Goal: Feedback & Contribution: Contribute content

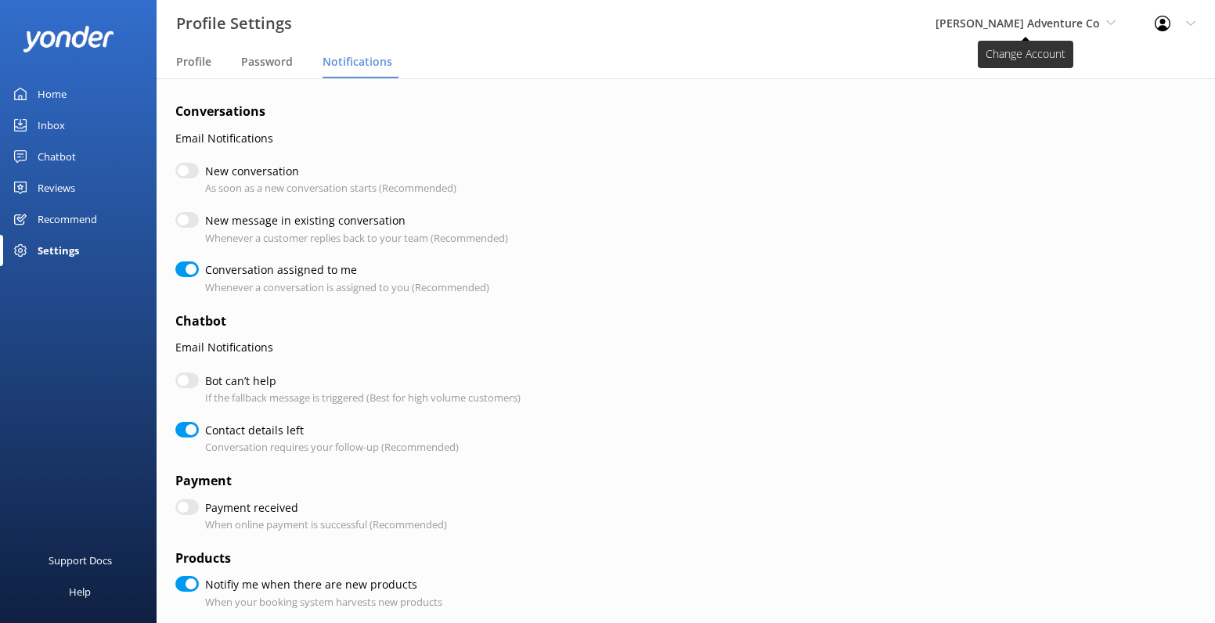
scroll to position [82, 0]
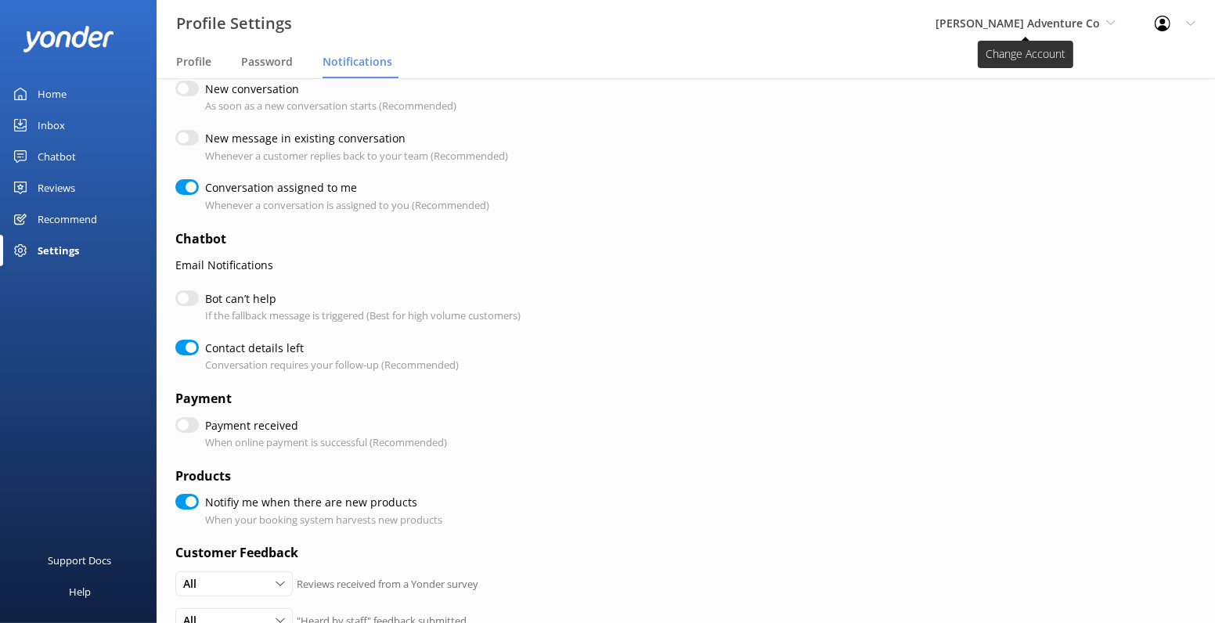
click at [1026, 25] on span "[PERSON_NAME] Adventure Co" at bounding box center [1017, 23] width 164 height 15
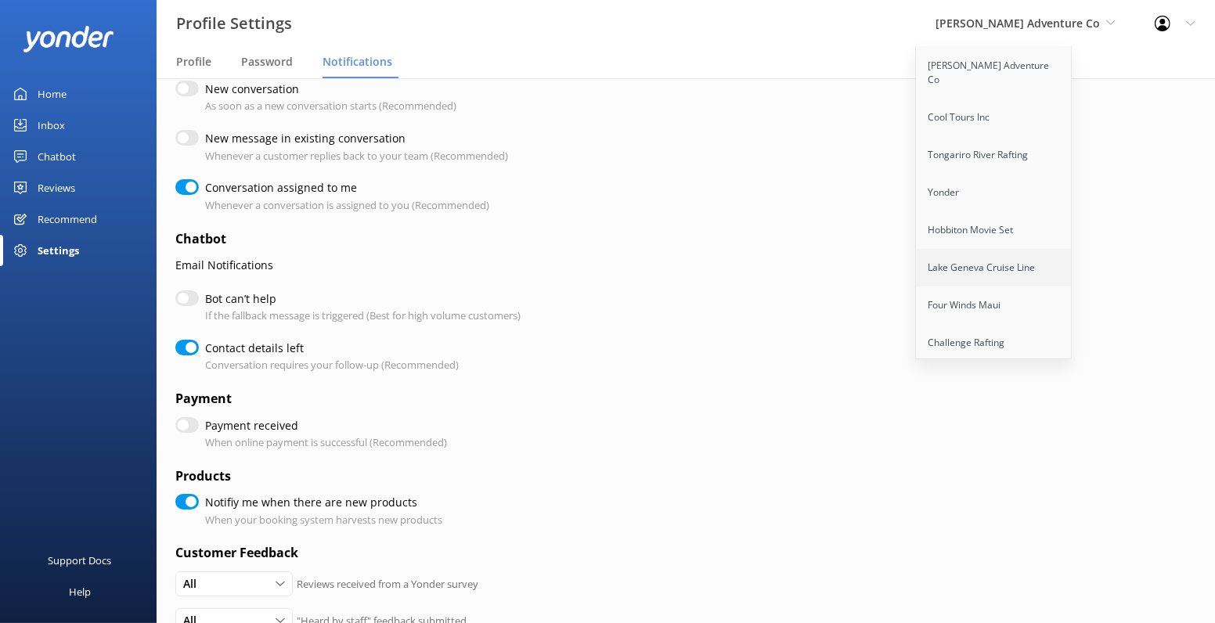
scroll to position [627, 0]
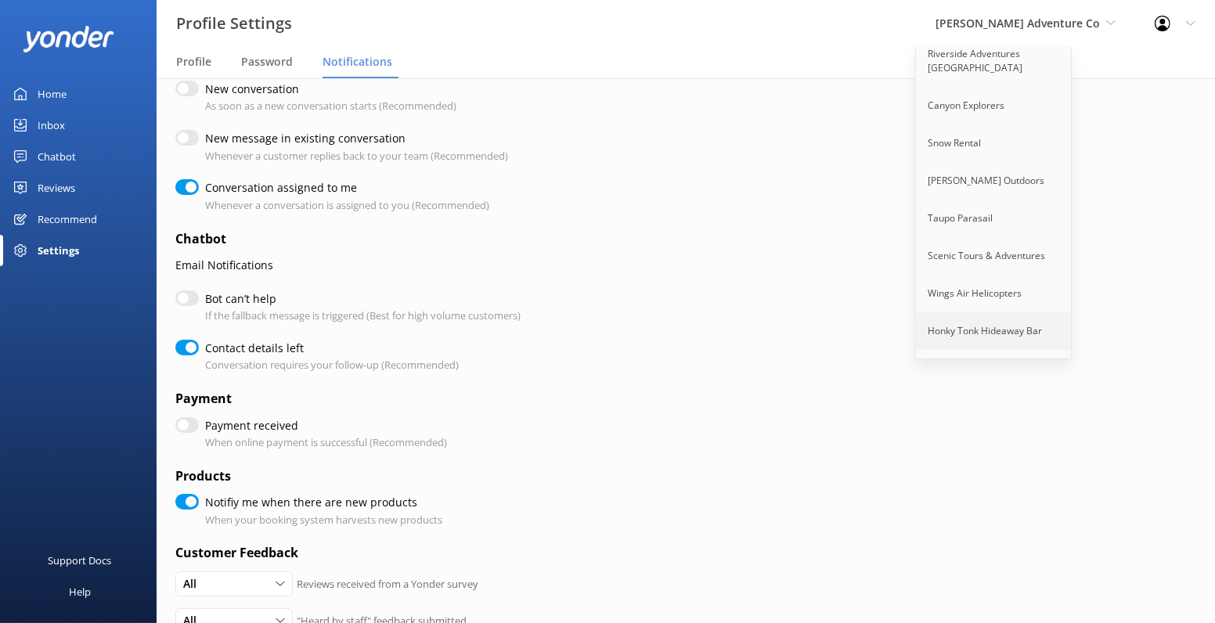
click at [1034, 312] on link "Honky Tonk Hideaway Bar" at bounding box center [994, 331] width 157 height 38
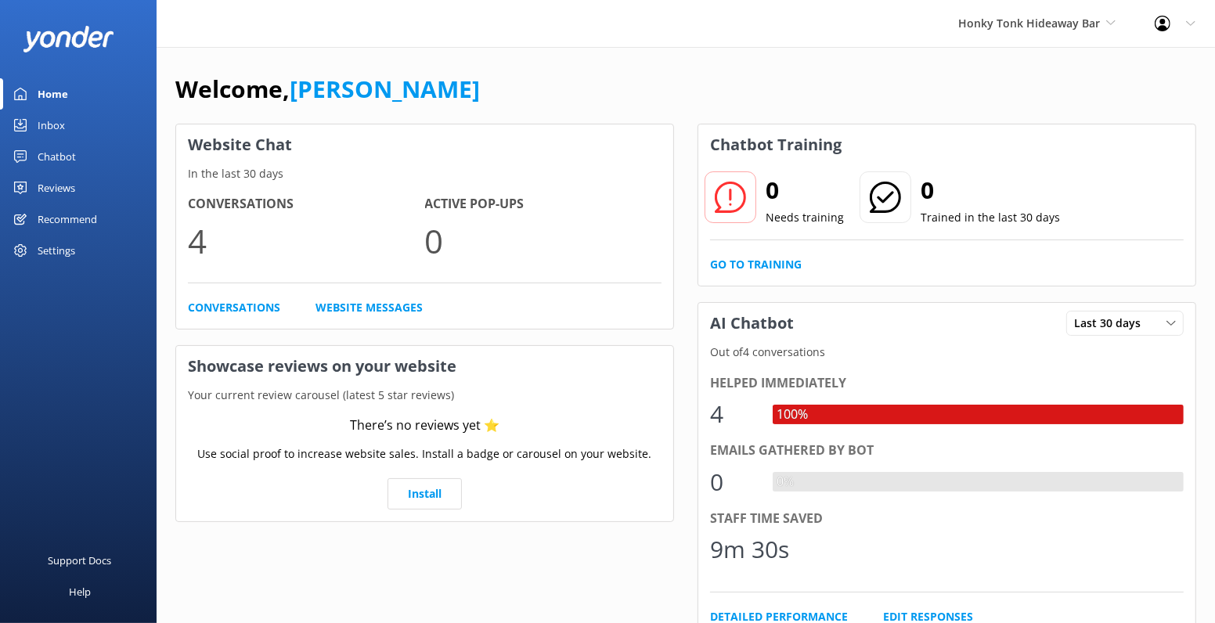
click at [55, 156] on div "Chatbot" at bounding box center [57, 156] width 38 height 31
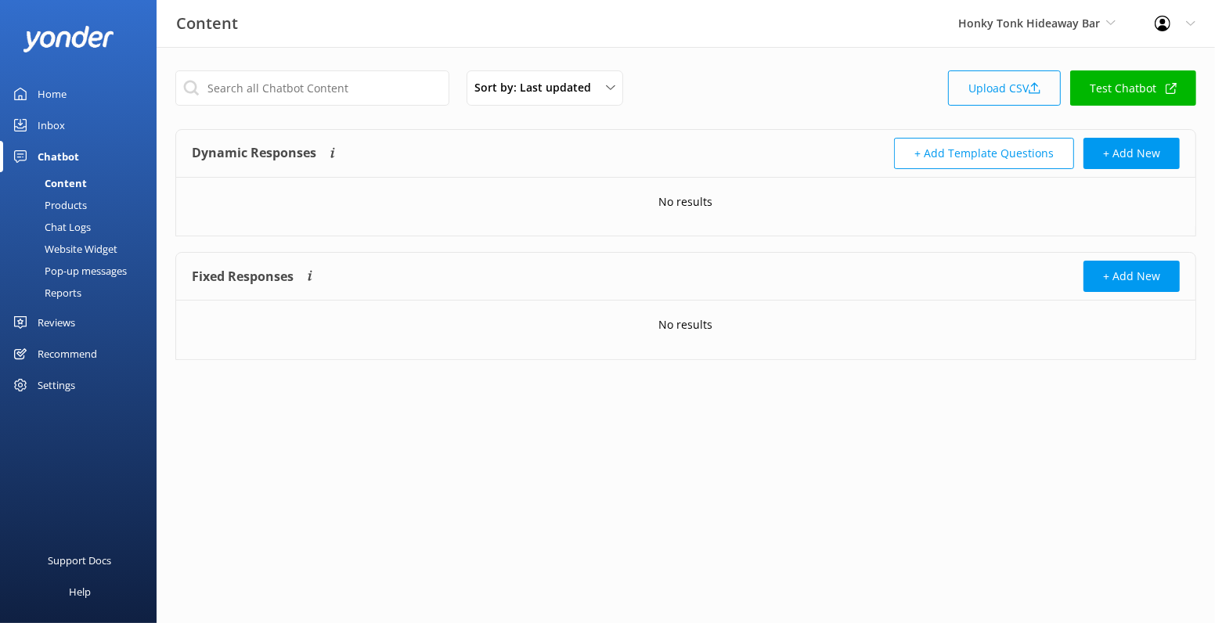
click at [1027, 79] on link "Upload CSV" at bounding box center [1004, 87] width 113 height 35
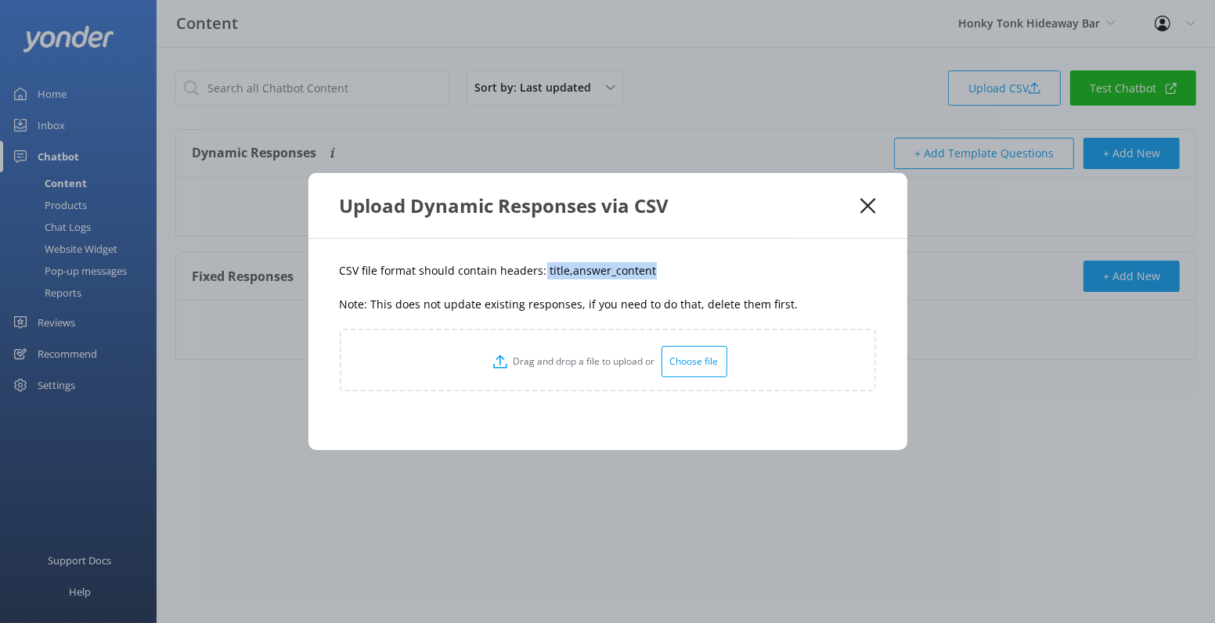
drag, startPoint x: 541, startPoint y: 268, endPoint x: 648, endPoint y: 268, distance: 107.2
click at [648, 268] on p "CSV file format should contain headers: title,answer_content" at bounding box center [608, 270] width 536 height 17
click at [559, 292] on div "CSV file format should contain headers: title,answer_content Note: This does no…" at bounding box center [607, 344] width 599 height 211
drag, startPoint x: 567, startPoint y: 271, endPoint x: 715, endPoint y: 271, distance: 148.7
click at [715, 271] on p "CSV file format should contain headers: title,answer_content" at bounding box center [608, 270] width 536 height 17
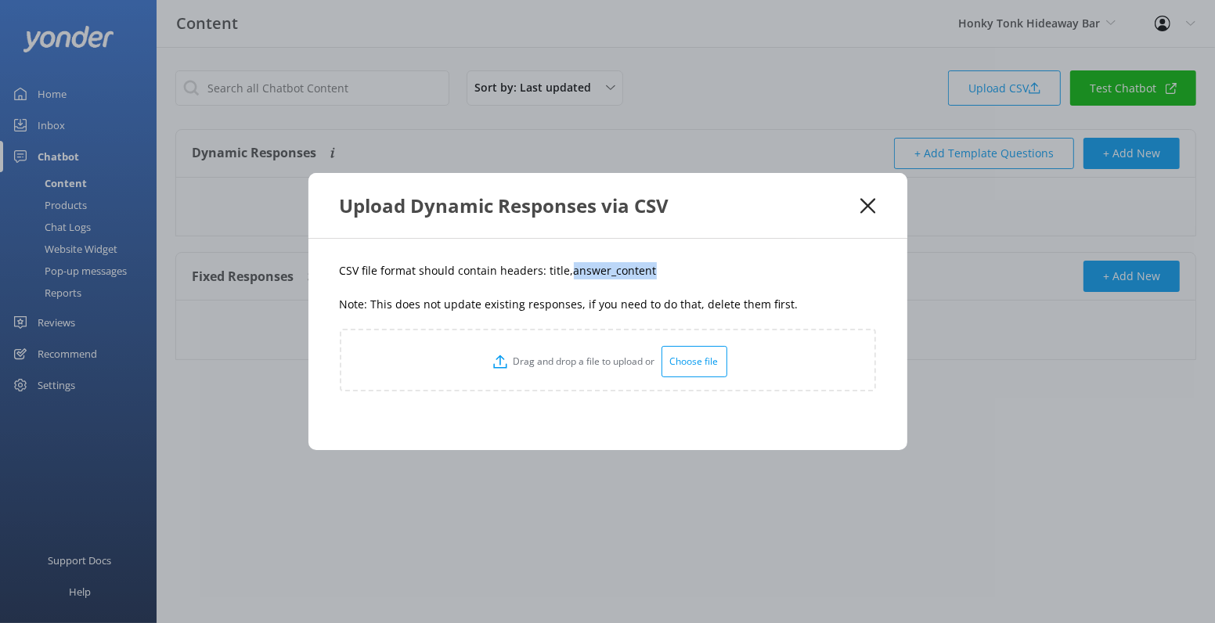
copy p "answer_content"
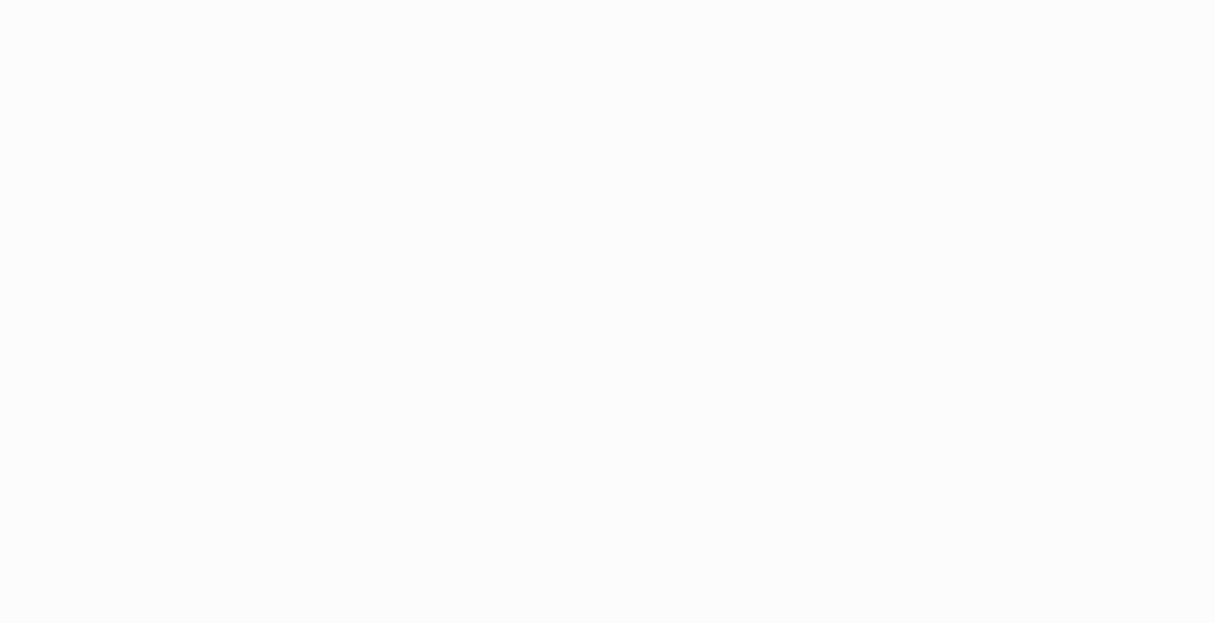
click at [830, 117] on html at bounding box center [607, 311] width 1215 height 623
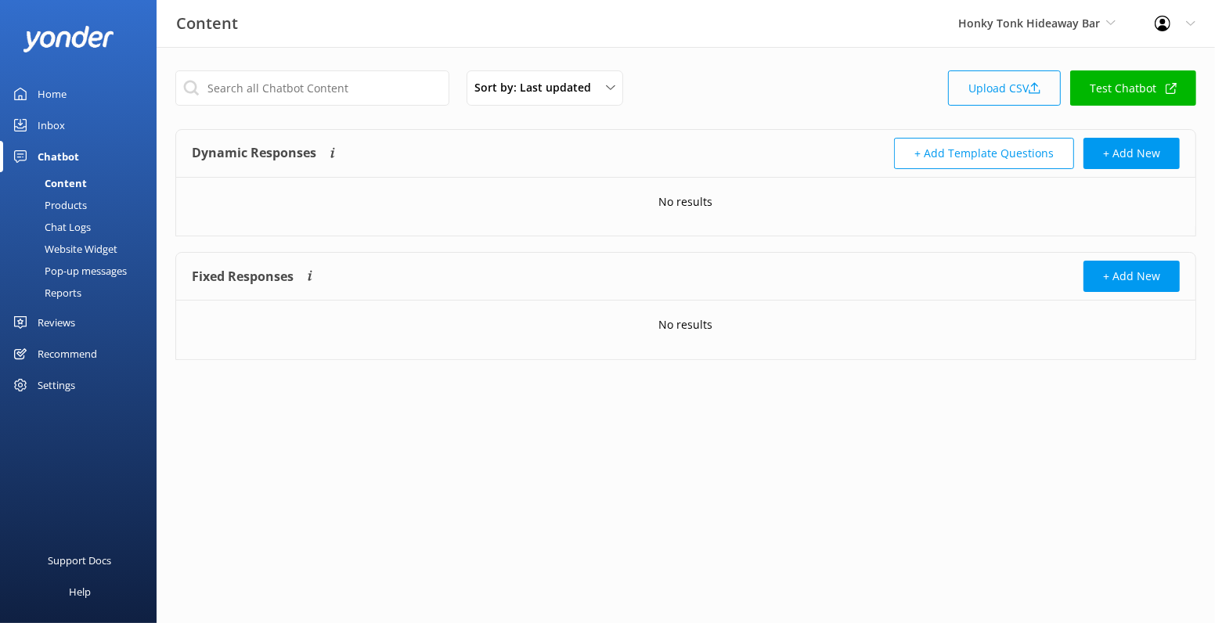
click at [1005, 83] on link "Upload CSV" at bounding box center [1004, 87] width 113 height 35
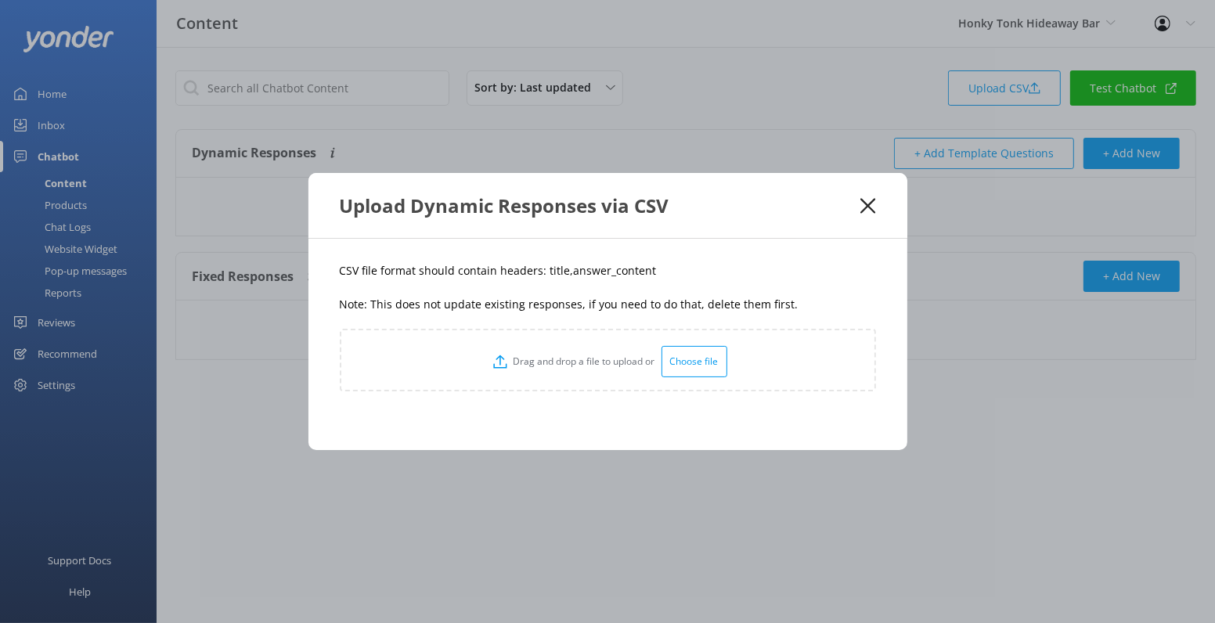
click at [693, 362] on div "Choose file" at bounding box center [694, 361] width 66 height 31
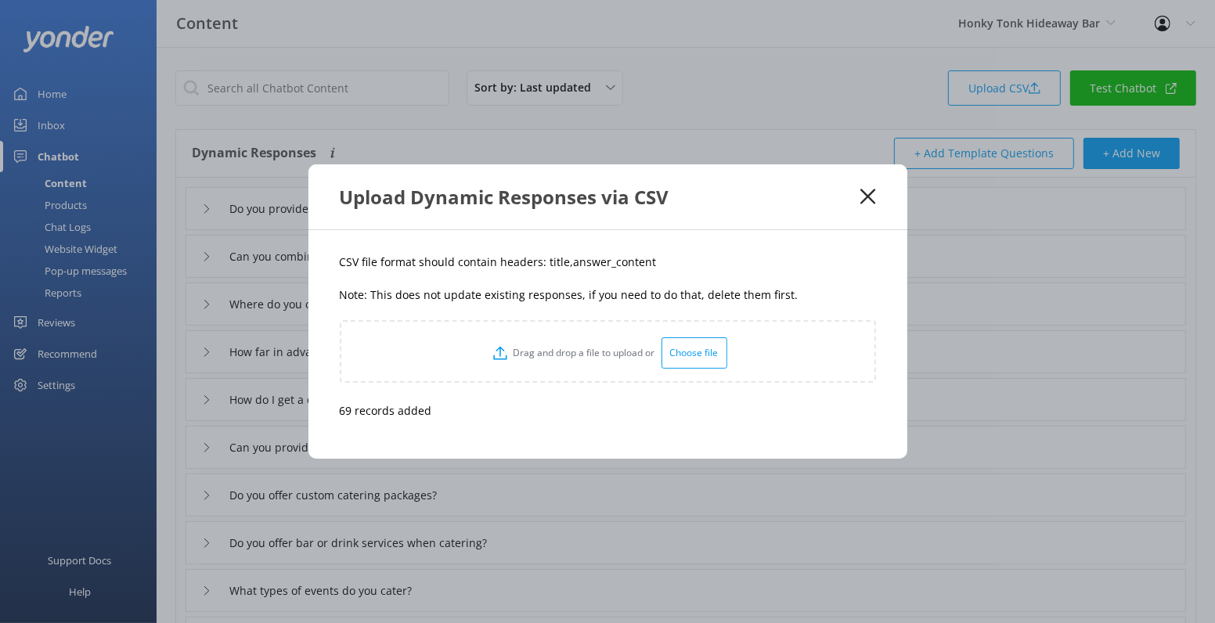
click at [873, 195] on icon at bounding box center [867, 197] width 15 height 16
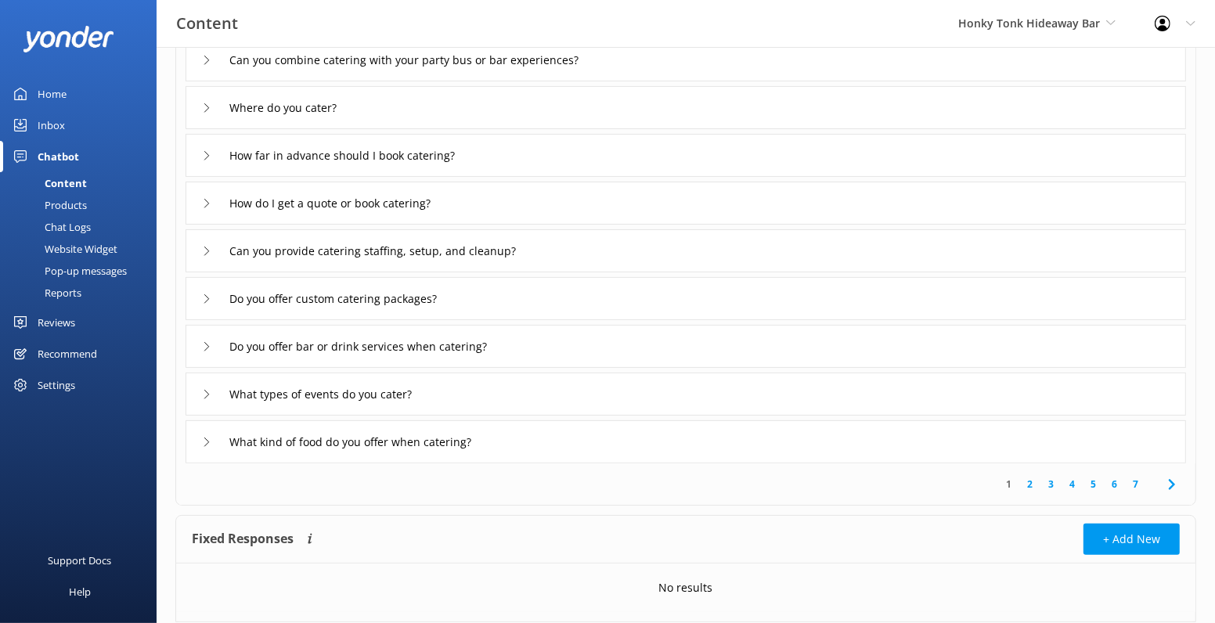
scroll to position [198, 0]
click at [1029, 482] on link "2" at bounding box center [1029, 482] width 21 height 15
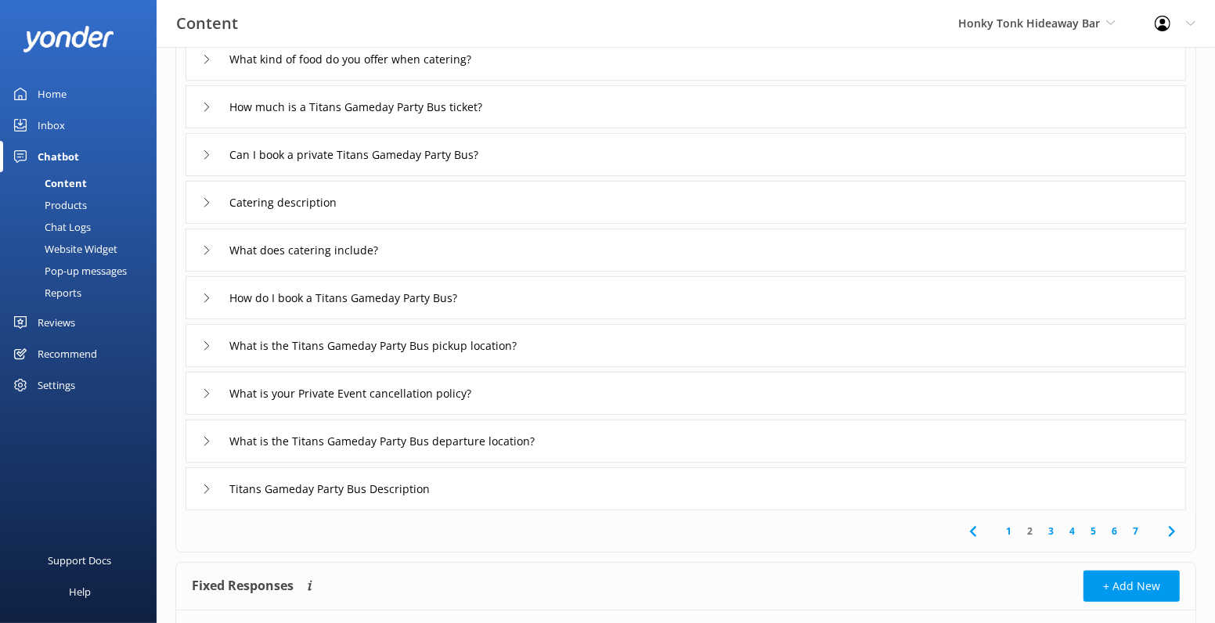
scroll to position [155, 0]
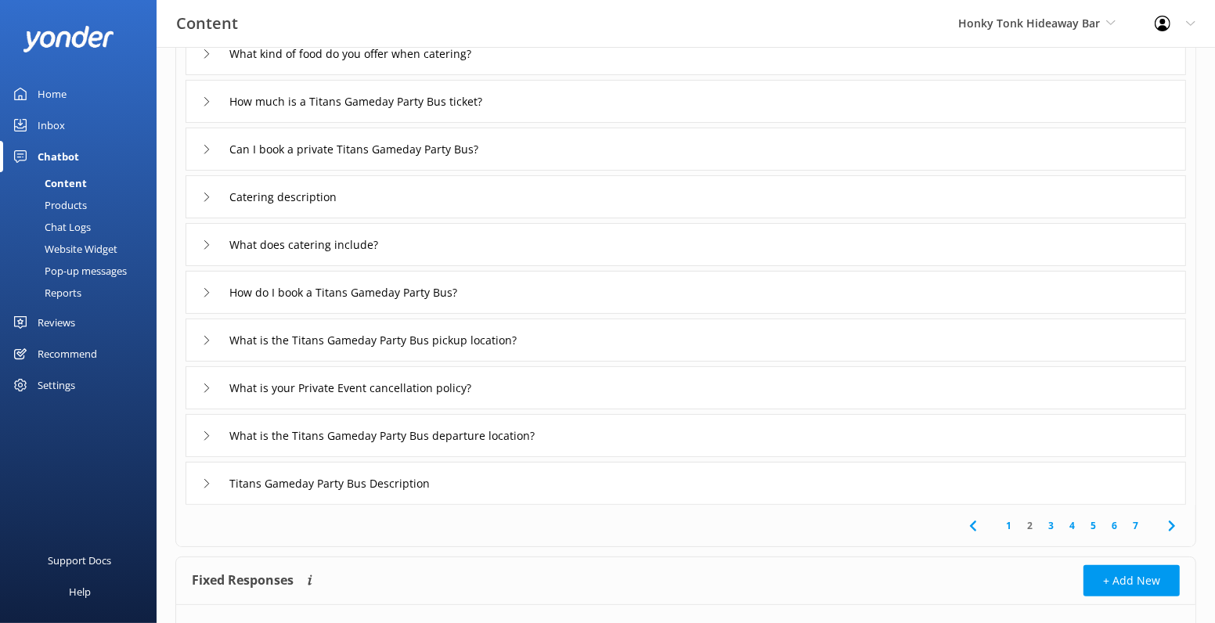
click at [1051, 528] on link "3" at bounding box center [1050, 525] width 21 height 15
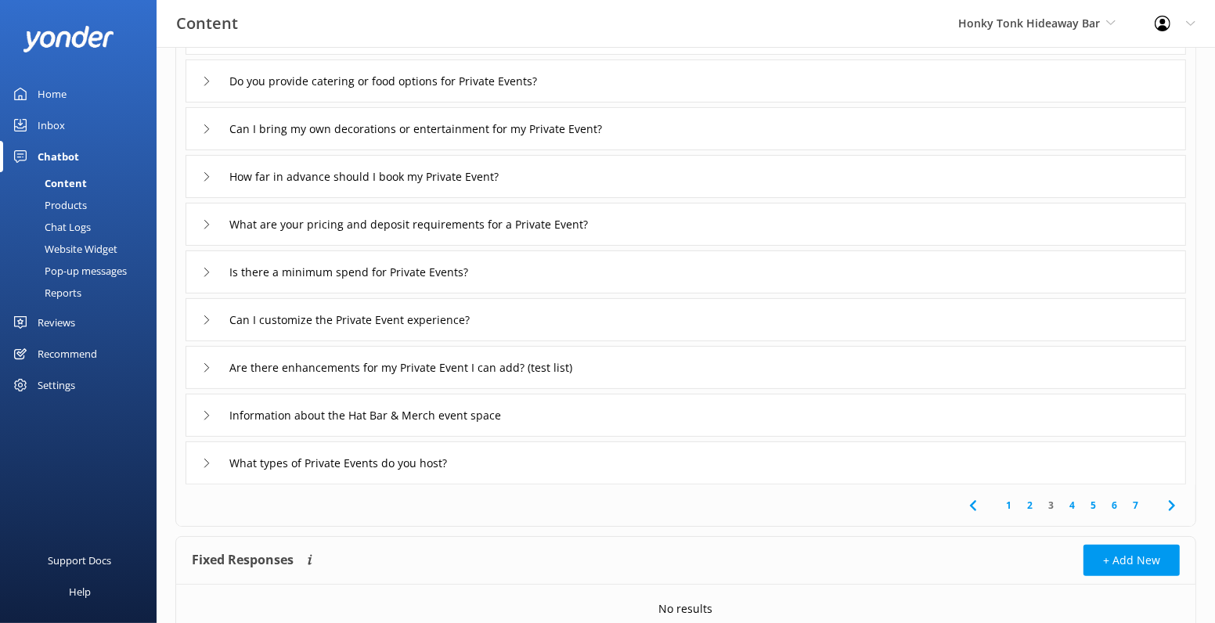
scroll to position [184, 0]
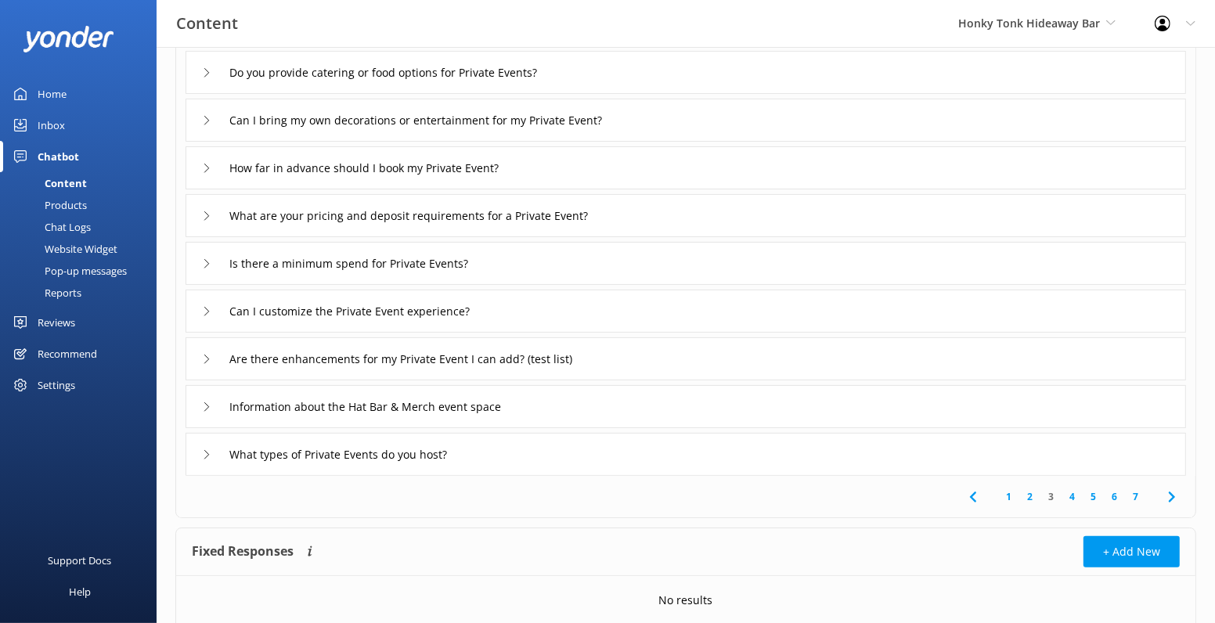
click at [1080, 495] on link "4" at bounding box center [1071, 496] width 21 height 15
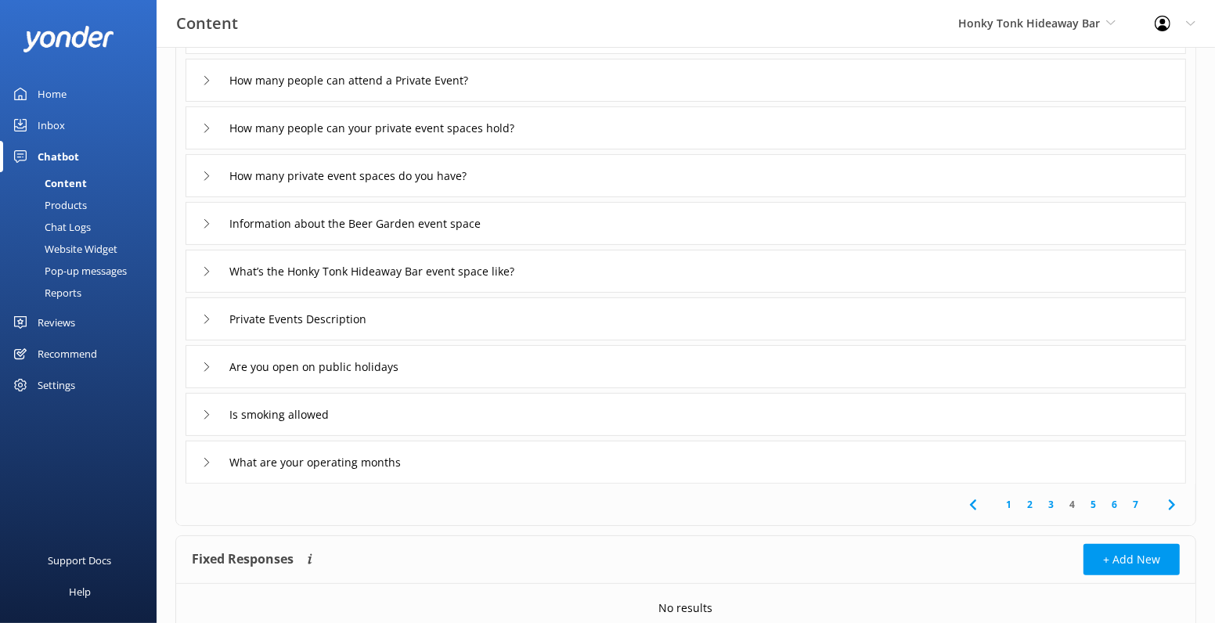
scroll to position [177, 0]
click at [1093, 505] on link "5" at bounding box center [1093, 503] width 21 height 15
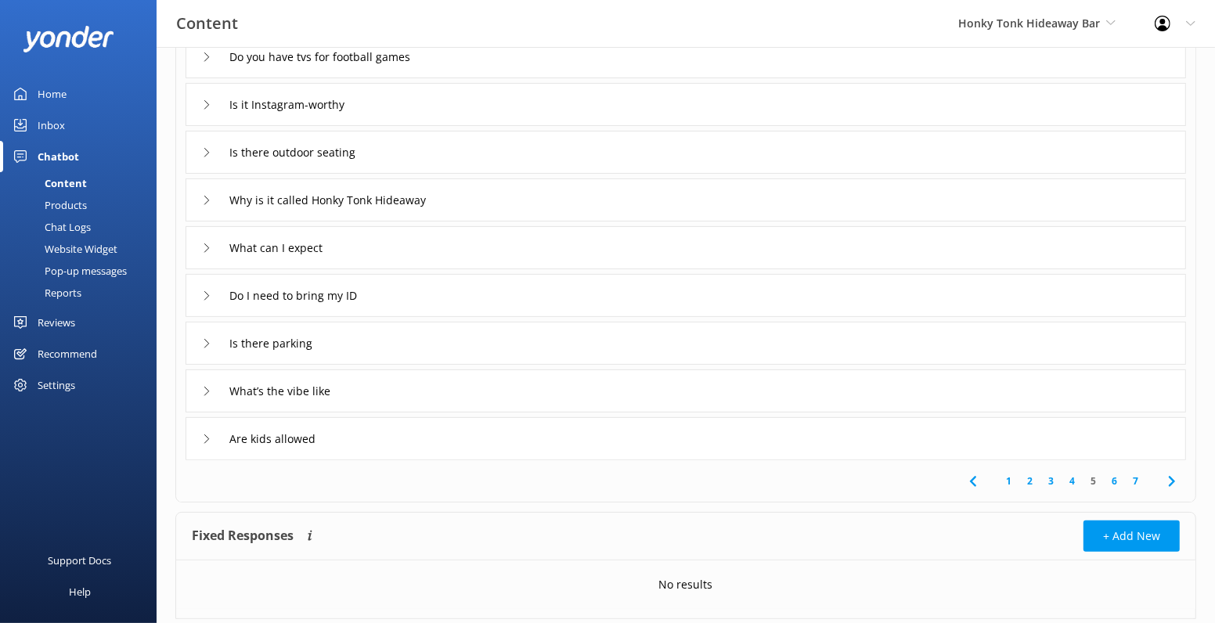
scroll to position [240, 0]
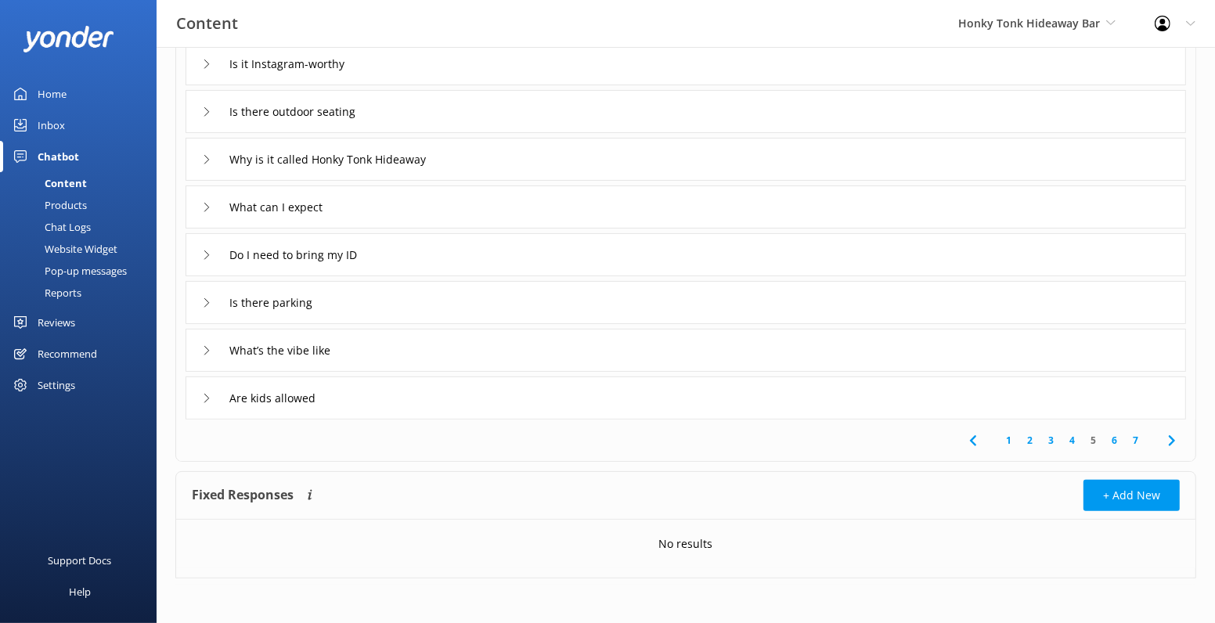
click at [1111, 439] on link "6" at bounding box center [1114, 440] width 21 height 15
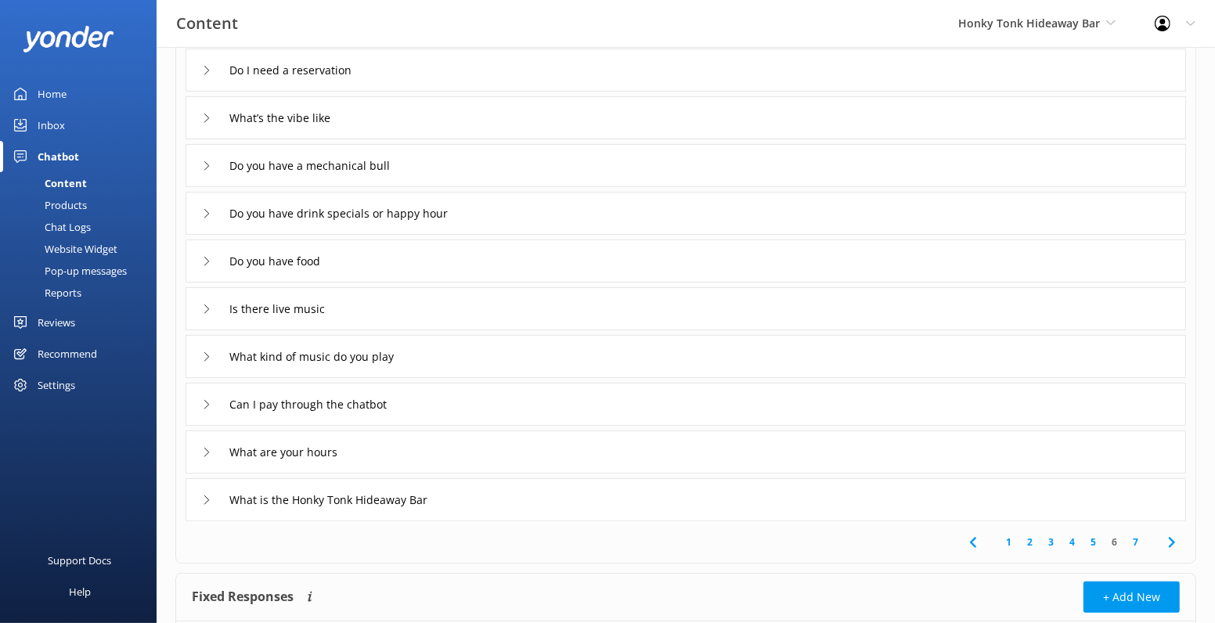
scroll to position [127, 0]
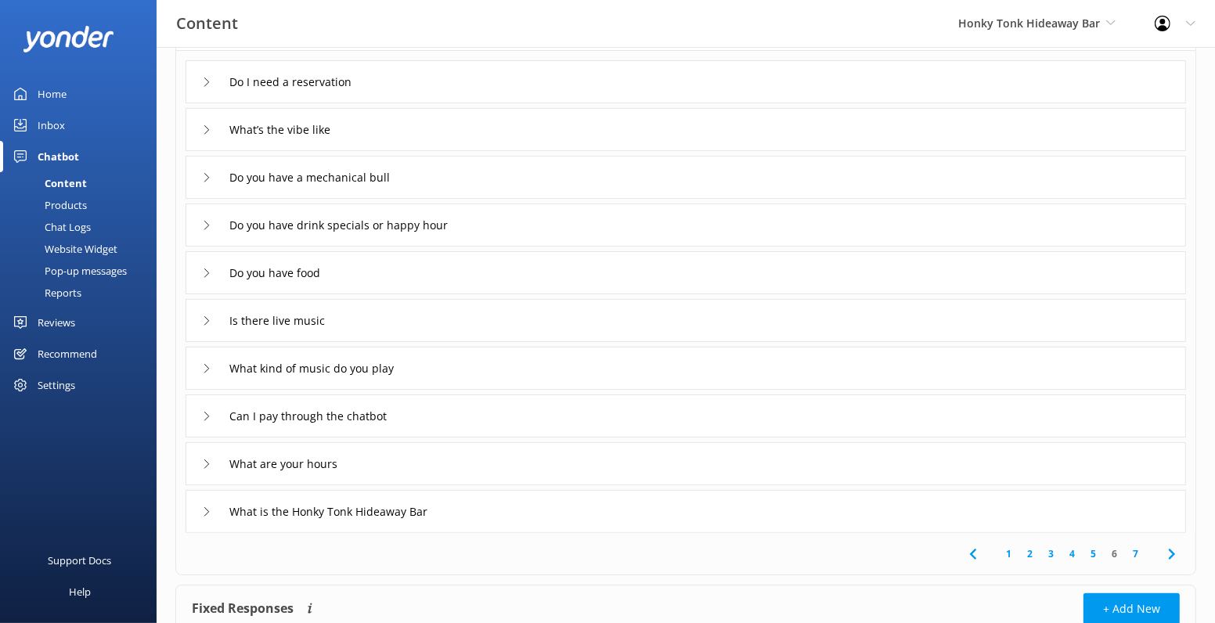
click at [1136, 557] on link "7" at bounding box center [1135, 553] width 21 height 15
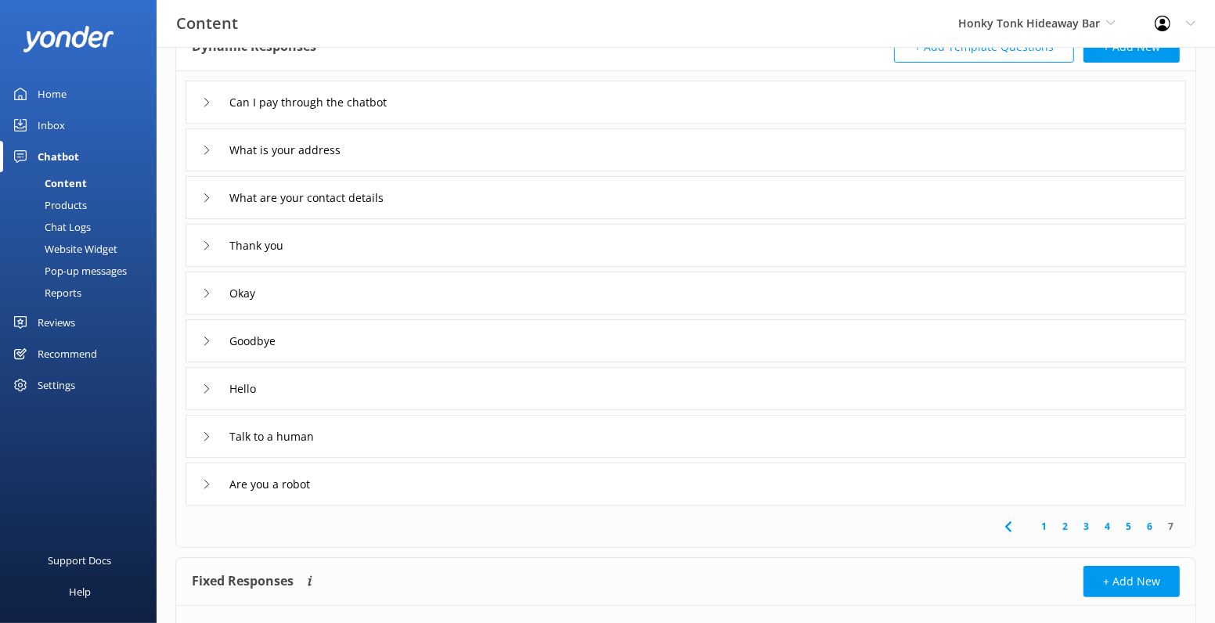
scroll to position [113, 0]
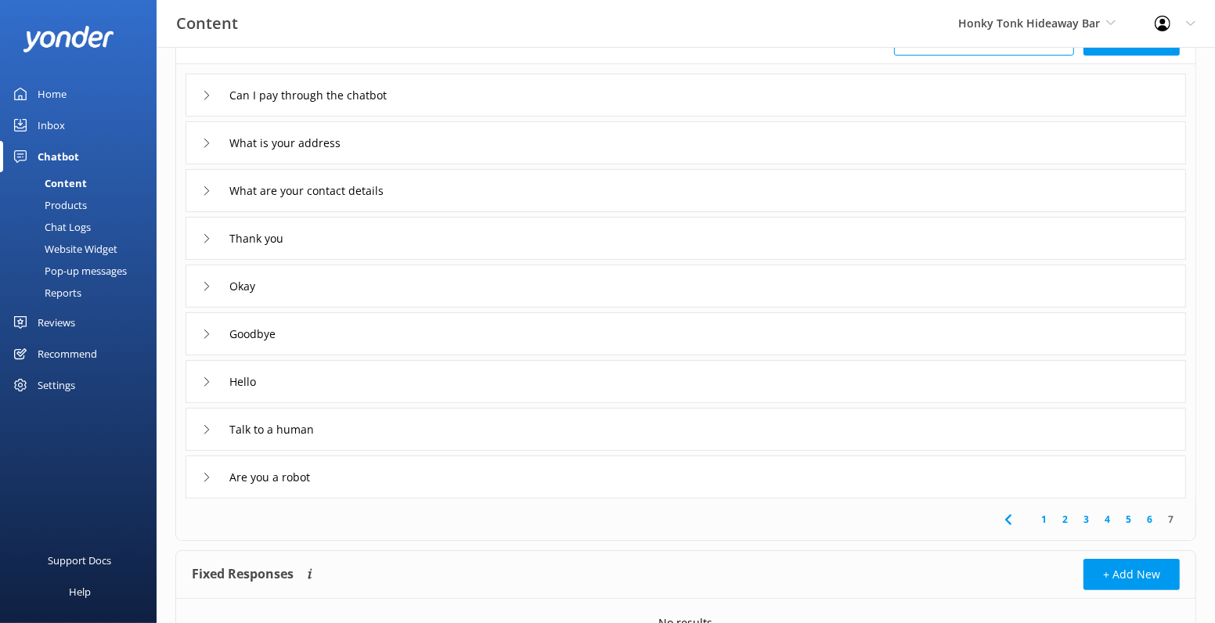
click at [1151, 518] on link "6" at bounding box center [1149, 519] width 21 height 15
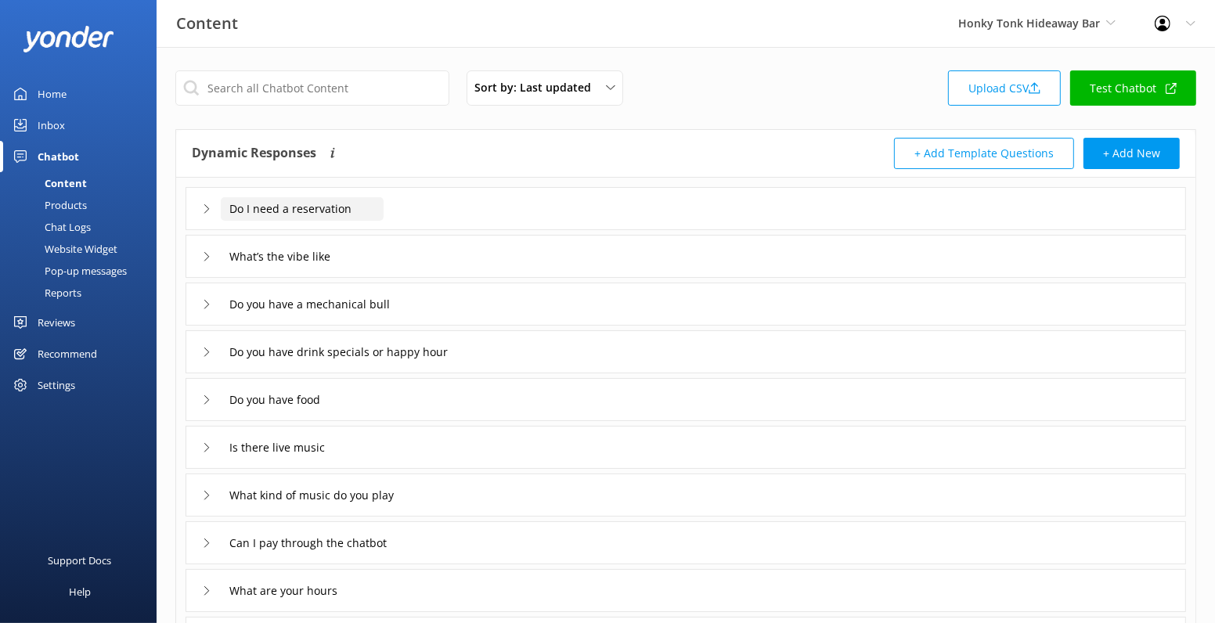
click at [247, 213] on input "Do I need a reservation" at bounding box center [302, 208] width 163 height 23
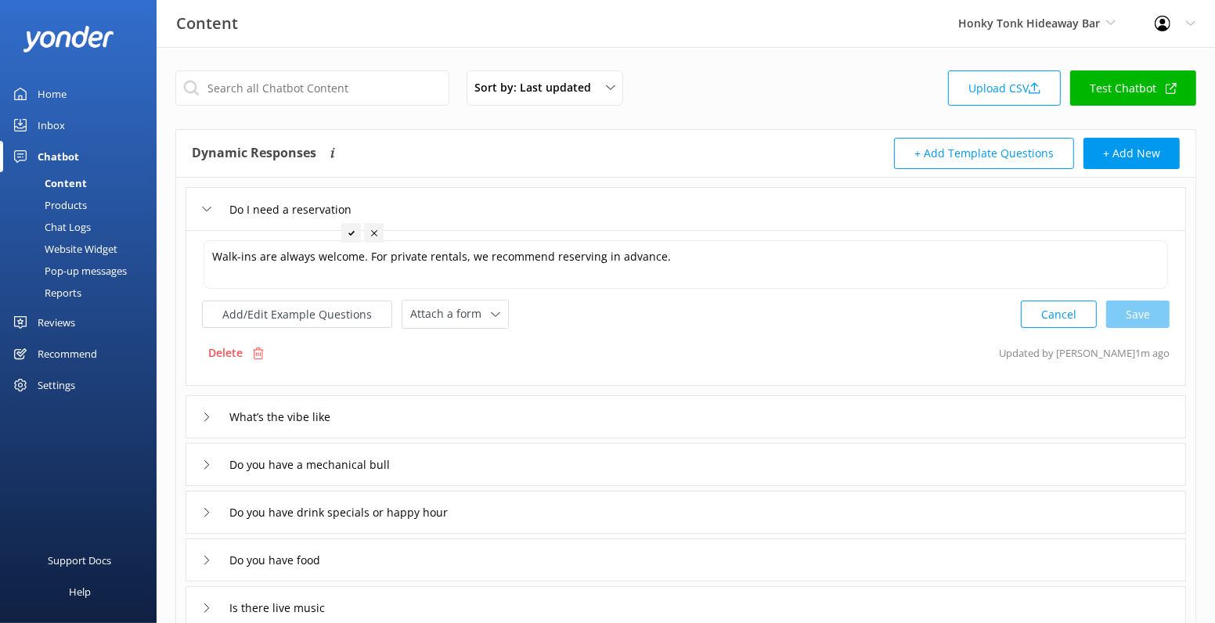
click at [177, 264] on div "Do I need a reservation Walk-ins are always welcome. For private rentals, we re…" at bounding box center [685, 499] width 1019 height 643
click at [204, 203] on div "Do I need a reservation" at bounding box center [283, 209] width 163 height 26
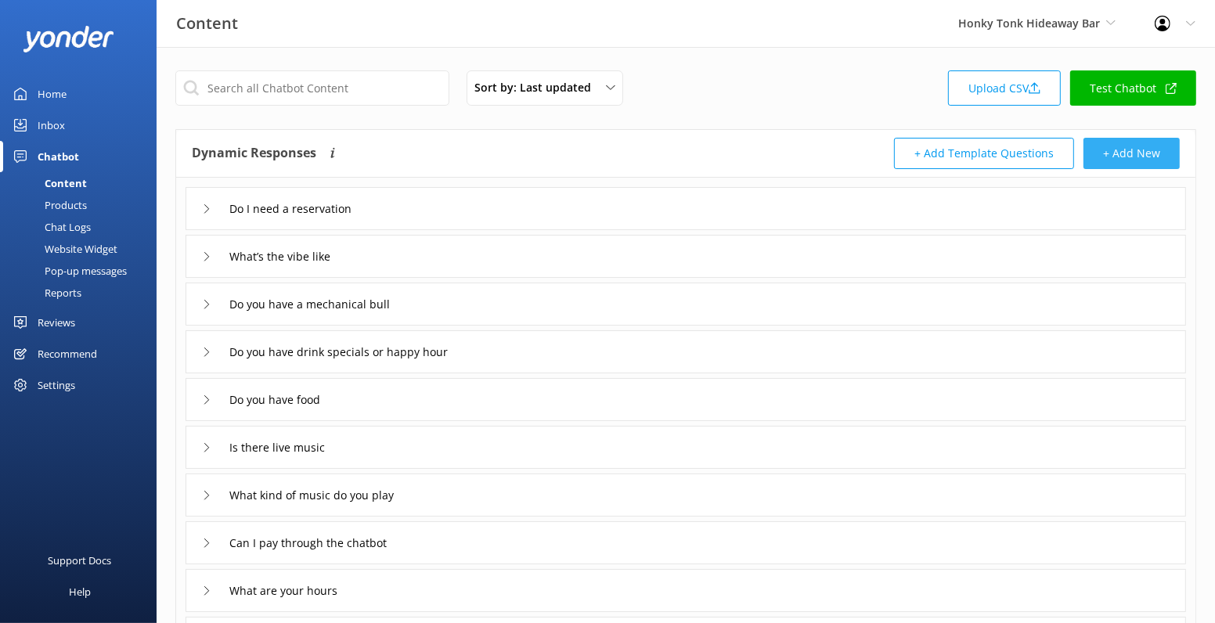
click at [1129, 155] on button "+ Add New" at bounding box center [1131, 153] width 96 height 31
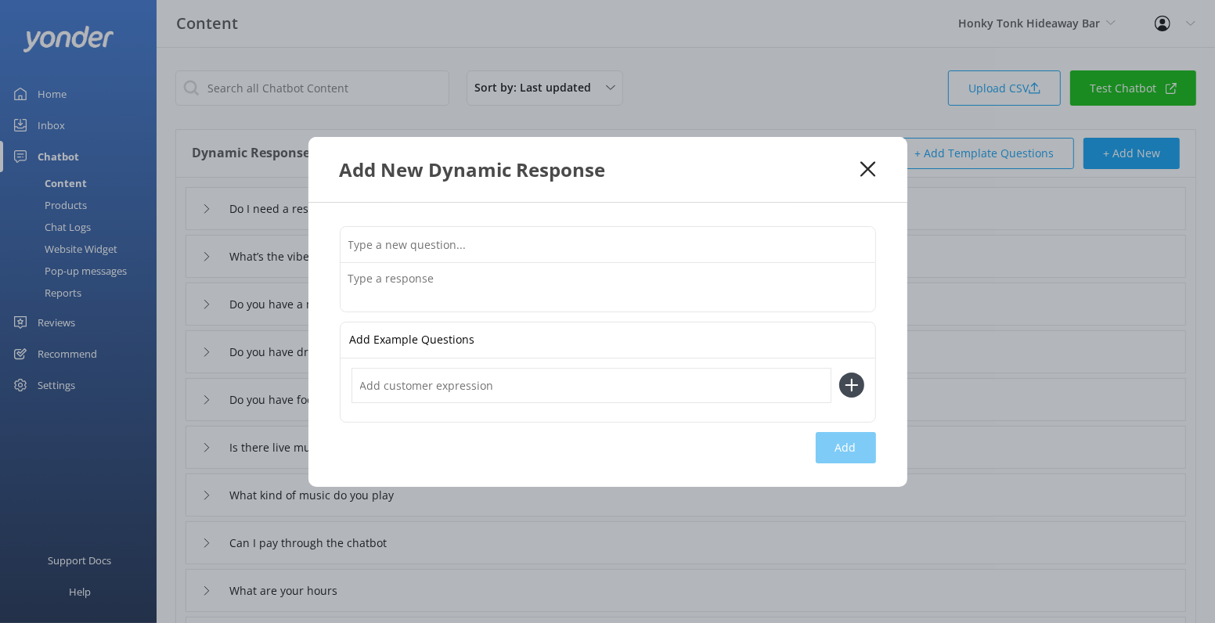
click at [487, 229] on input "text" at bounding box center [607, 244] width 535 height 35
type input "How do I book"
click at [402, 282] on textarea at bounding box center [607, 287] width 535 height 49
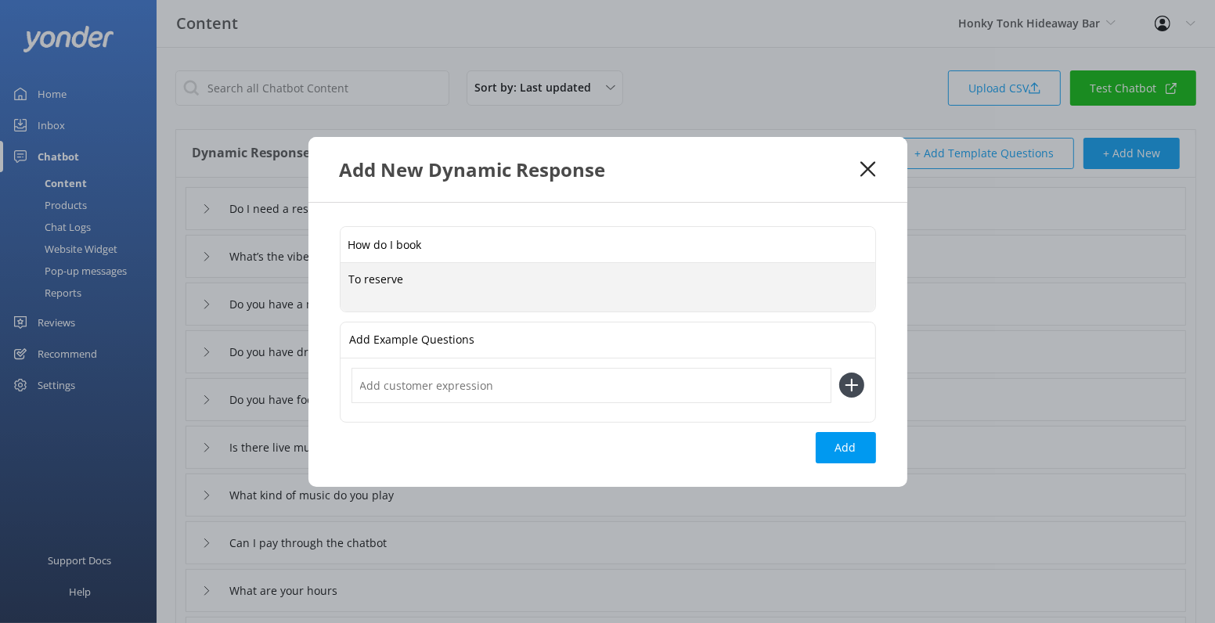
click at [372, 261] on input "How do I book" at bounding box center [607, 244] width 535 height 35
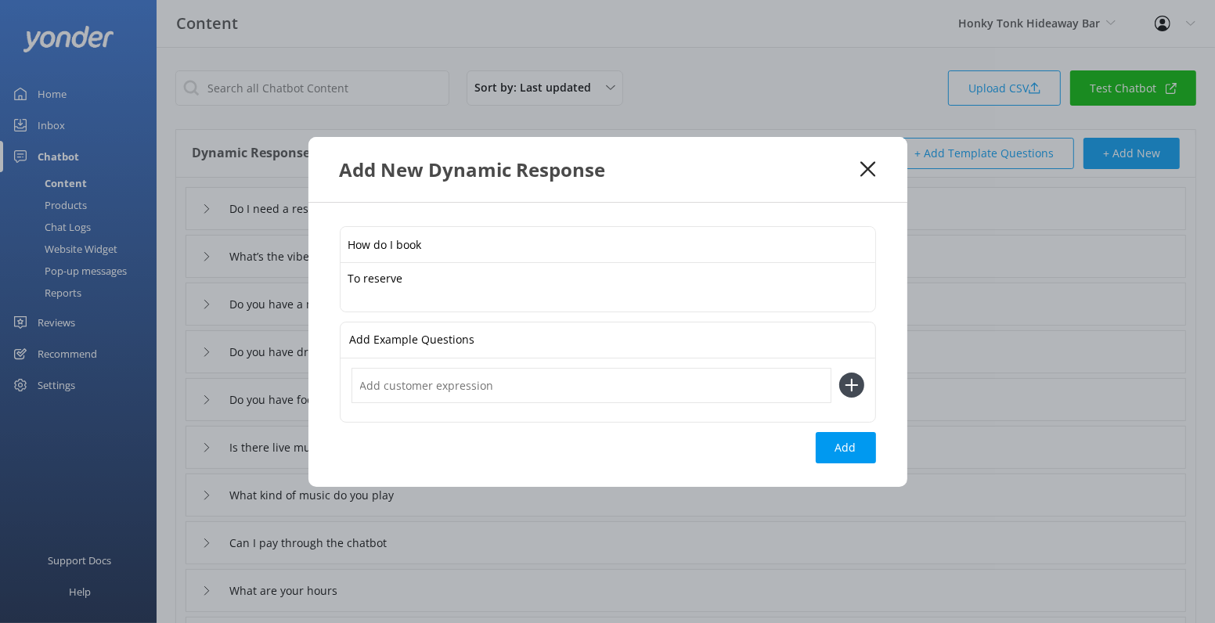
click at [371, 278] on textarea "To reserve" at bounding box center [607, 287] width 535 height 49
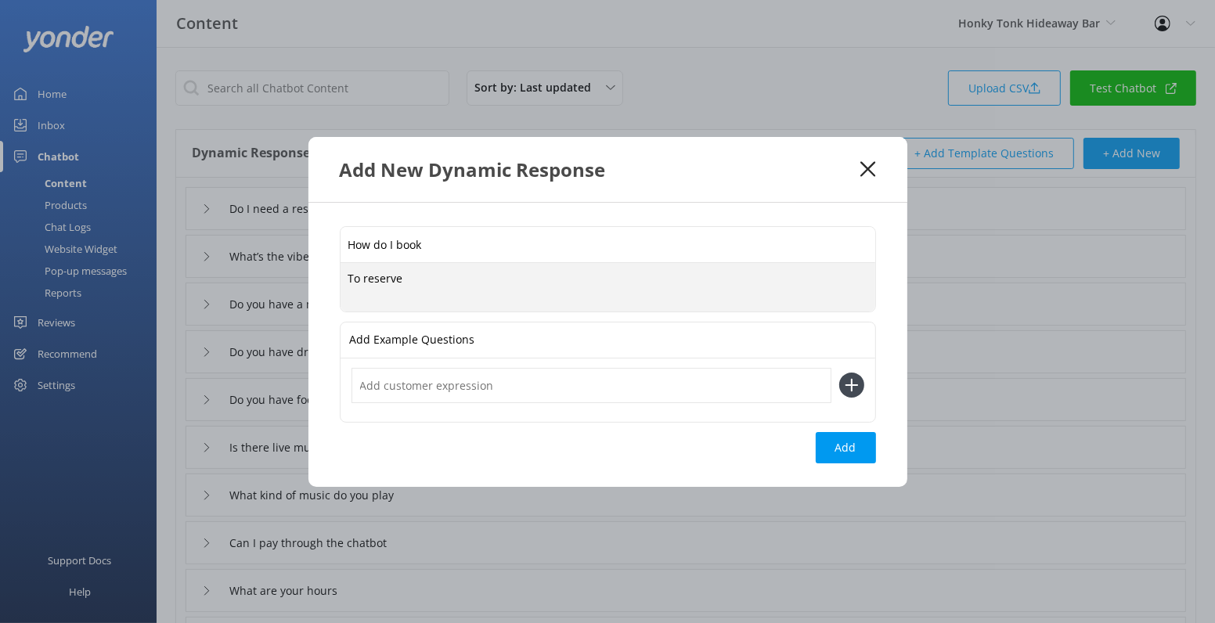
click at [371, 278] on textarea "To reserve" at bounding box center [607, 287] width 535 height 49
paste textarea "We host everything from bachelorette parties to birthdays and corporate outings…"
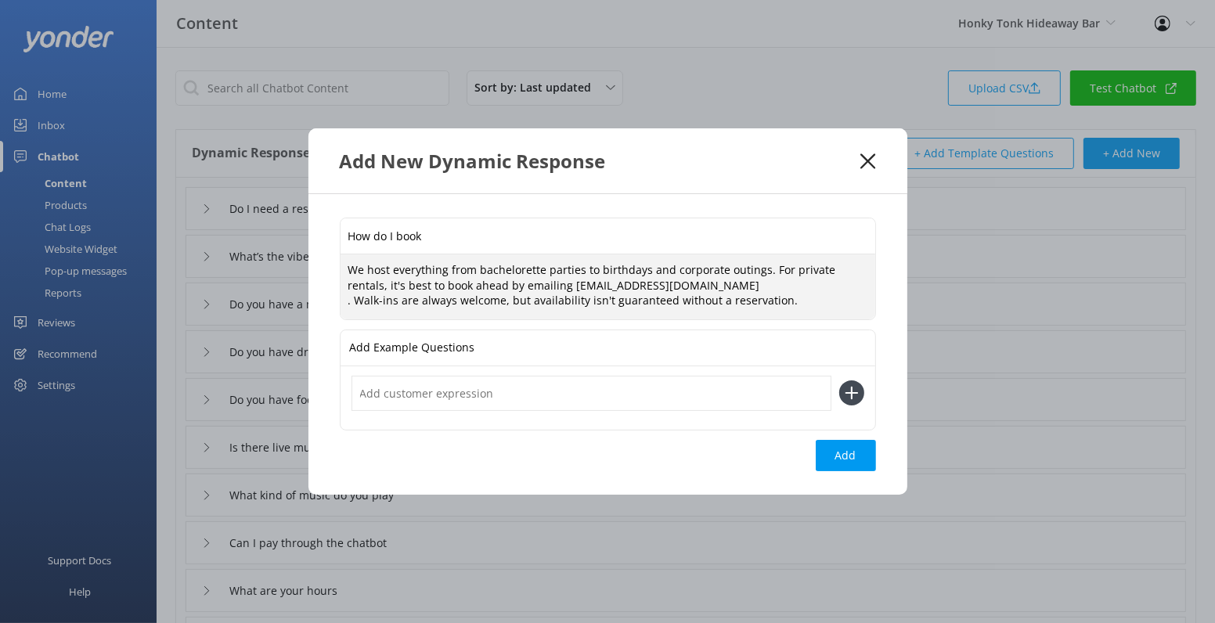
click at [355, 302] on textarea "We host everything from bachelorette parties to birthdays and corporate outings…" at bounding box center [607, 286] width 535 height 65
type textarea "We host everything from bachelorette parties to birthdays and corporate outings…"
click at [644, 391] on input "text" at bounding box center [591, 393] width 480 height 35
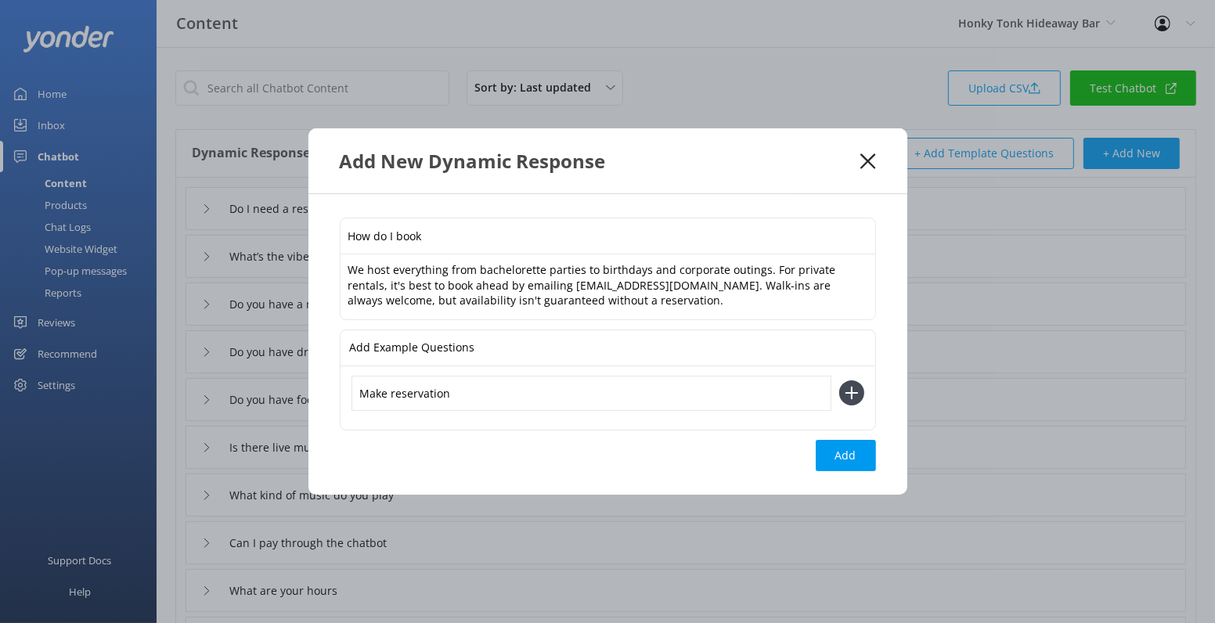
type input "Make reservation"
click at [865, 382] on div "Make reservation" at bounding box center [607, 397] width 535 height 63
click at [859, 386] on icon at bounding box center [851, 392] width 25 height 25
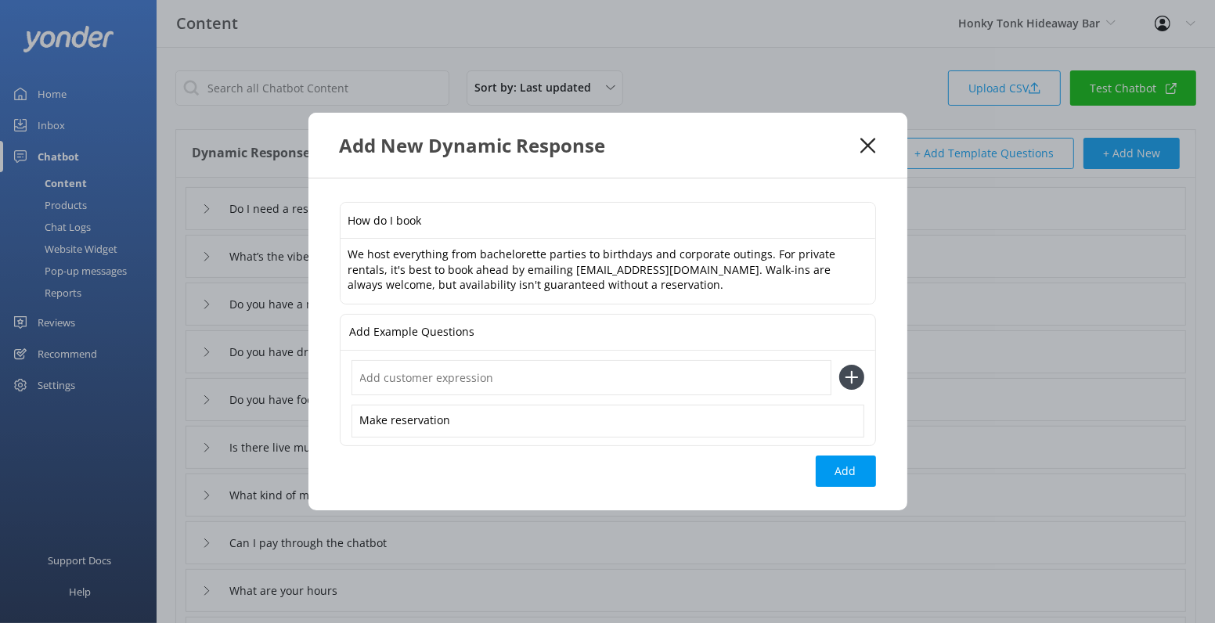
click at [559, 379] on input "text" at bounding box center [591, 377] width 480 height 35
type input "Check availibilty"
click at [852, 384] on icon at bounding box center [851, 377] width 25 height 25
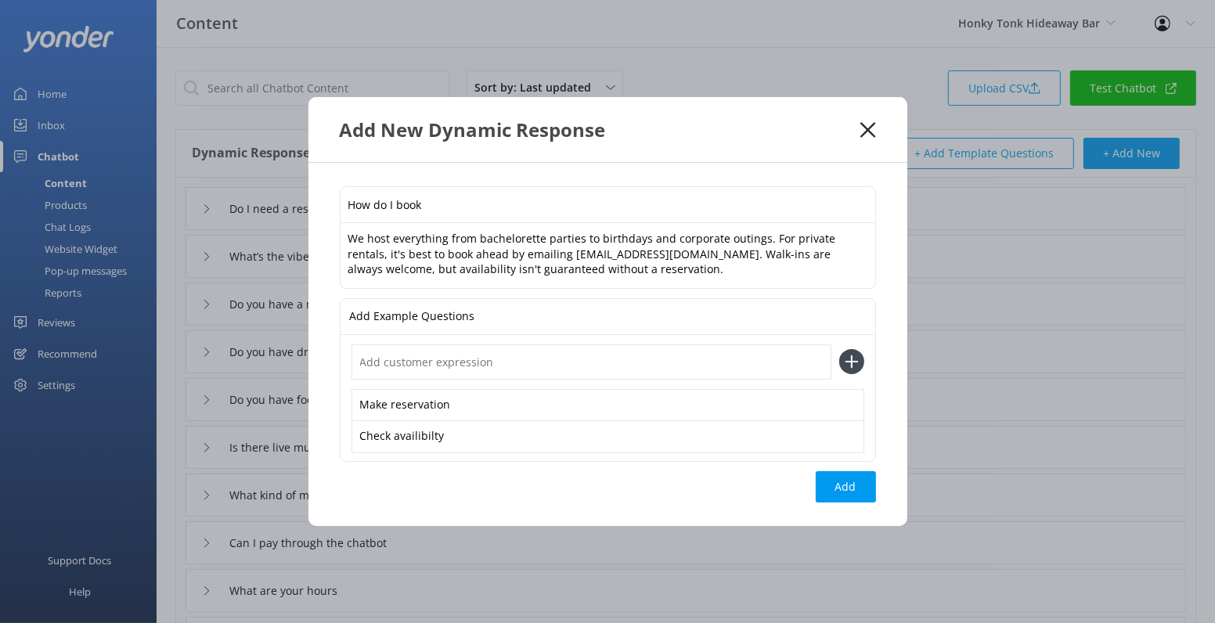
click at [531, 357] on input "text" at bounding box center [591, 361] width 480 height 35
type input "Book a table"
click at [836, 357] on div "Book a table" at bounding box center [607, 361] width 513 height 35
click at [841, 359] on icon at bounding box center [851, 361] width 25 height 25
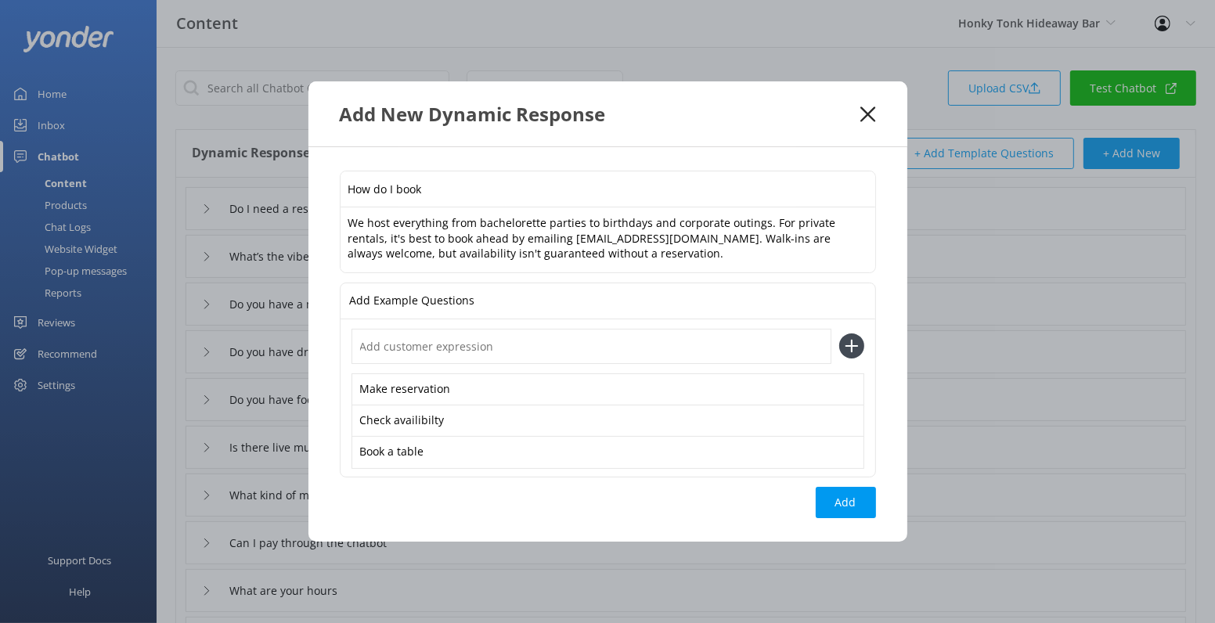
click at [501, 352] on input "text" at bounding box center [591, 346] width 480 height 35
type input "Can we book for 4 adults"
click at [831, 501] on button "Add" at bounding box center [846, 502] width 60 height 31
type input "How do I book"
type input "Do I need a reservation"
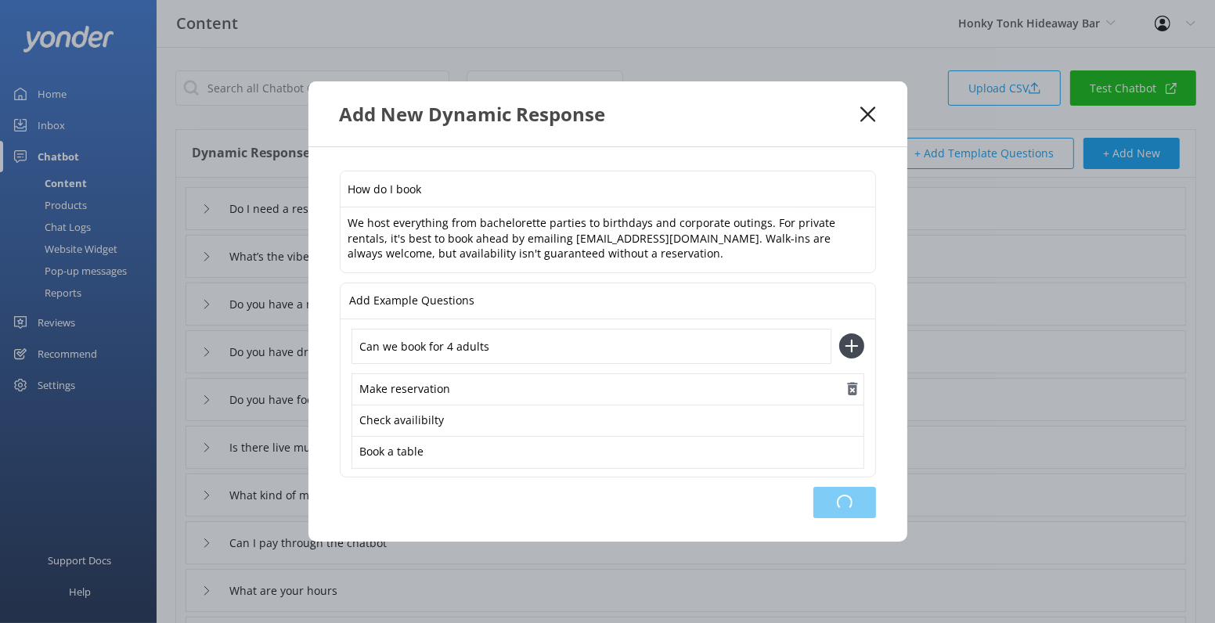
type input "What’s the vibe like"
type input "Do you have a mechanical bull"
type input "Do you have drink specials or happy hour"
type input "Do you have food"
type input "Is there live music"
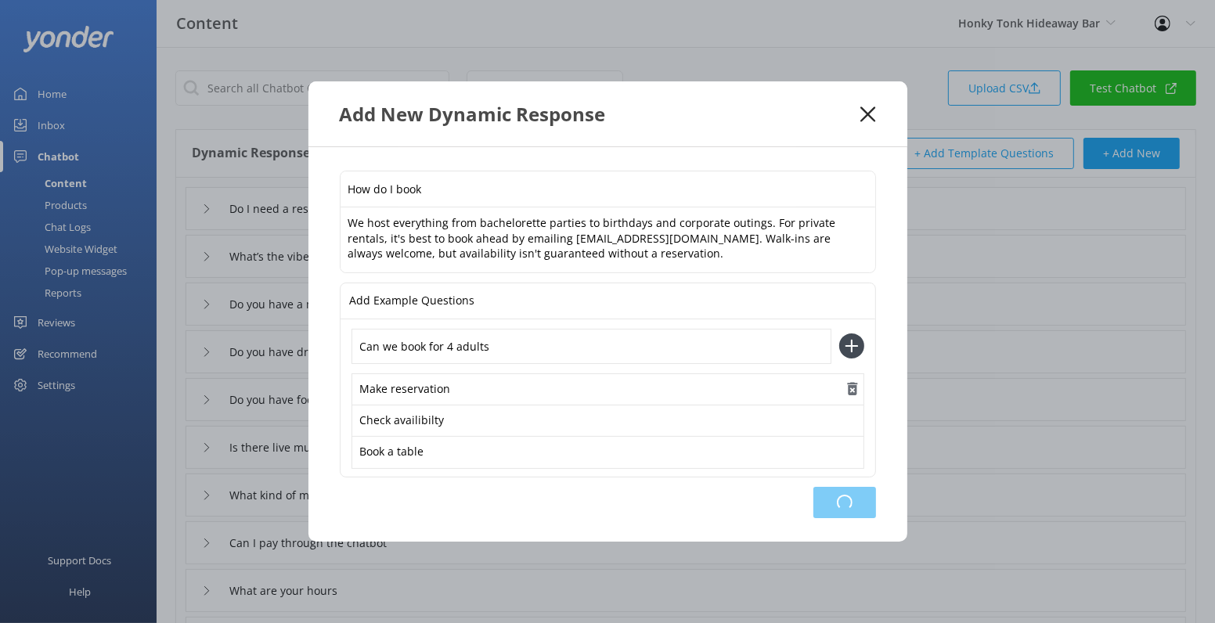
type input "What kind of music do you play"
type input "Can I pay through the chatbot"
type input "What are your hours"
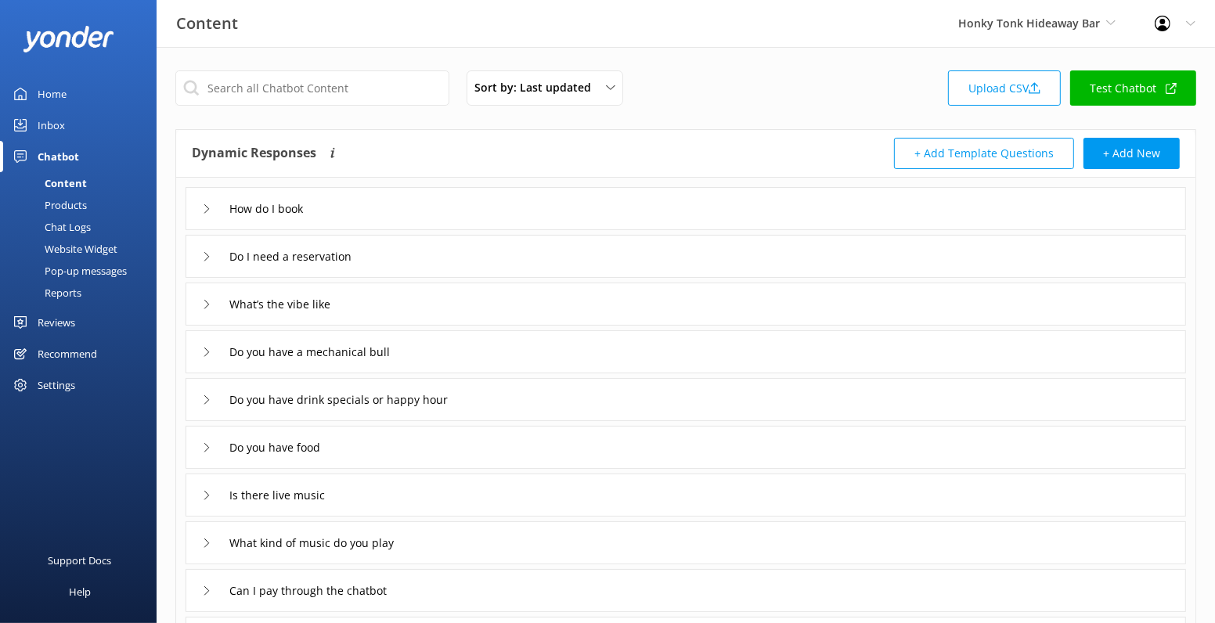
click at [207, 207] on use at bounding box center [206, 208] width 5 height 9
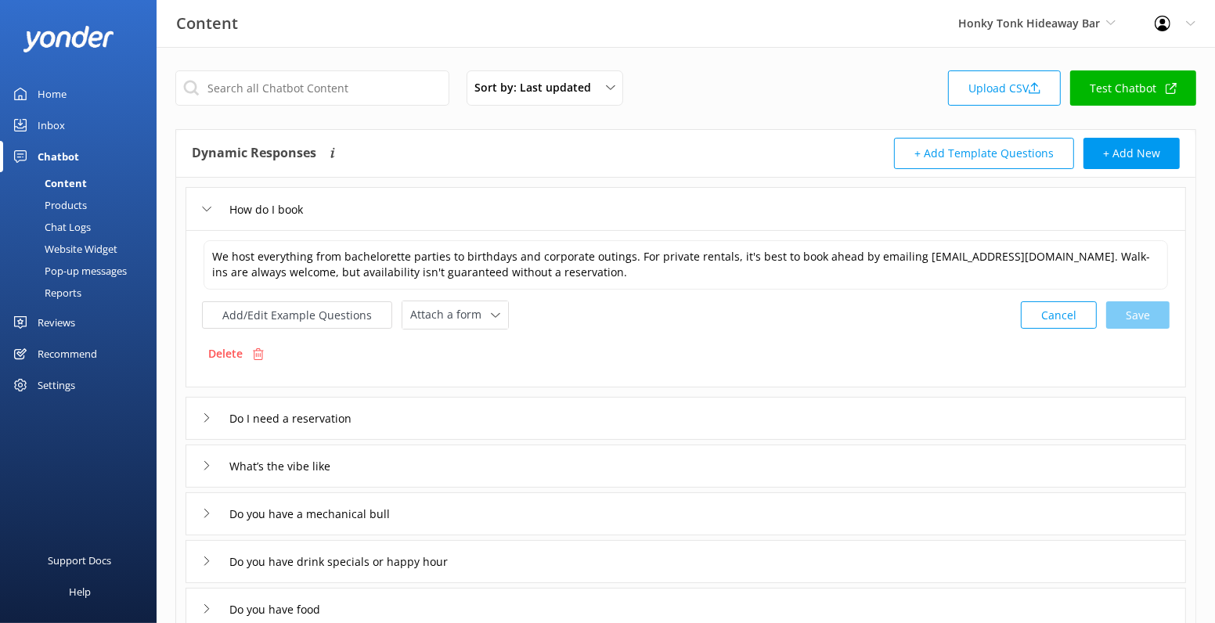
click at [288, 295] on div "We host everything from bachelorette parties to birthdays and corporate outings…" at bounding box center [685, 284] width 967 height 91
click at [288, 303] on button "Add/Edit Example Questions" at bounding box center [297, 314] width 190 height 27
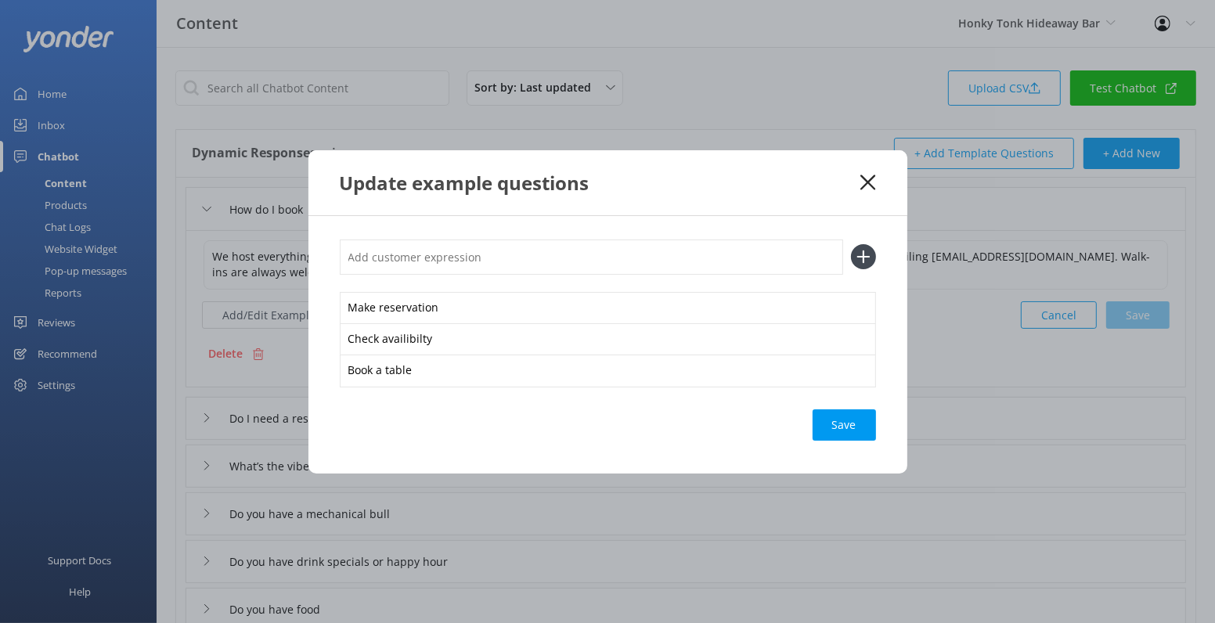
click at [503, 264] on input "text" at bounding box center [591, 257] width 503 height 35
type input "Can we book for [DATE]"
click at [866, 250] on icon at bounding box center [863, 256] width 25 height 25
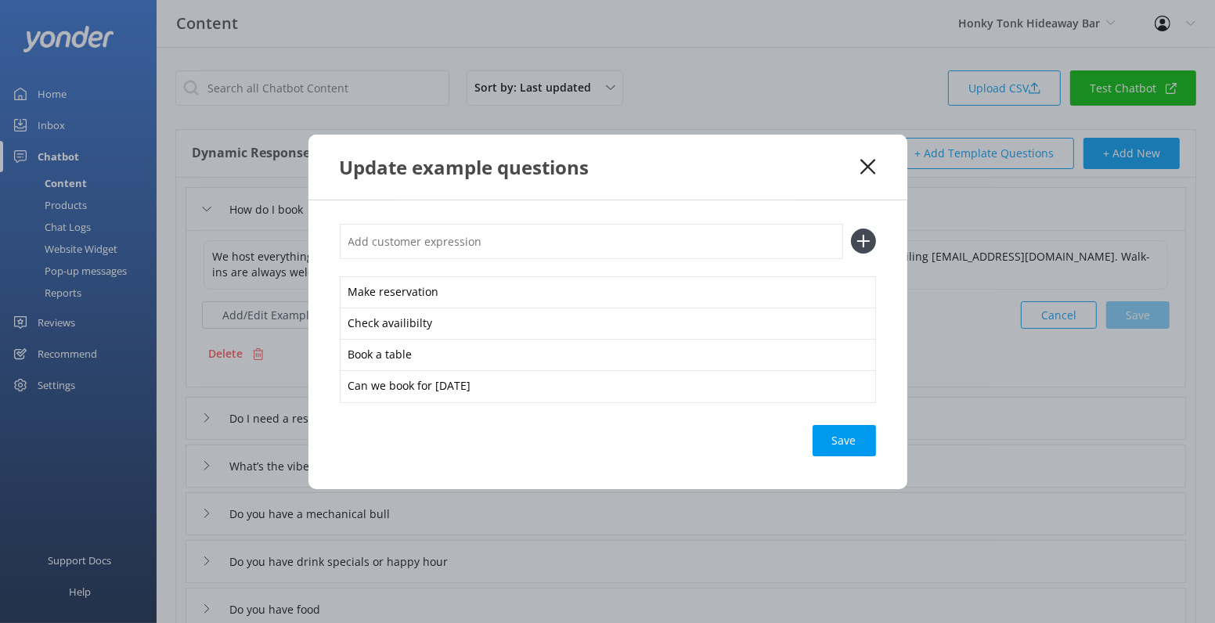
click at [553, 231] on input "text" at bounding box center [591, 241] width 503 height 35
type input "Call ahead for a table"
click at [874, 240] on icon at bounding box center [863, 241] width 25 height 25
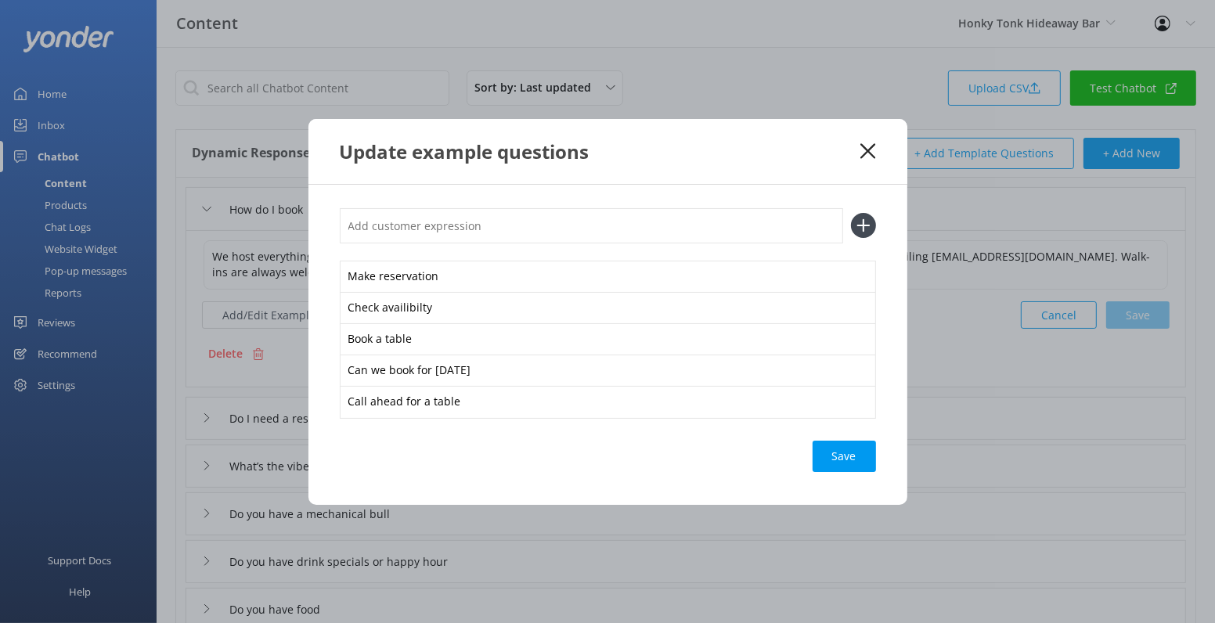
click at [589, 237] on input "text" at bounding box center [591, 225] width 503 height 35
type input "Is there space [DATE]"
click at [864, 228] on icon at bounding box center [863, 225] width 25 height 25
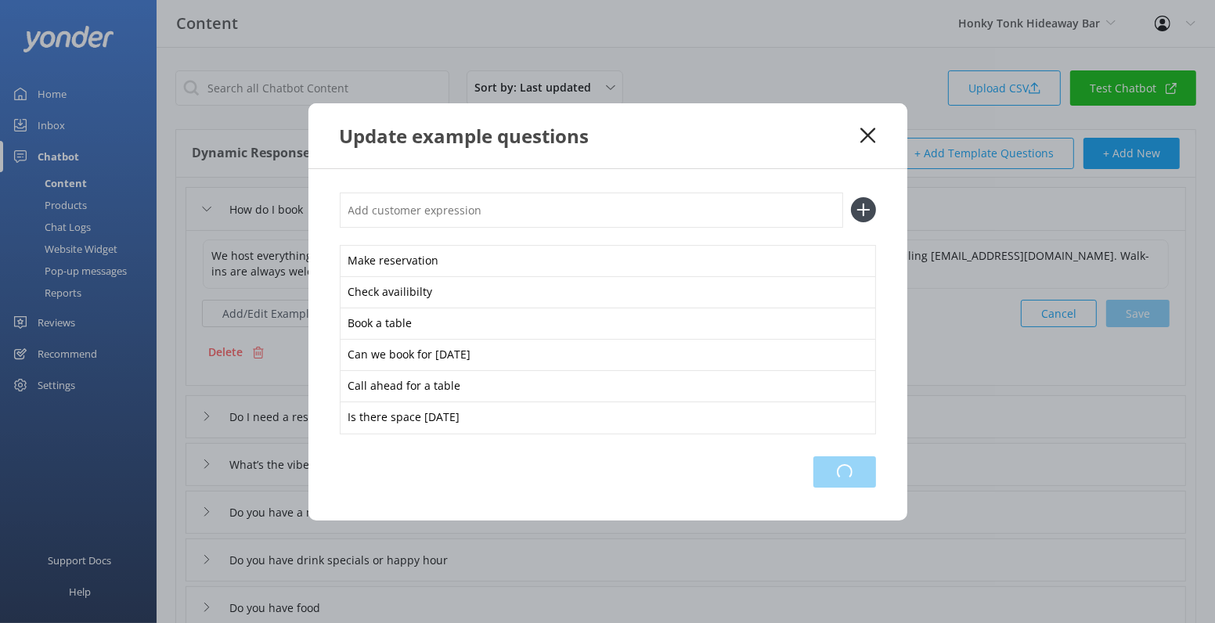
click at [851, 474] on div "Loading.." at bounding box center [844, 471] width 63 height 31
click at [873, 118] on div "Update example questions" at bounding box center [607, 135] width 599 height 65
click at [867, 133] on icon at bounding box center [867, 136] width 15 height 16
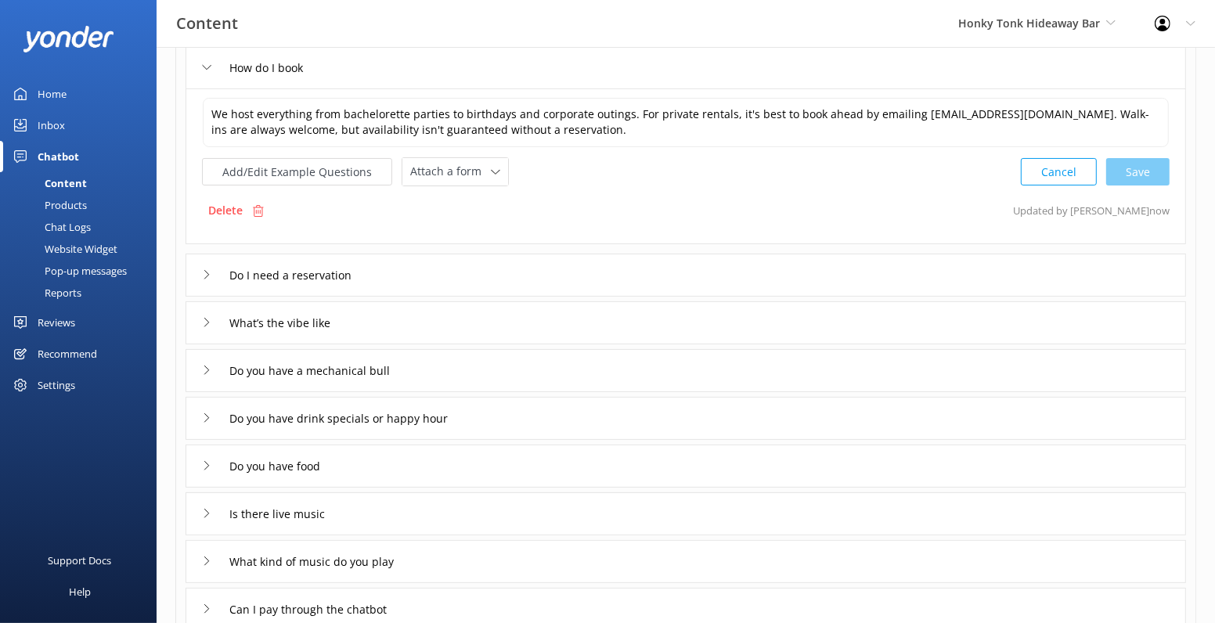
scroll to position [446, 0]
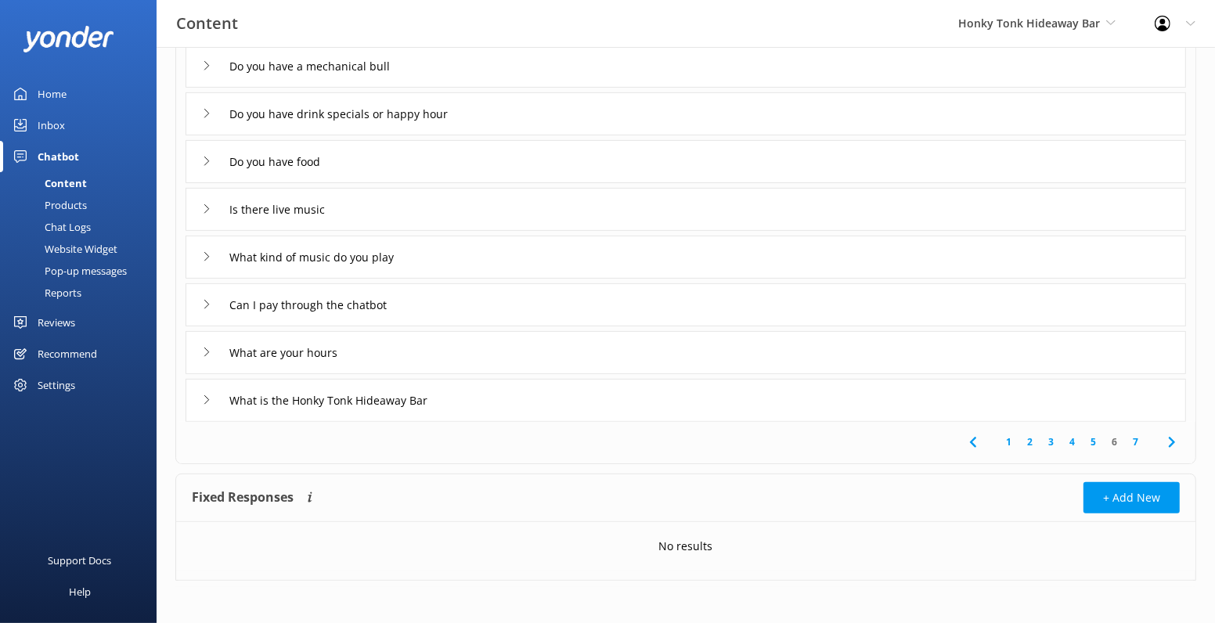
click at [1130, 441] on link "7" at bounding box center [1135, 441] width 21 height 15
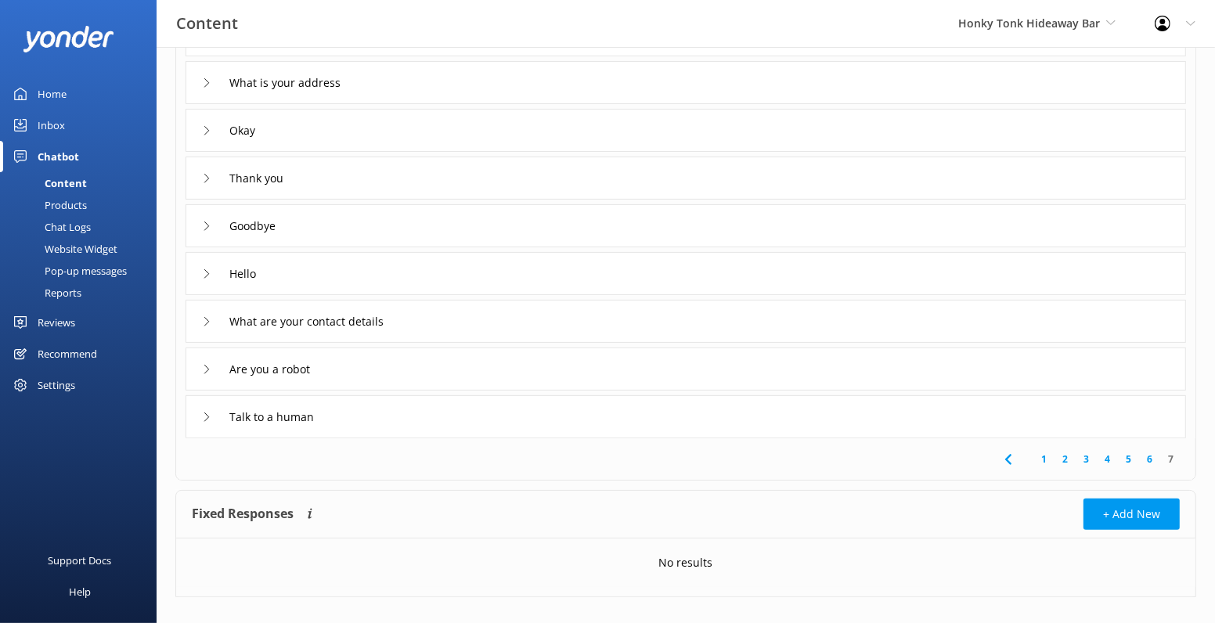
scroll to position [199, 0]
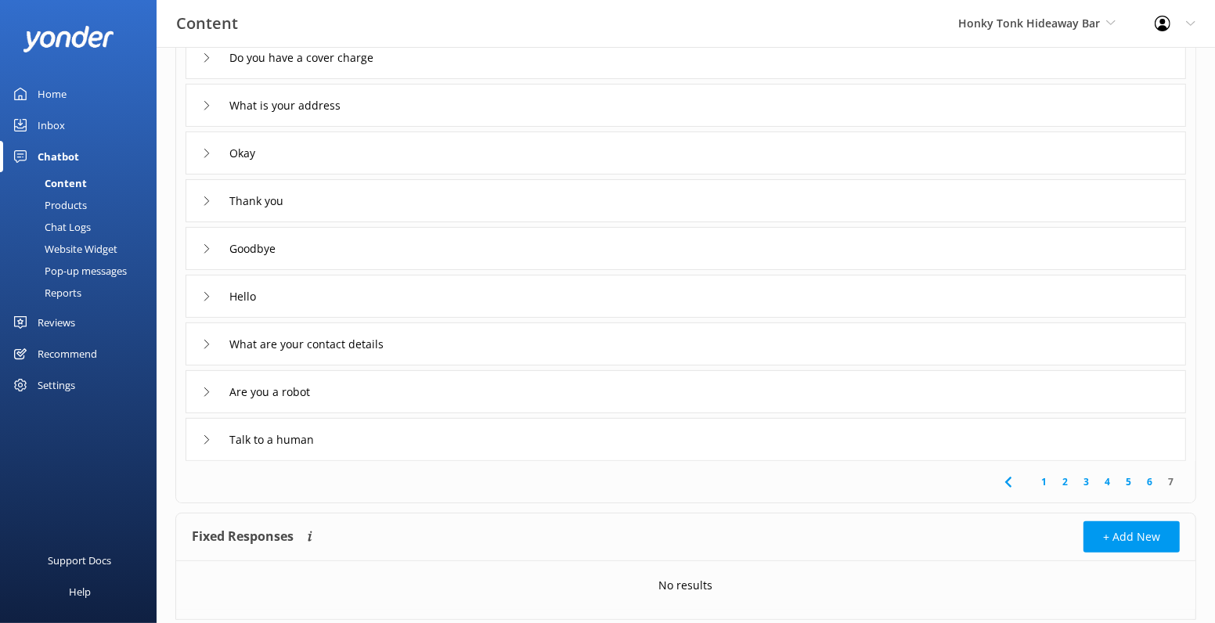
click at [202, 430] on div "Talk to a human" at bounding box center [261, 440] width 119 height 26
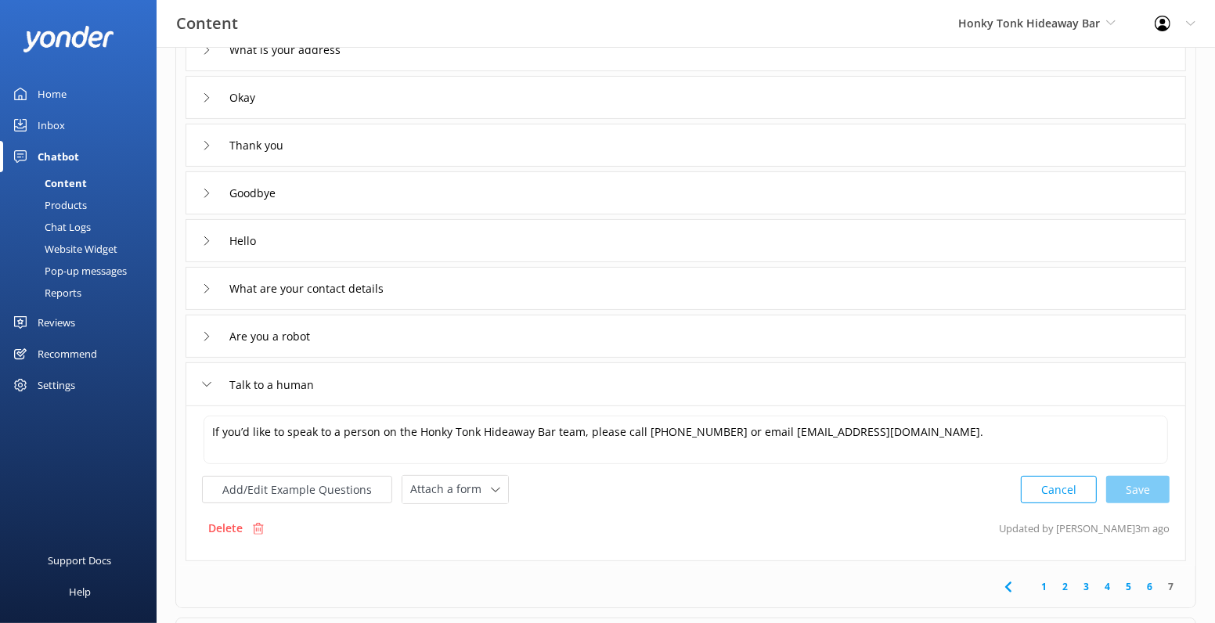
scroll to position [326, 0]
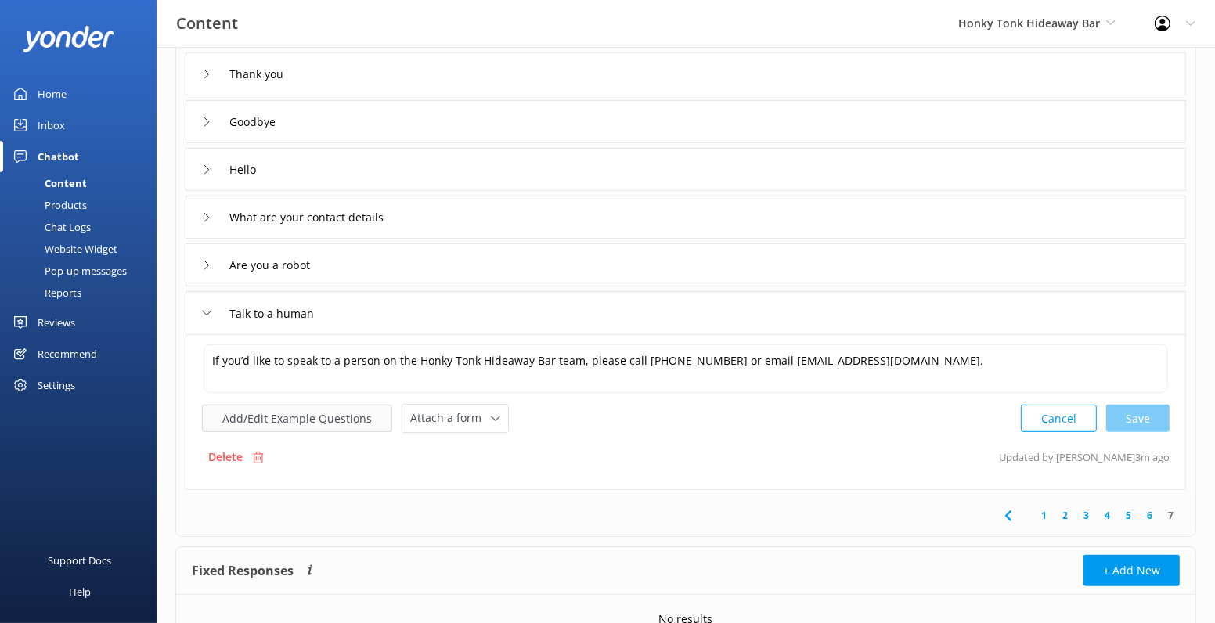
click at [319, 409] on button "Add/Edit Example Questions" at bounding box center [297, 418] width 190 height 27
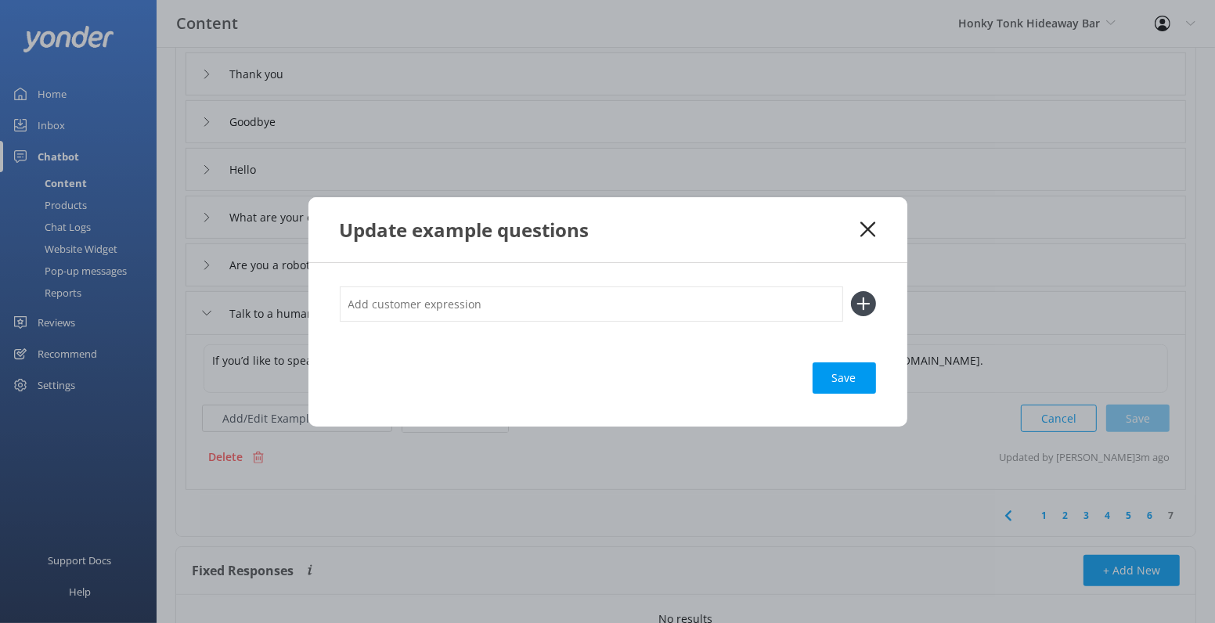
click at [431, 308] on input "text" at bounding box center [591, 303] width 503 height 35
type input "Person"
click at [825, 369] on div "Save" at bounding box center [843, 377] width 63 height 31
click at [858, 307] on icon at bounding box center [863, 303] width 25 height 25
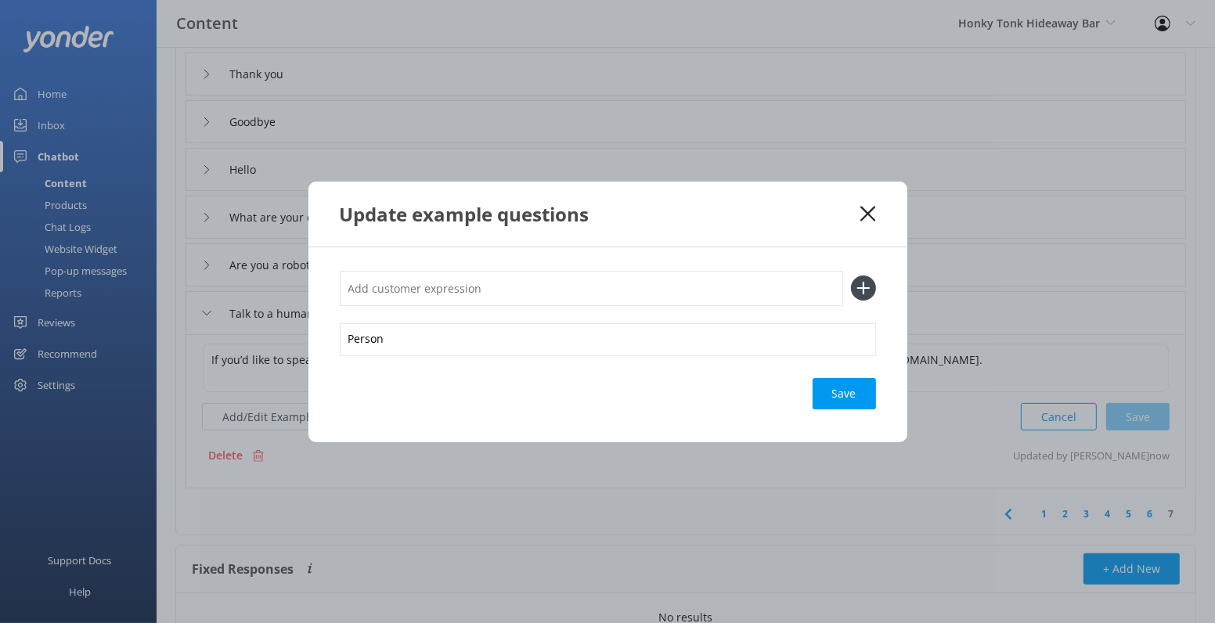
click at [635, 281] on input "text" at bounding box center [591, 288] width 503 height 35
type input "Talk to staff"
click at [859, 289] on icon at bounding box center [863, 288] width 25 height 25
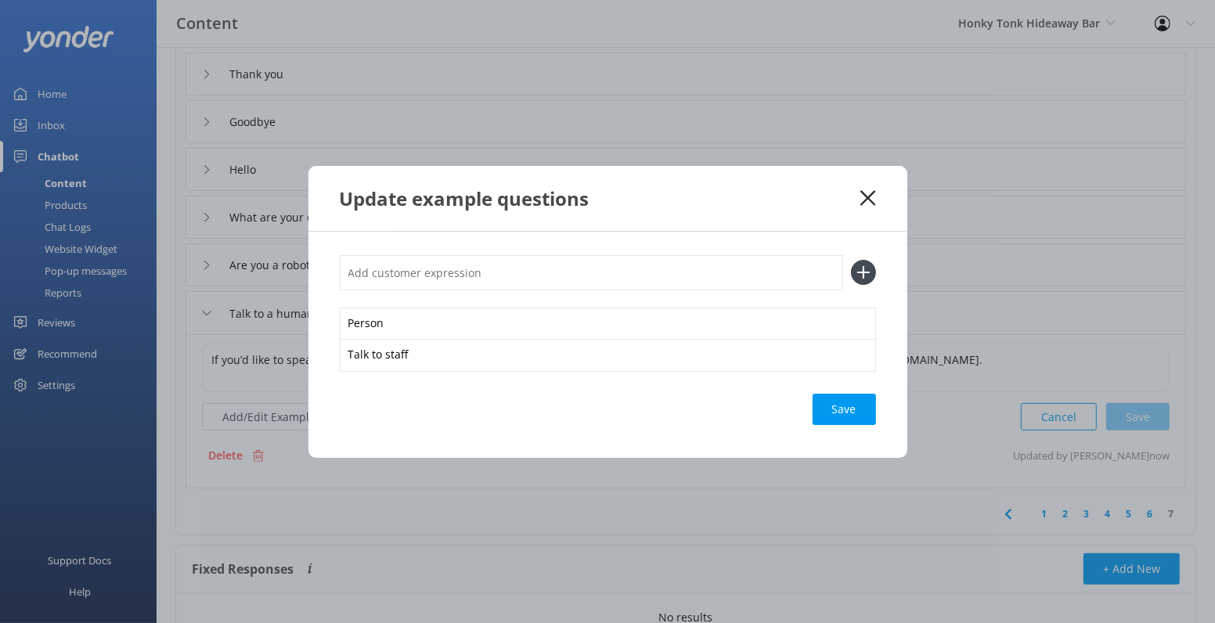
click at [677, 265] on input "text" at bounding box center [591, 272] width 503 height 35
type input "C"
type input "Call me"
click at [851, 260] on button at bounding box center [863, 272] width 25 height 25
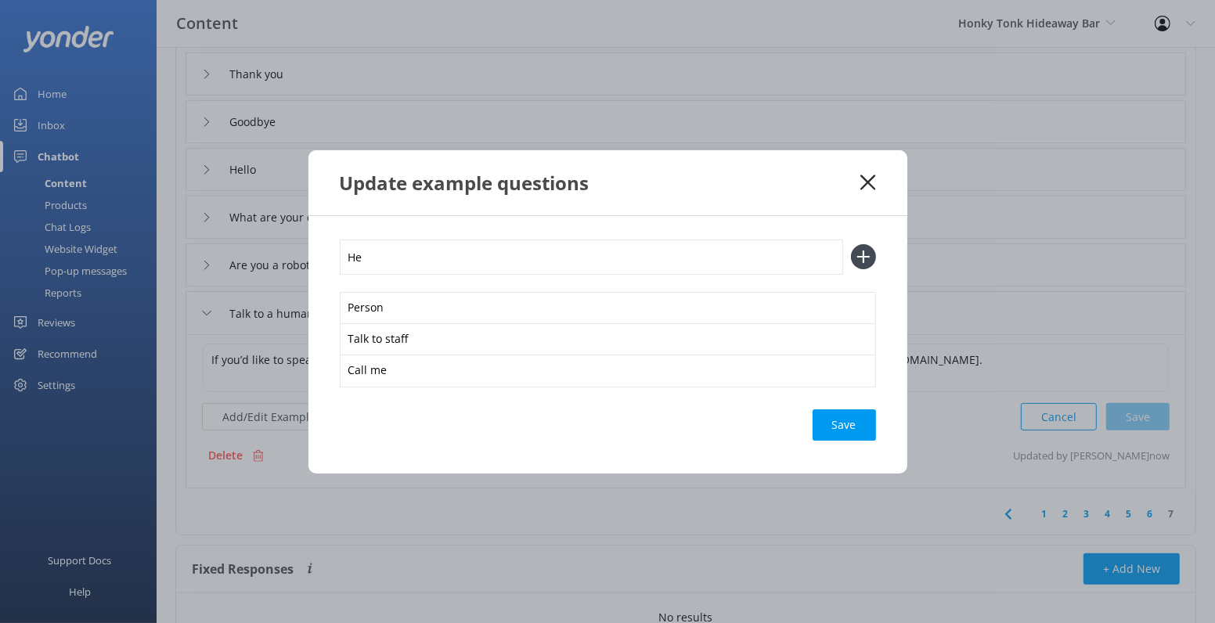
type input "H"
type input "Agent"
click at [851, 244] on button at bounding box center [863, 256] width 25 height 25
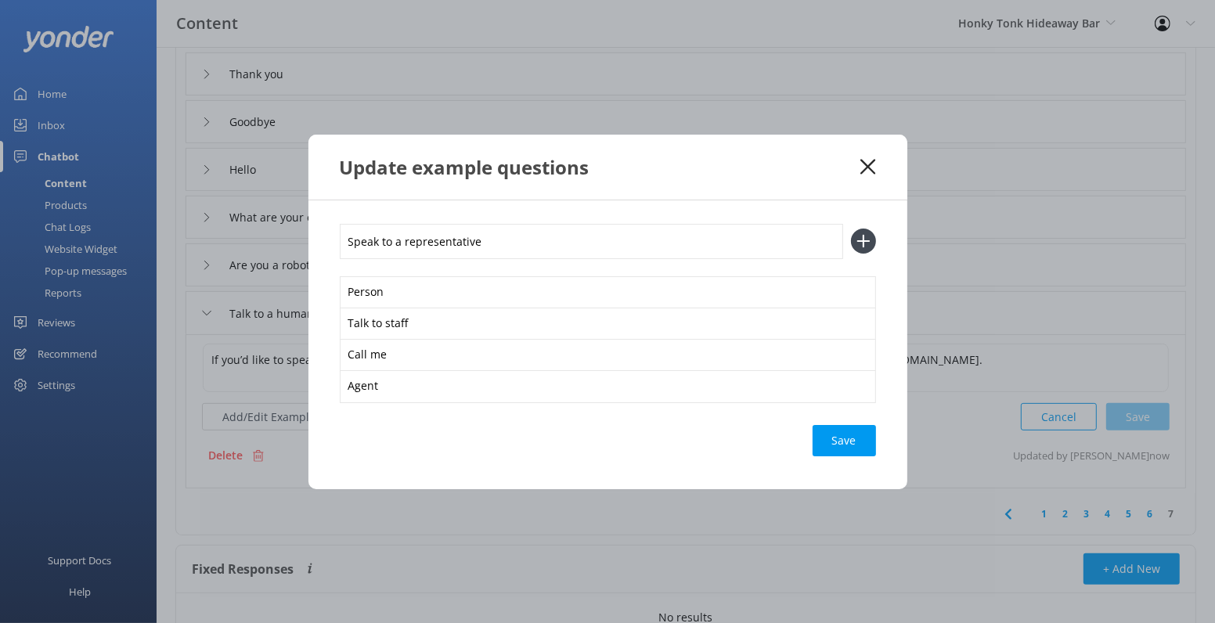
type input "Speak to a representative"
click at [851, 229] on button at bounding box center [863, 241] width 25 height 25
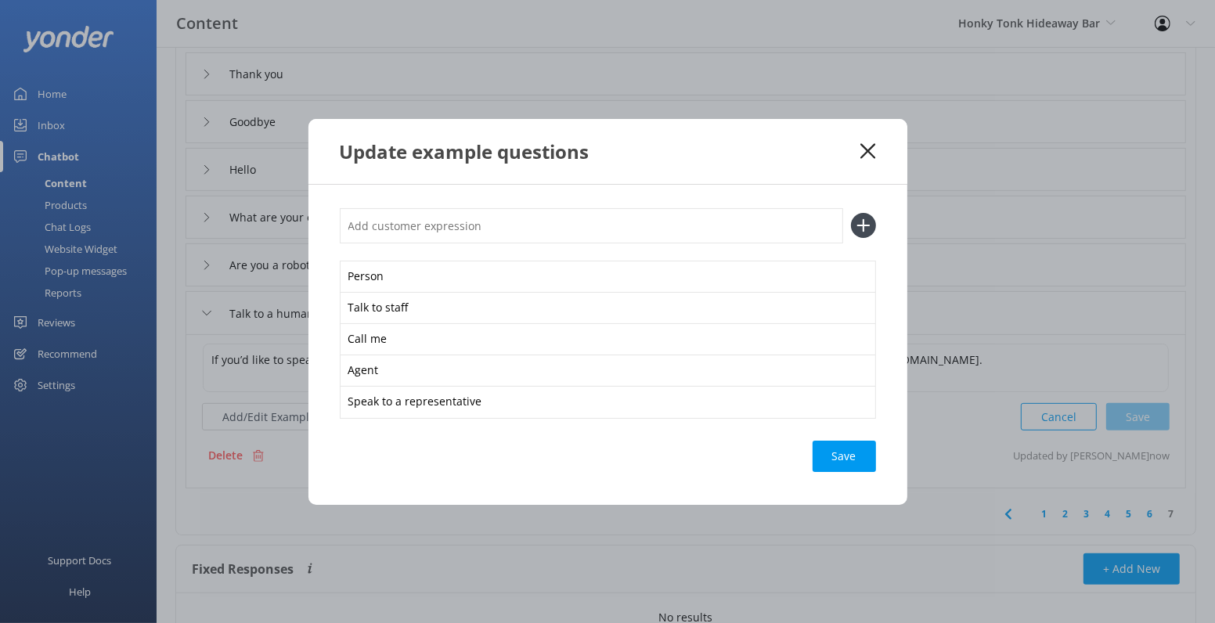
type input "l"
type input "Live chat"
click at [851, 213] on button at bounding box center [863, 225] width 25 height 25
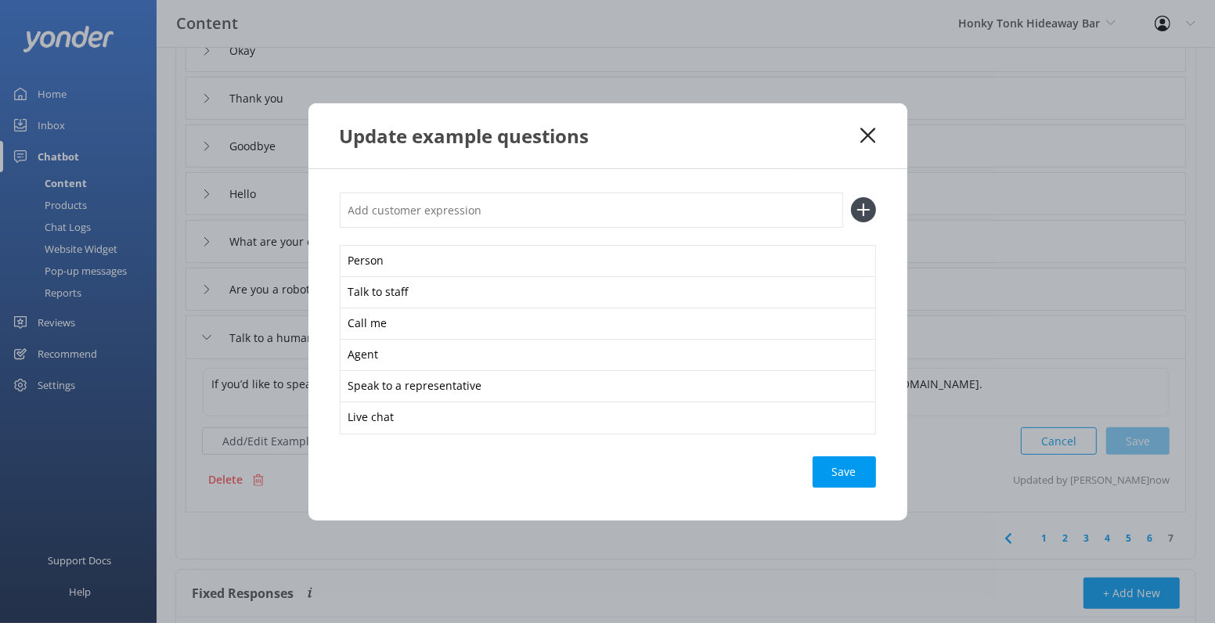
scroll to position [300, 0]
type input "Connect me to staff"
click at [851, 197] on button at bounding box center [863, 209] width 25 height 25
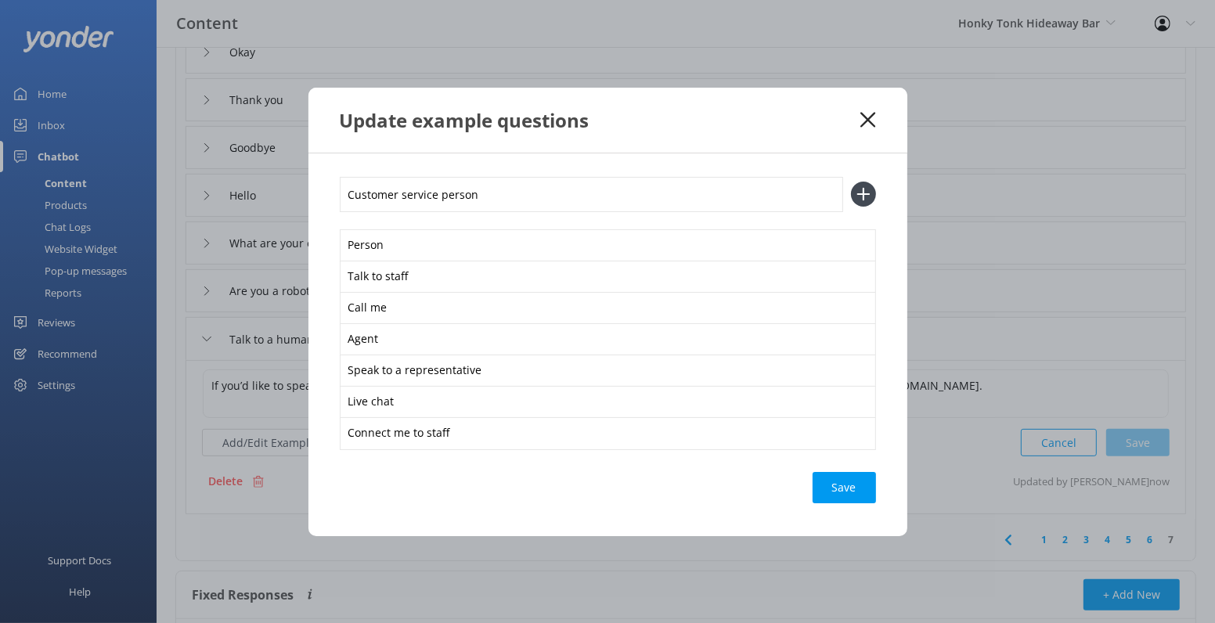
type input "Customer service person"
click at [851, 182] on button at bounding box center [863, 194] width 25 height 25
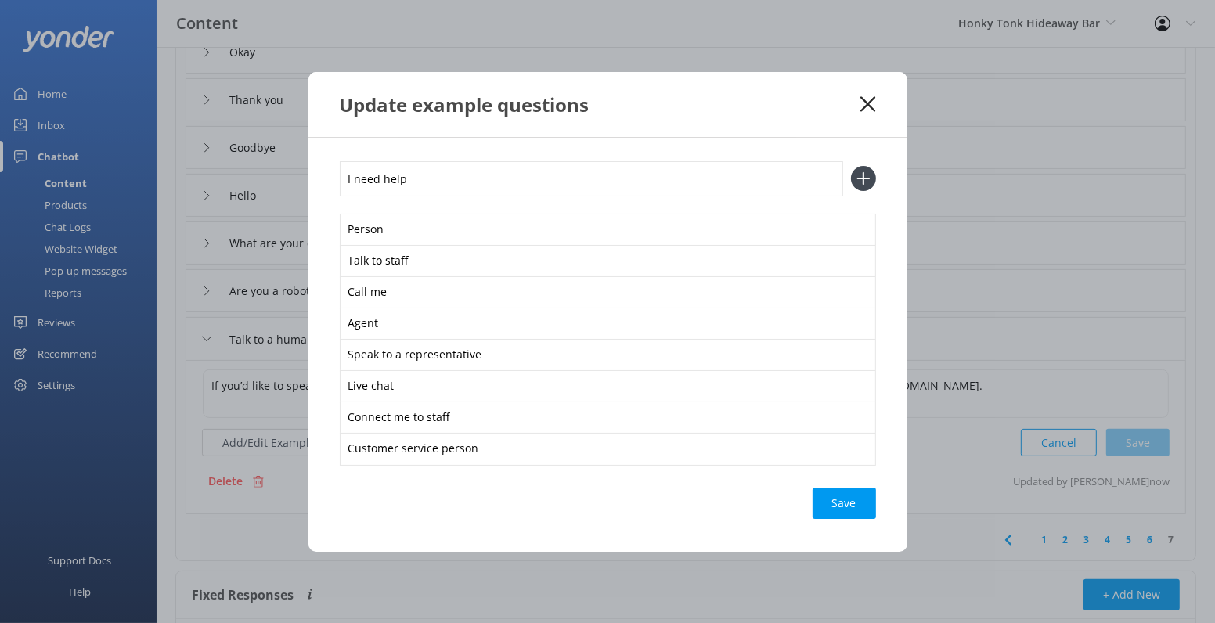
type input "I need help"
click at [851, 166] on button at bounding box center [863, 178] width 25 height 25
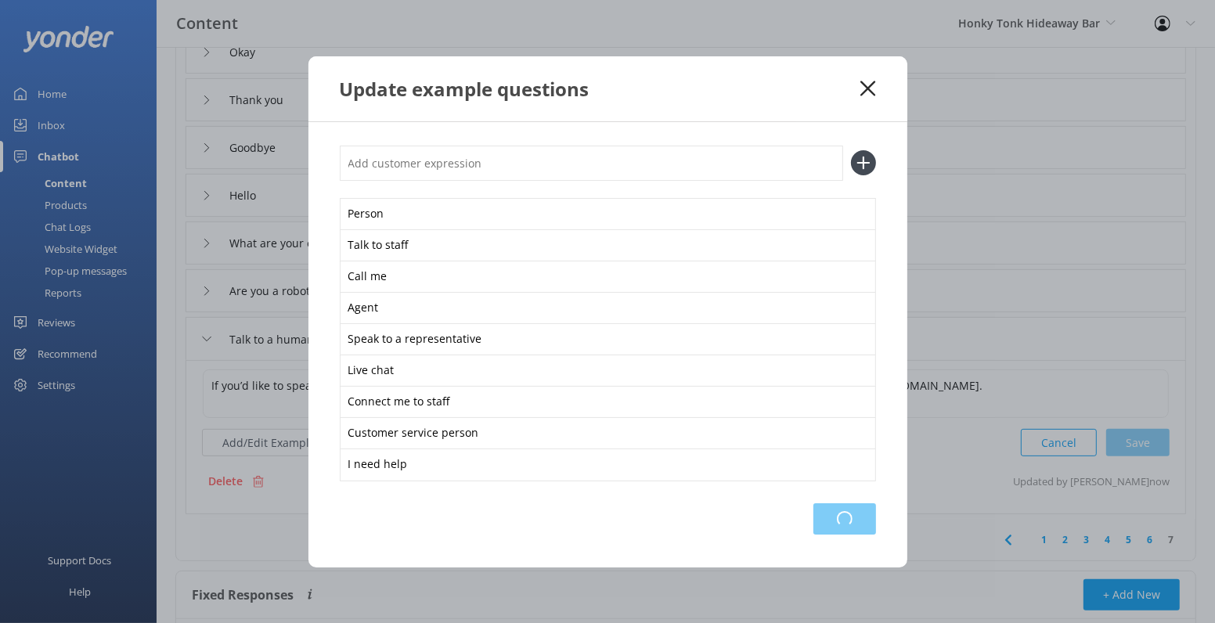
click at [853, 524] on div "Loading.." at bounding box center [844, 518] width 63 height 31
click at [861, 77] on div "Update example questions" at bounding box center [607, 88] width 599 height 65
click at [867, 88] on use at bounding box center [867, 88] width 15 height 15
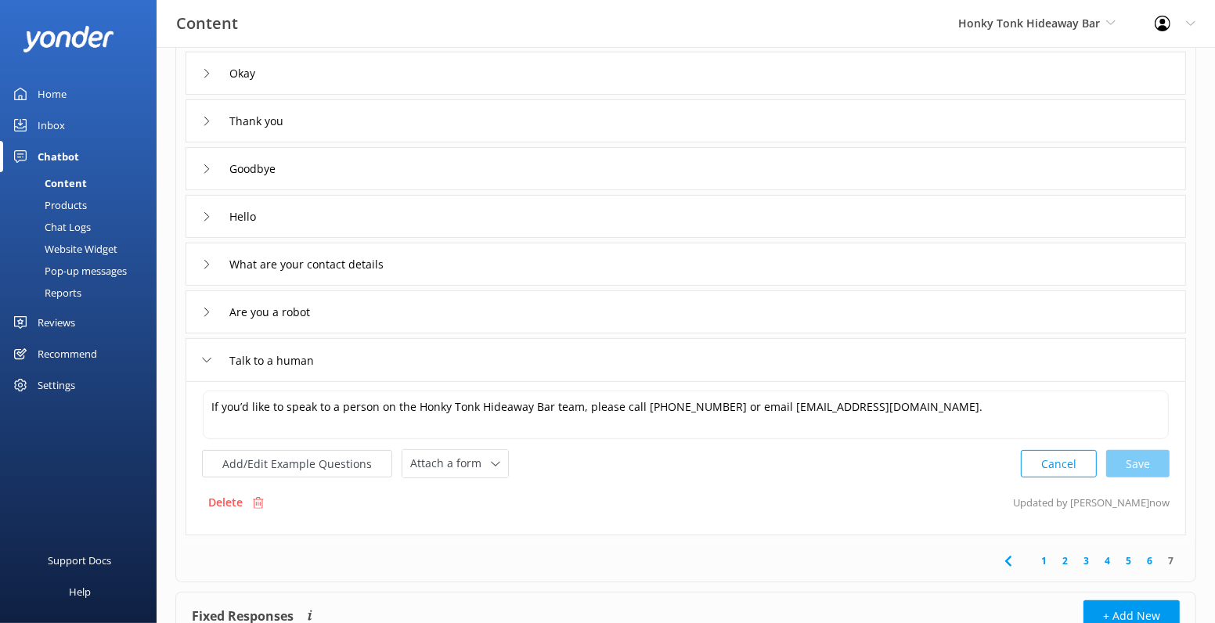
scroll to position [286, 0]
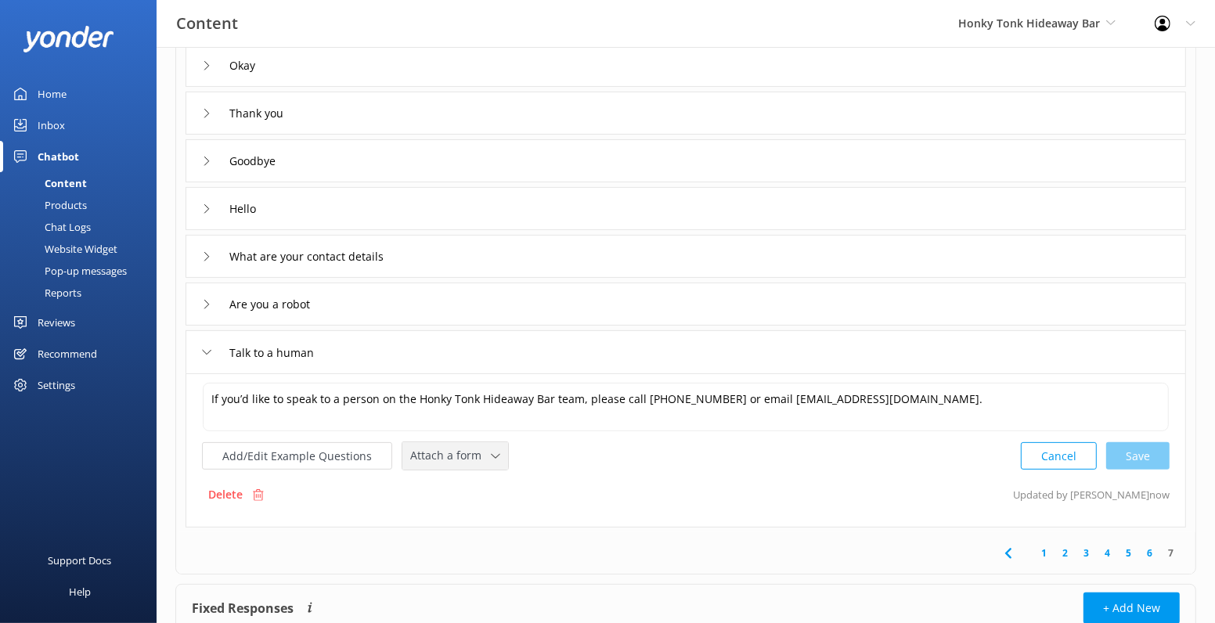
click at [472, 449] on span "Attach a form" at bounding box center [450, 455] width 81 height 17
click at [474, 489] on div "Leave contact details" at bounding box center [458, 489] width 95 height 16
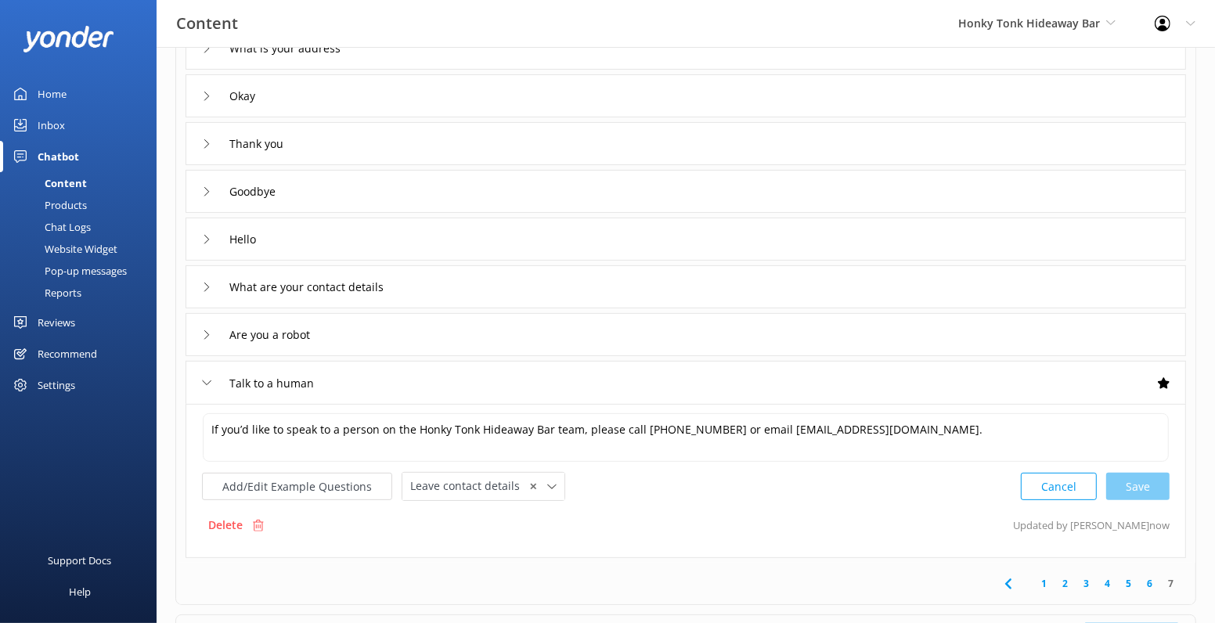
scroll to position [229, 0]
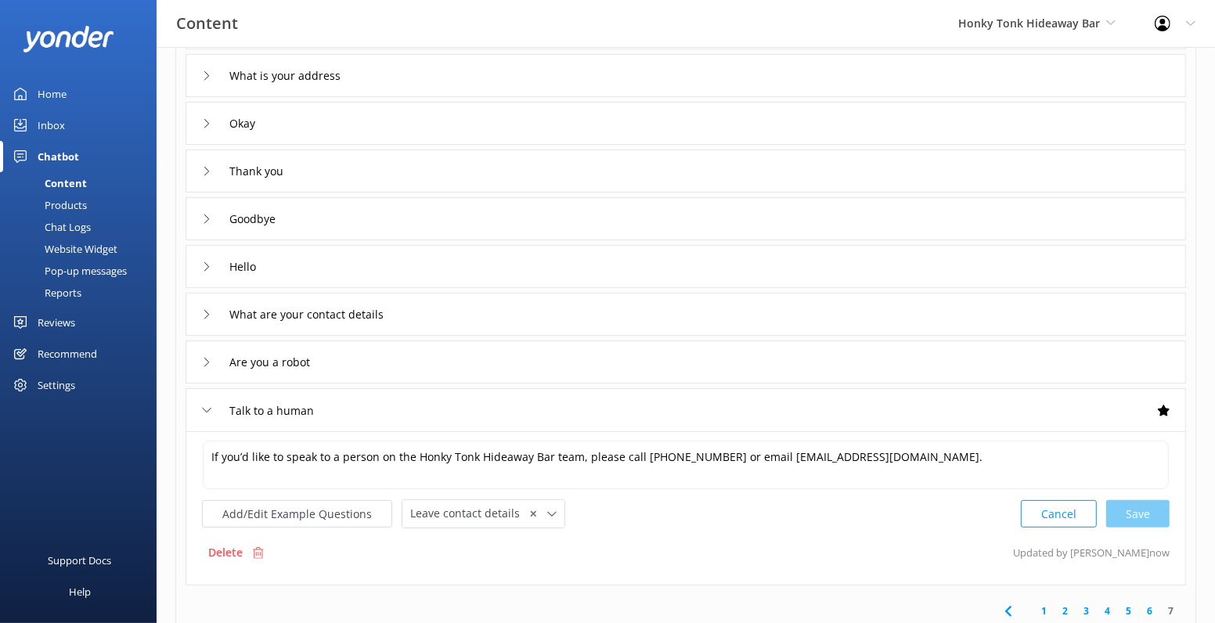
click at [207, 312] on use at bounding box center [206, 314] width 5 height 9
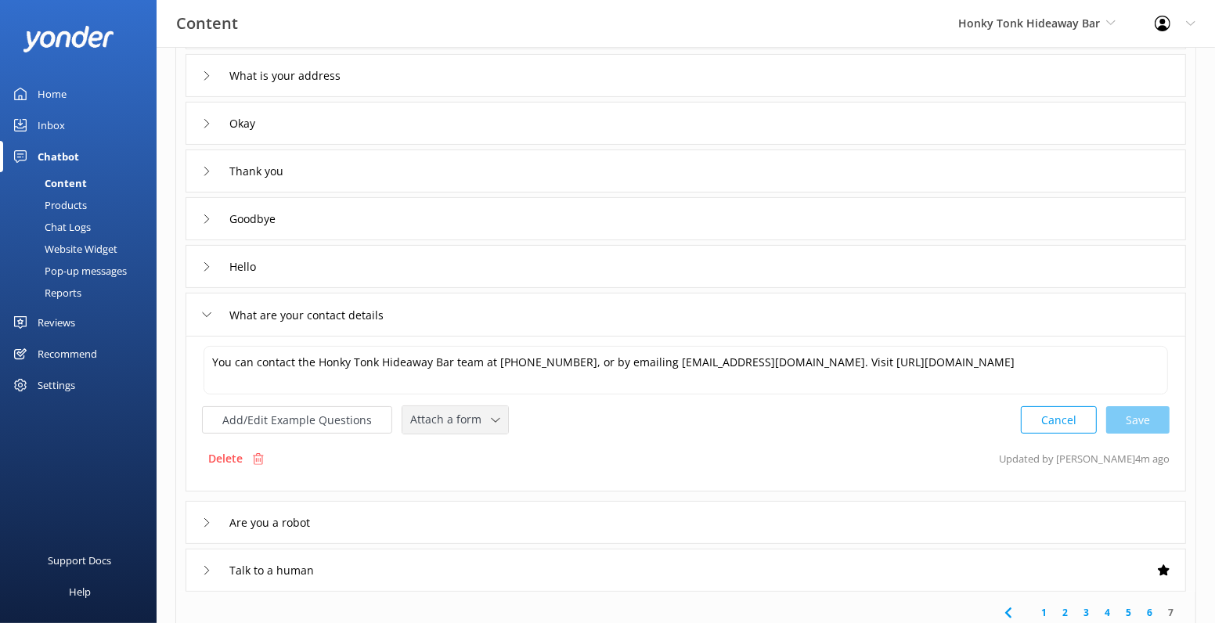
click at [436, 418] on span "Attach a form" at bounding box center [450, 419] width 81 height 17
click at [468, 453] on div "Leave contact details" at bounding box center [458, 453] width 95 height 16
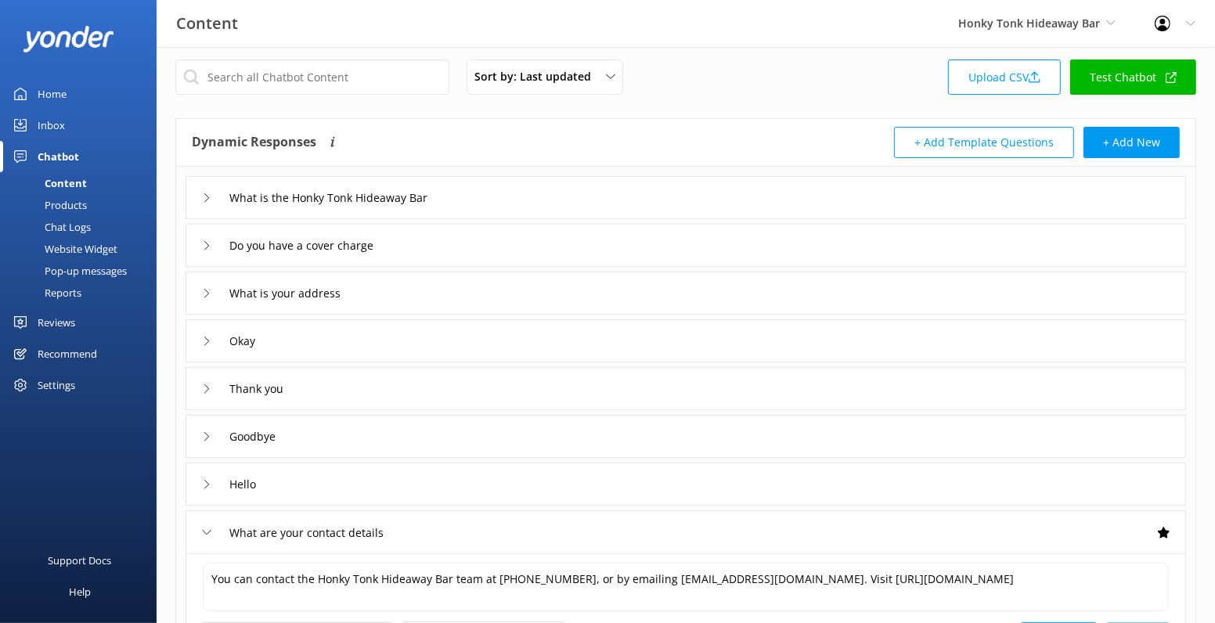
scroll to position [14, 0]
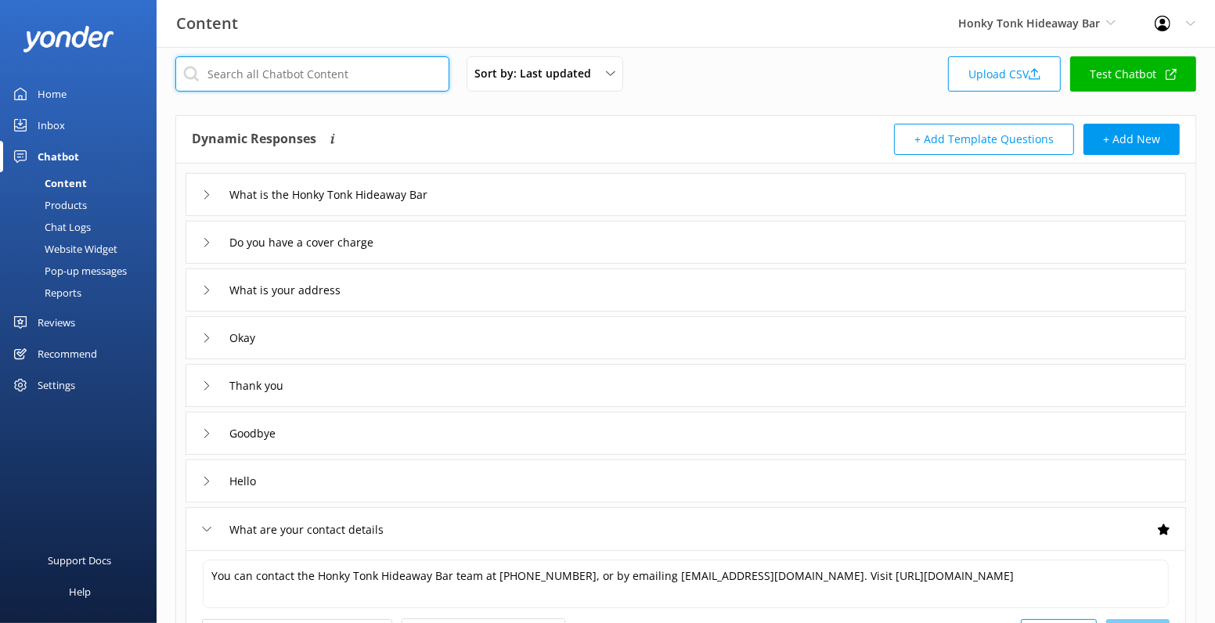
click at [369, 75] on input "text" at bounding box center [312, 73] width 274 height 35
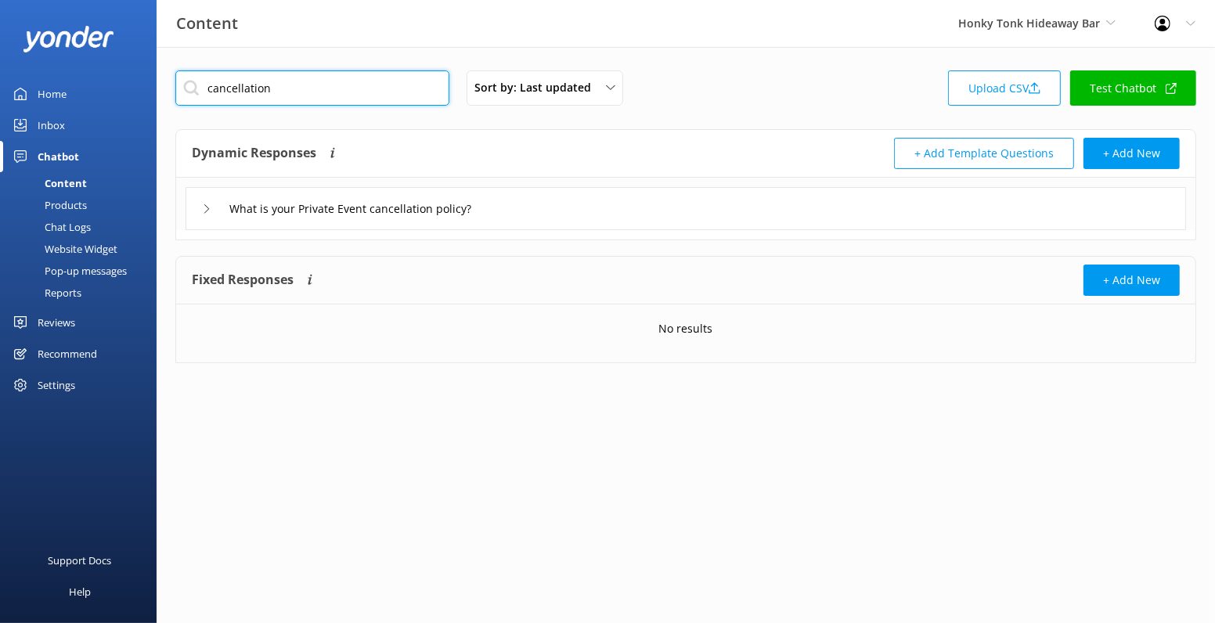
type input "cancellation"
click at [202, 208] on icon at bounding box center [206, 208] width 9 height 9
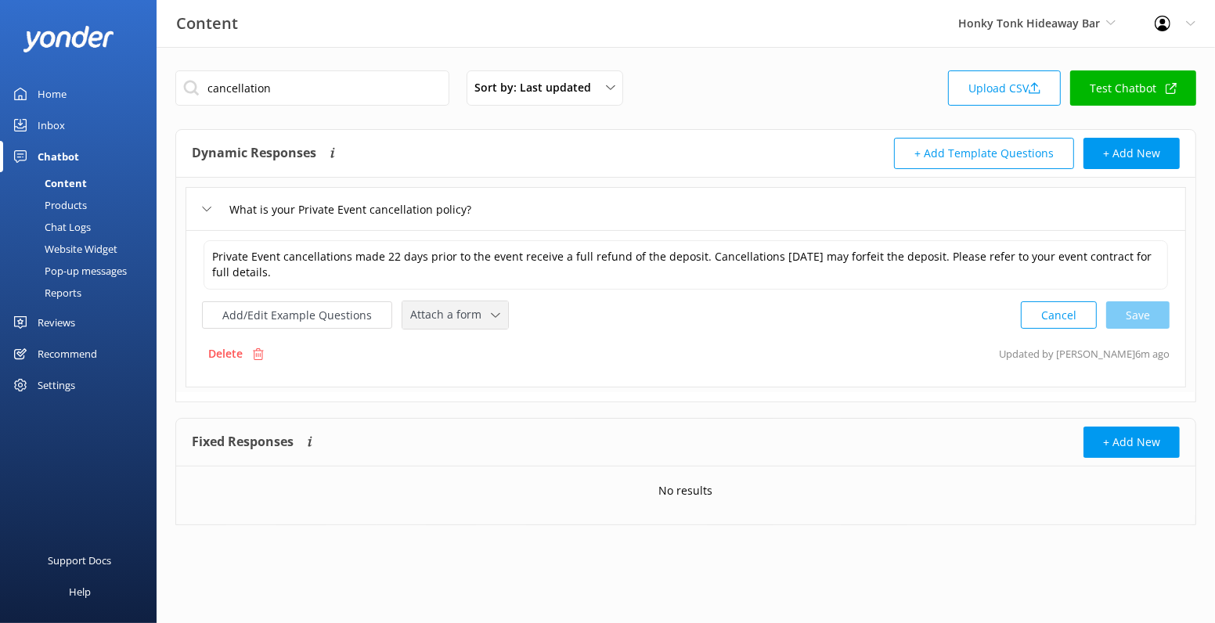
click at [445, 308] on span "Attach a form" at bounding box center [450, 314] width 81 height 17
click at [206, 204] on icon at bounding box center [206, 208] width 9 height 9
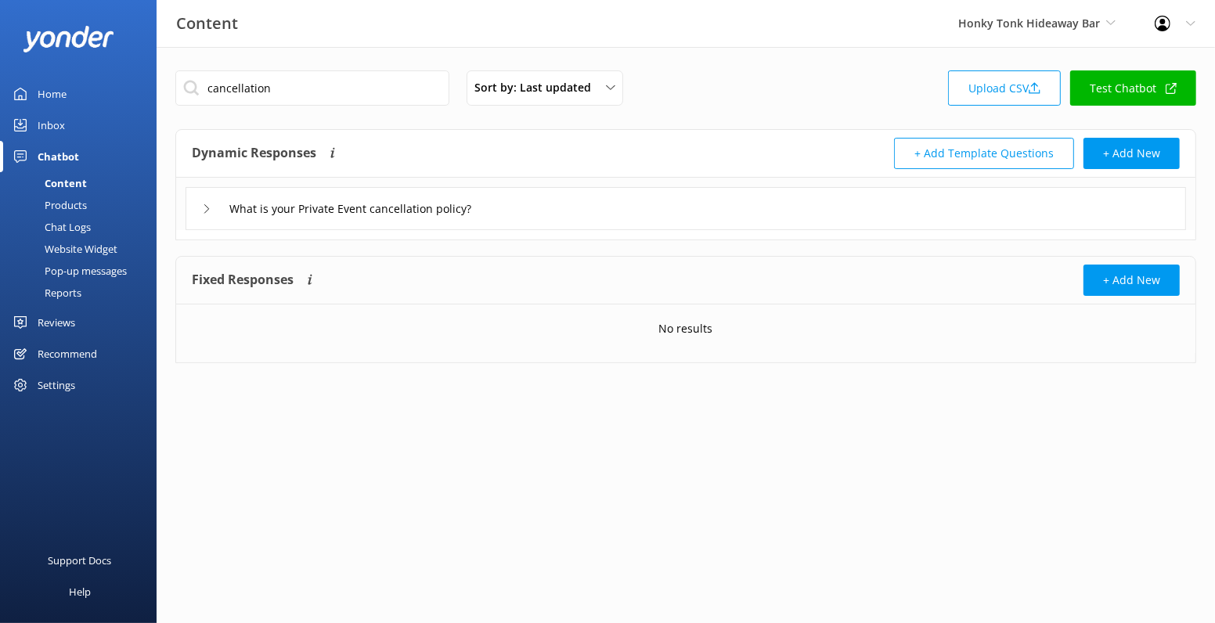
click at [202, 207] on icon at bounding box center [206, 208] width 9 height 9
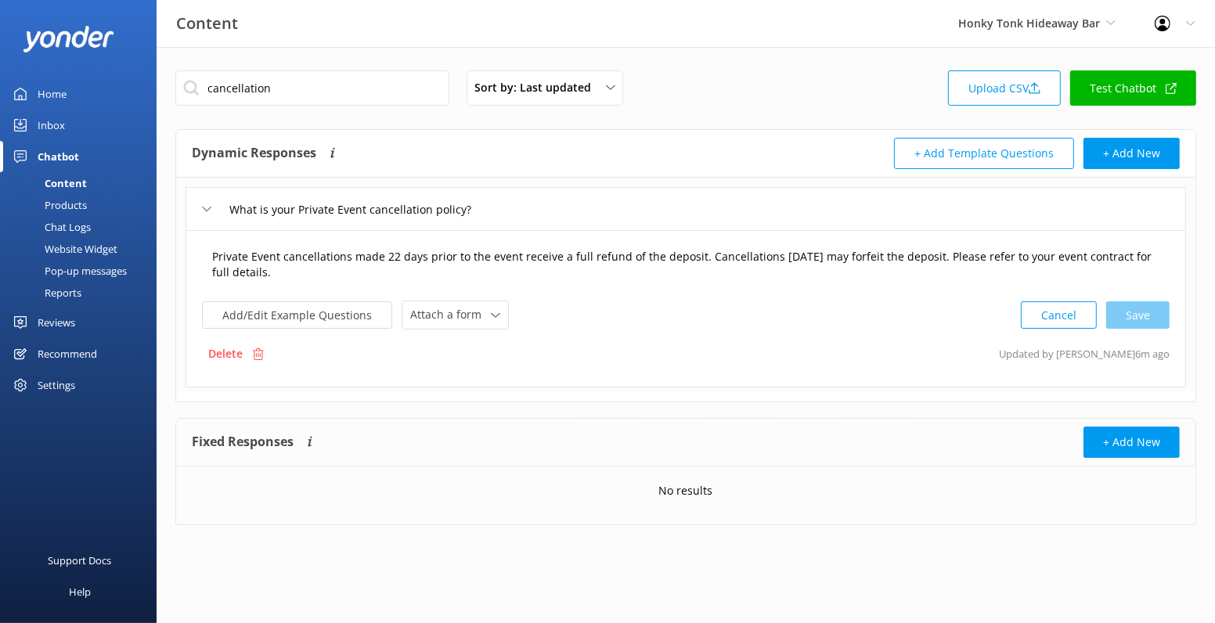
click at [450, 252] on textarea "Private Event cancellations made 22 days prior to the event receive a full refu…" at bounding box center [686, 264] width 964 height 49
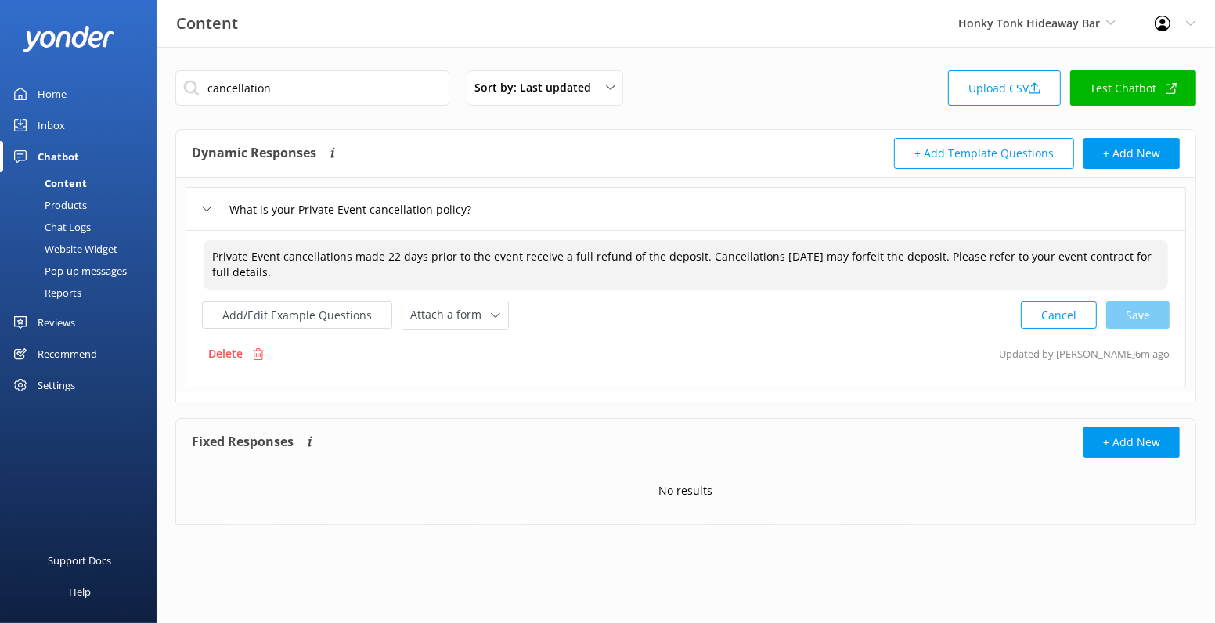
click at [436, 265] on textarea "Private Event cancellations made 22 days prior to the event receive a full refu…" at bounding box center [686, 264] width 964 height 49
paste textarea "[PHONE_NUMBER]"
click at [1155, 312] on div "Cancel Save" at bounding box center [1095, 315] width 149 height 29
type textarea "Private Event cancellations made 22 days prior to the event receive a full refu…"
click at [985, 157] on button "+ Add Template Questions" at bounding box center [984, 153] width 180 height 31
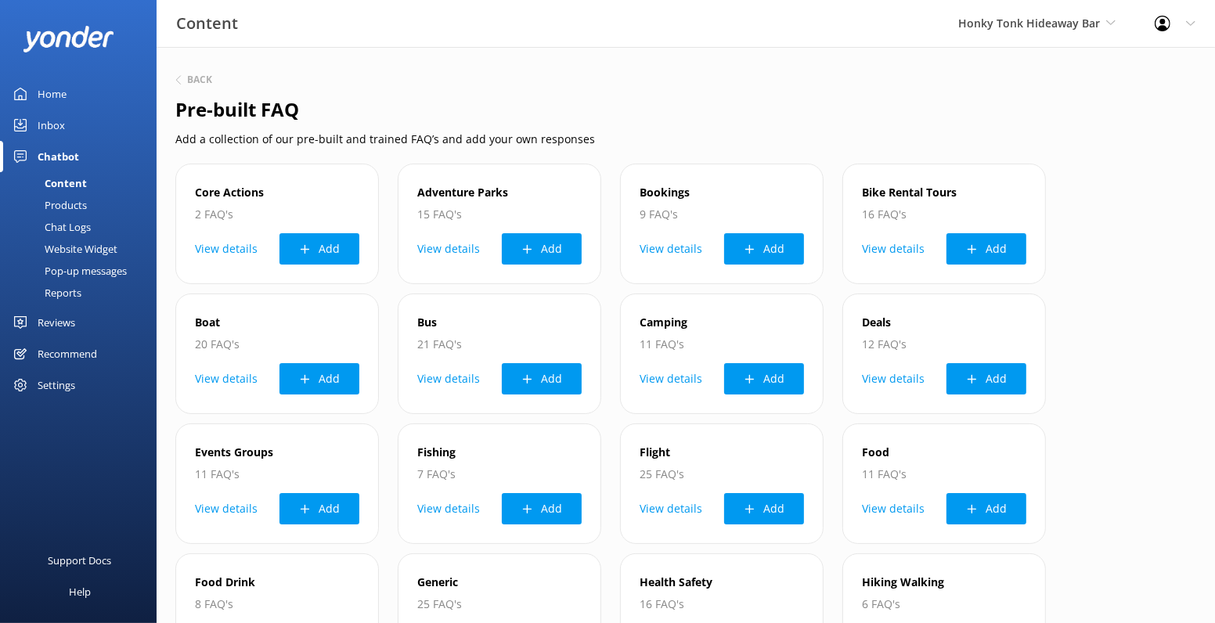
click at [186, 74] on div "Back" at bounding box center [685, 80] width 1021 height 20
click at [178, 80] on icon at bounding box center [178, 79] width 9 height 9
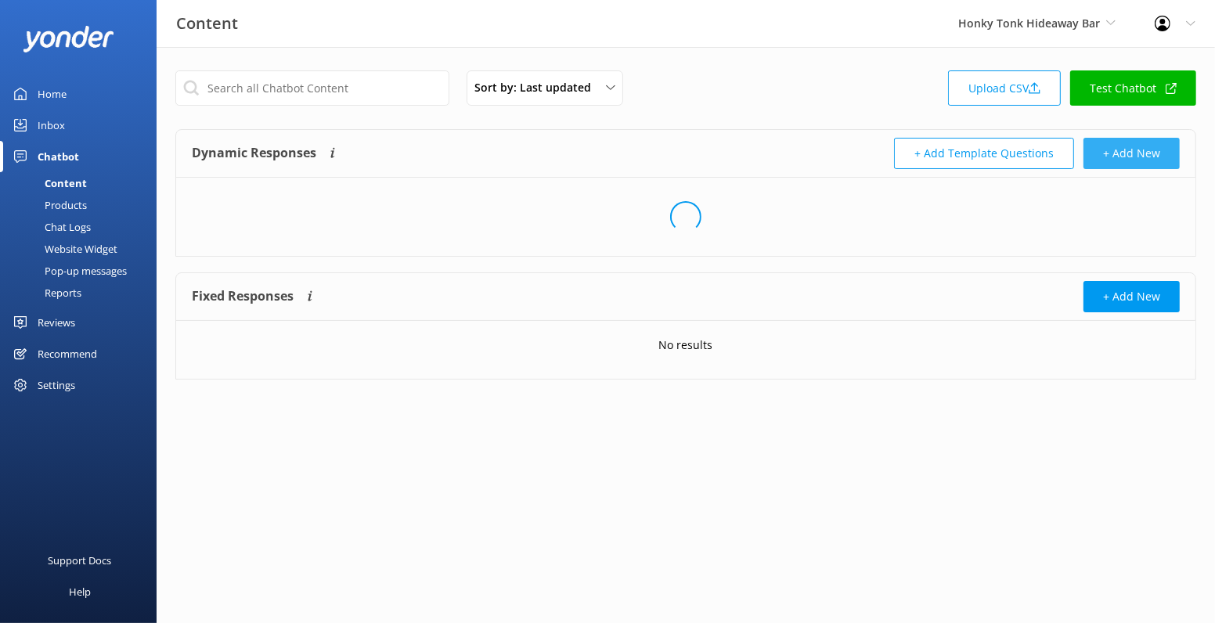
click at [1134, 168] on button "+ Add New" at bounding box center [1131, 153] width 96 height 31
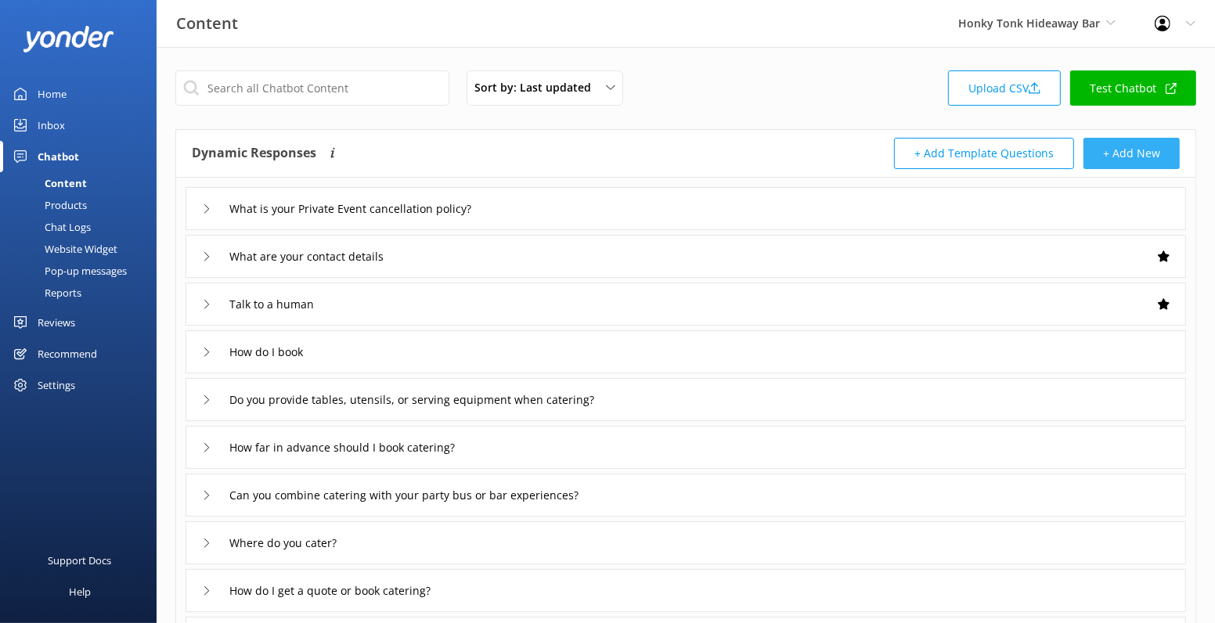
click at [1171, 160] on button "+ Add New" at bounding box center [1131, 153] width 96 height 31
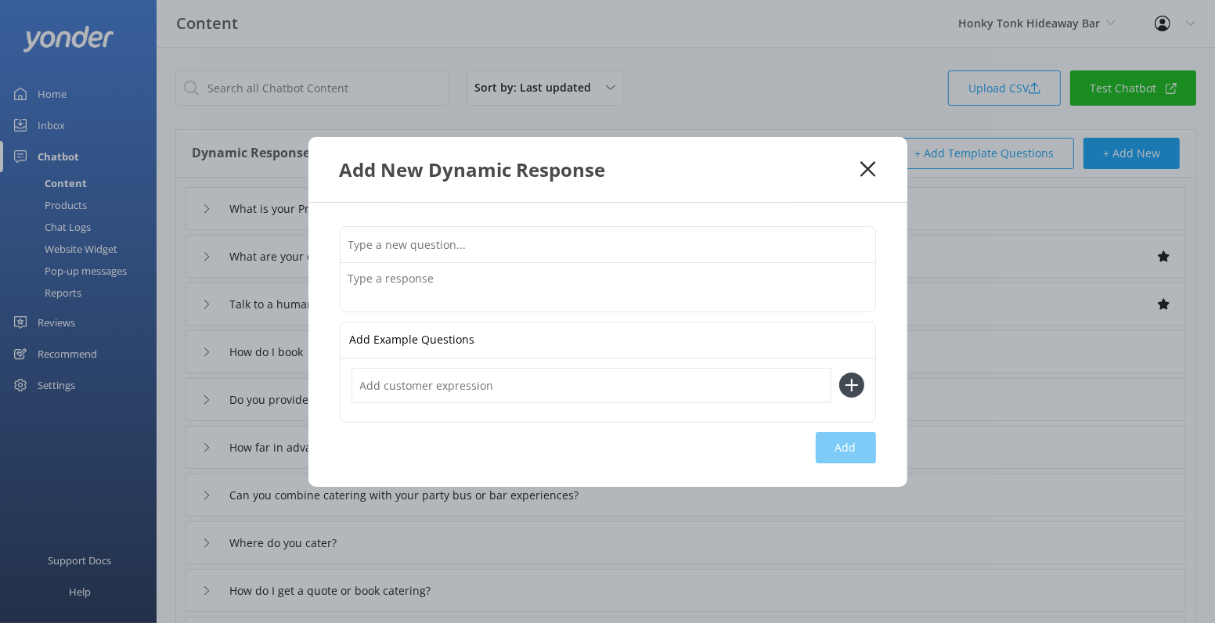
click at [593, 239] on input "text" at bounding box center [607, 244] width 535 height 35
type input "I need to cancel or change my booking"
click at [493, 283] on textarea at bounding box center [607, 287] width 535 height 49
paste textarea "To cancel or make changes to your booking, call [PHONE_NUMBER] or email [EMAIL_…"
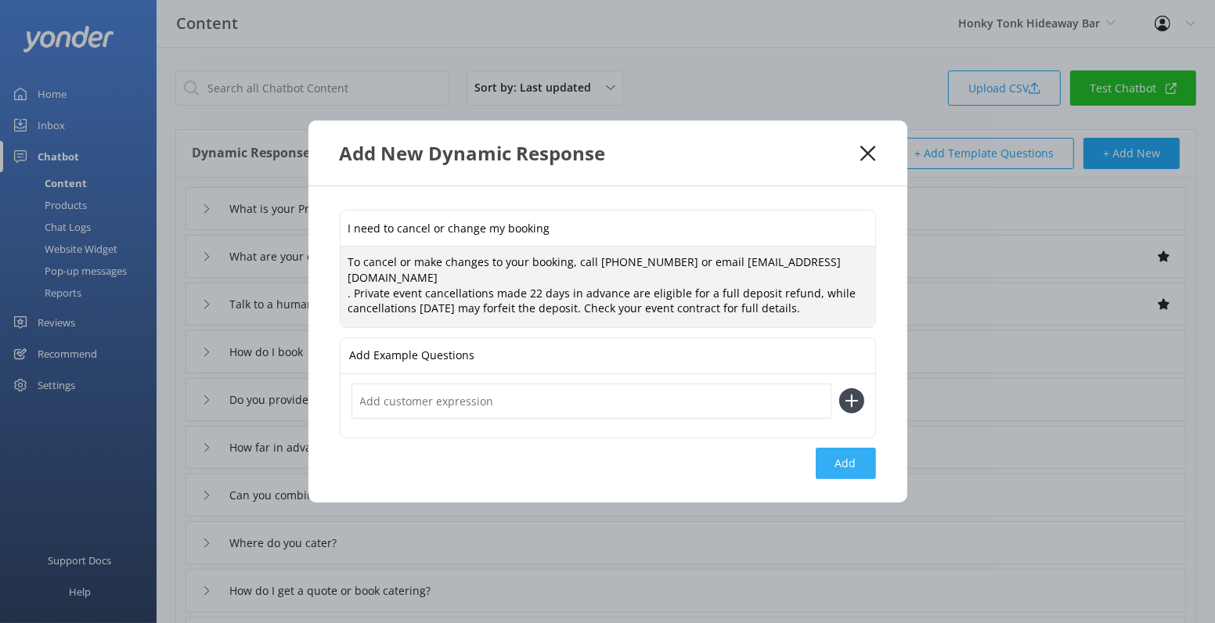
type textarea "To cancel or make changes to your booking, call [PHONE_NUMBER] or email [EMAIL_…"
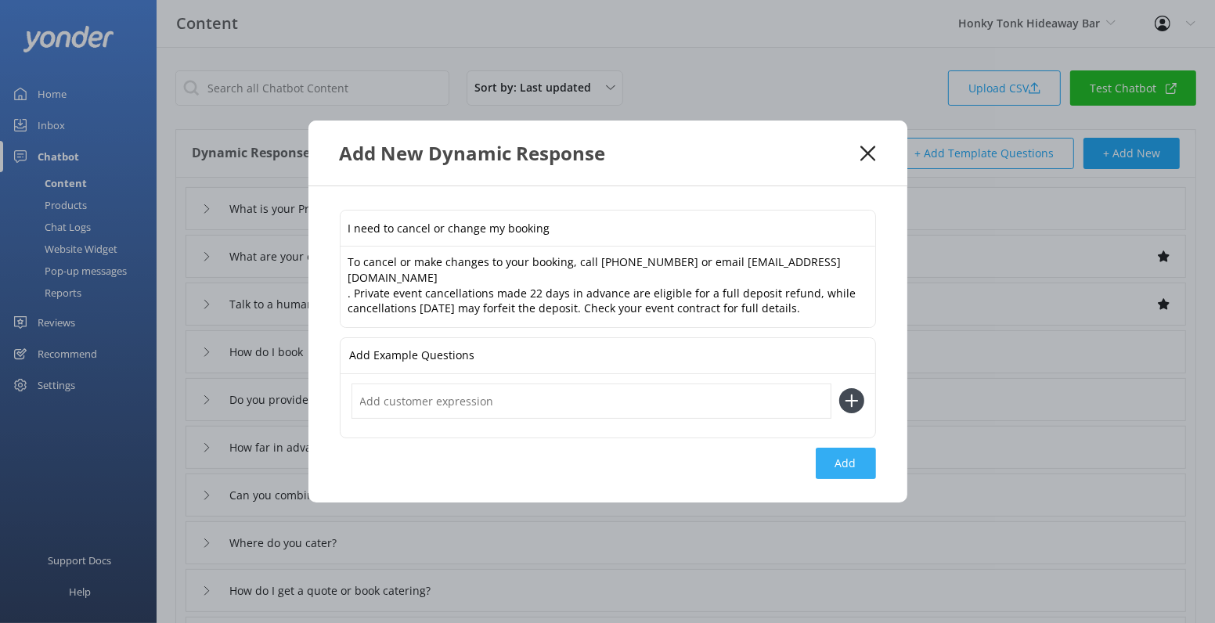
click at [840, 449] on button "Add" at bounding box center [846, 463] width 60 height 31
type input "I need to cancel or change my booking"
type input "What is your Private Event cancellation policy?"
type input "What are your contact details"
type input "Talk to a human"
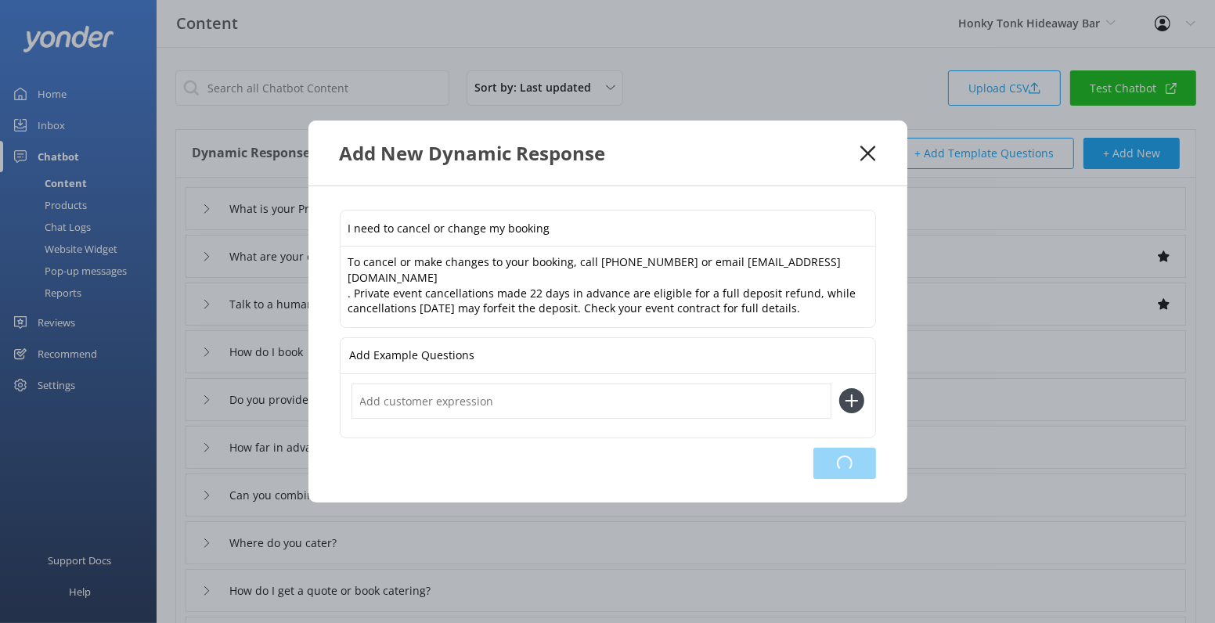
type input "How do I book"
type input "Do you provide tables, utensils, or serving equipment when catering?"
type input "How far in advance should I book catering?"
type input "Can you combine catering with your party bus or bar experiences?"
type input "Where do you cater?"
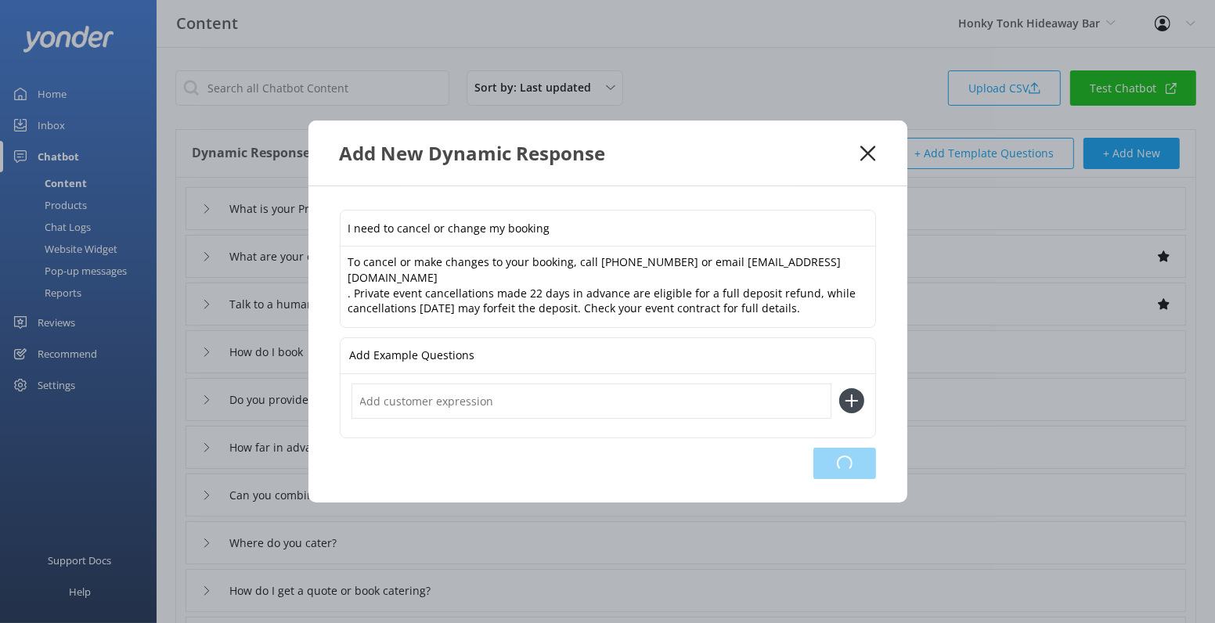
type input "How do I get a quote or book catering?"
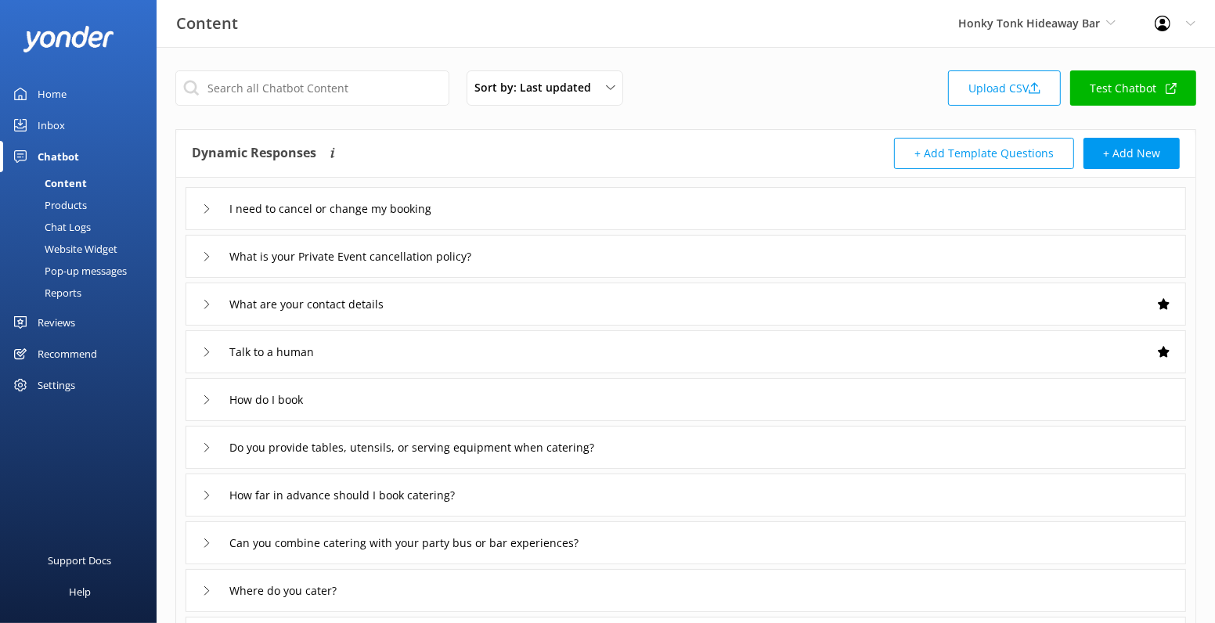
click at [972, 142] on button "+ Add Template Questions" at bounding box center [984, 153] width 180 height 31
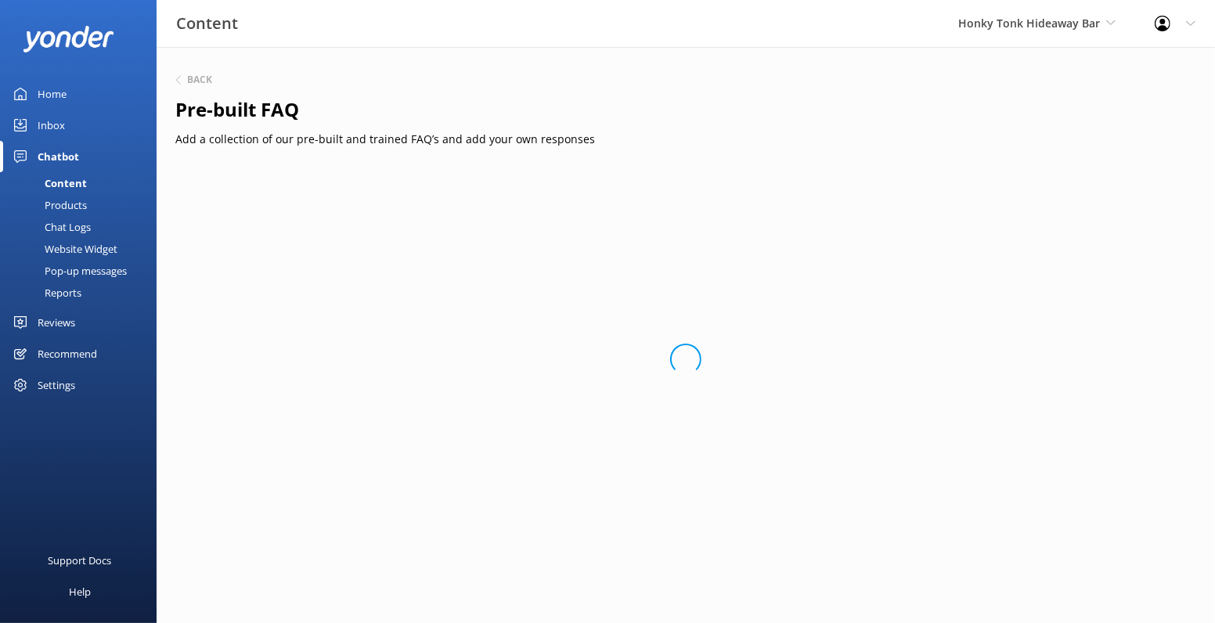
click at [190, 71] on div "Back" at bounding box center [685, 80] width 1021 height 20
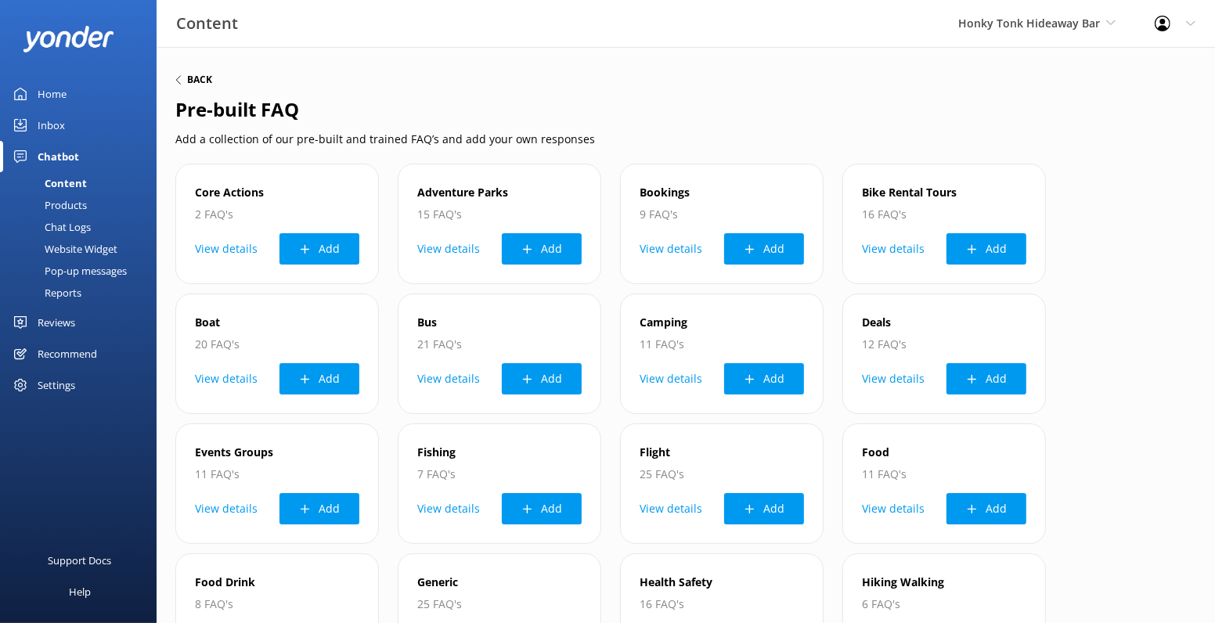
click at [187, 79] on h6 "Back" at bounding box center [199, 79] width 25 height 9
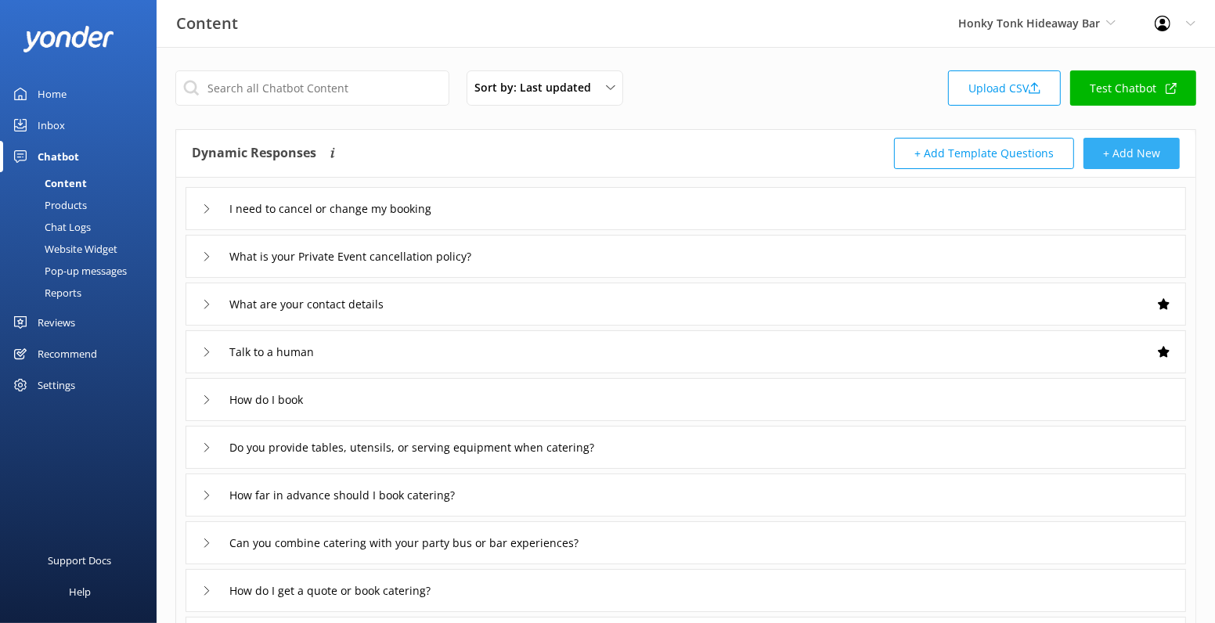
click at [1133, 156] on button "+ Add New" at bounding box center [1131, 153] width 96 height 31
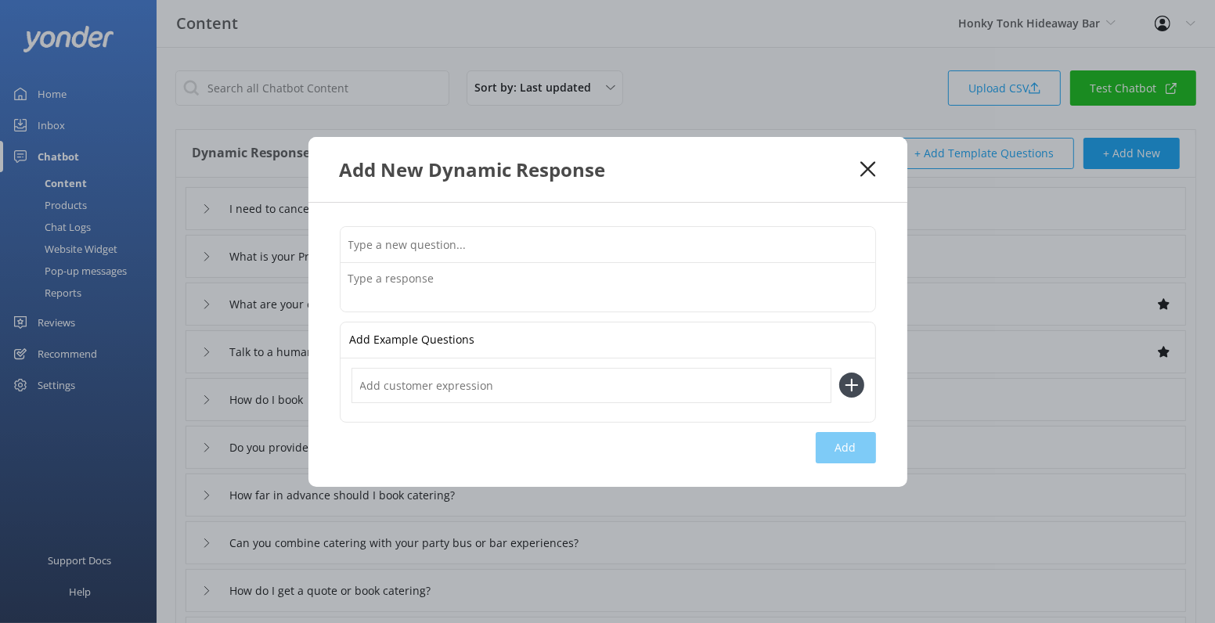
click at [452, 251] on input "text" at bounding box center [607, 244] width 535 height 35
paste input "How do I reconfirm my booking"
paste input "How do I reconfirm my booking? To reconfirm your booking, just email us at [EMA…"
type input "How do I reconfirm my booking"
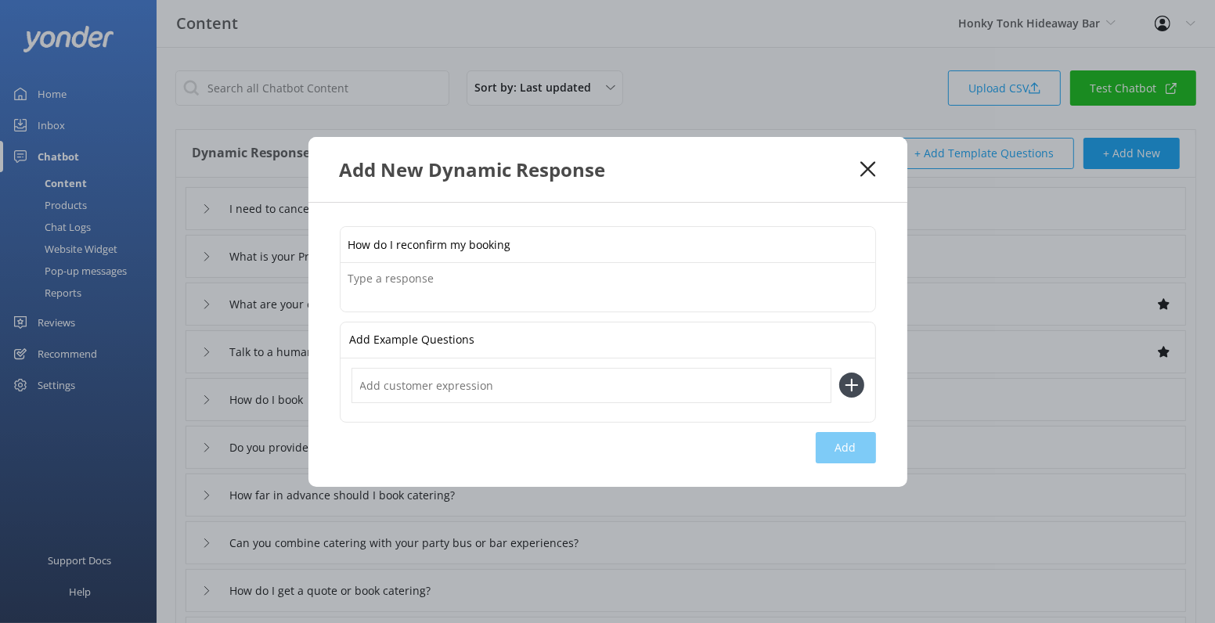
scroll to position [0, 0]
click at [428, 286] on textarea at bounding box center [607, 287] width 535 height 49
paste textarea "How do I reconfirm my booking? To reconfirm your booking, just email us at [EMA…"
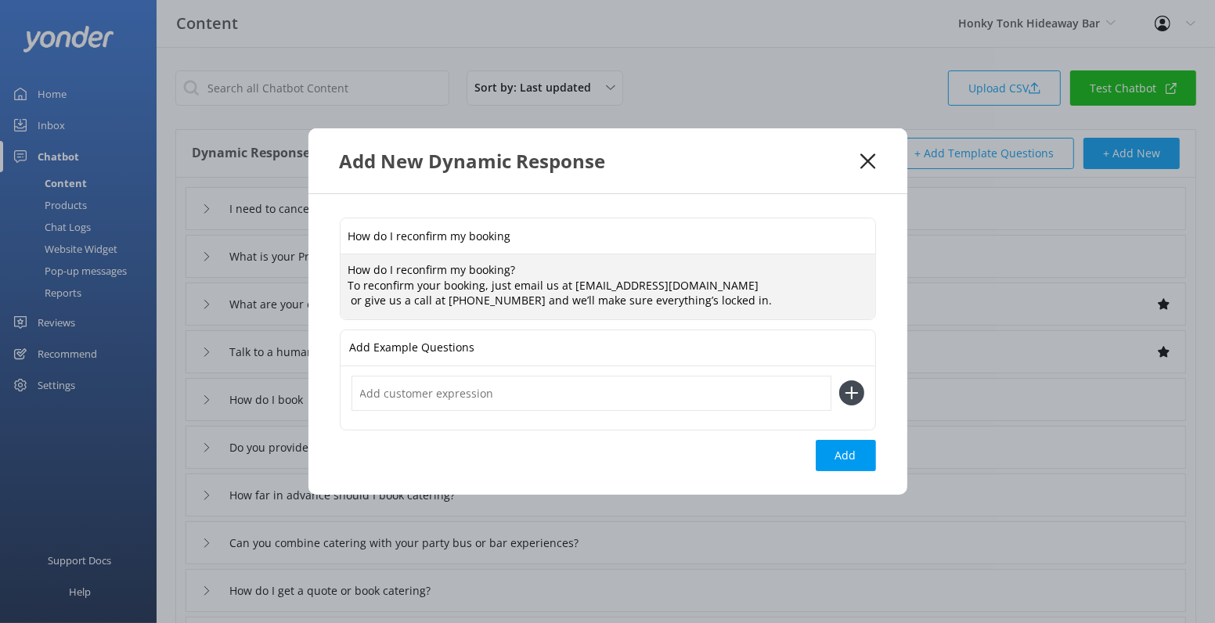
drag, startPoint x: 534, startPoint y: 270, endPoint x: 340, endPoint y: 265, distance: 193.4
click at [340, 265] on textarea "How do I reconfirm my booking? To reconfirm your booking, just email us at [EMA…" at bounding box center [607, 286] width 535 height 65
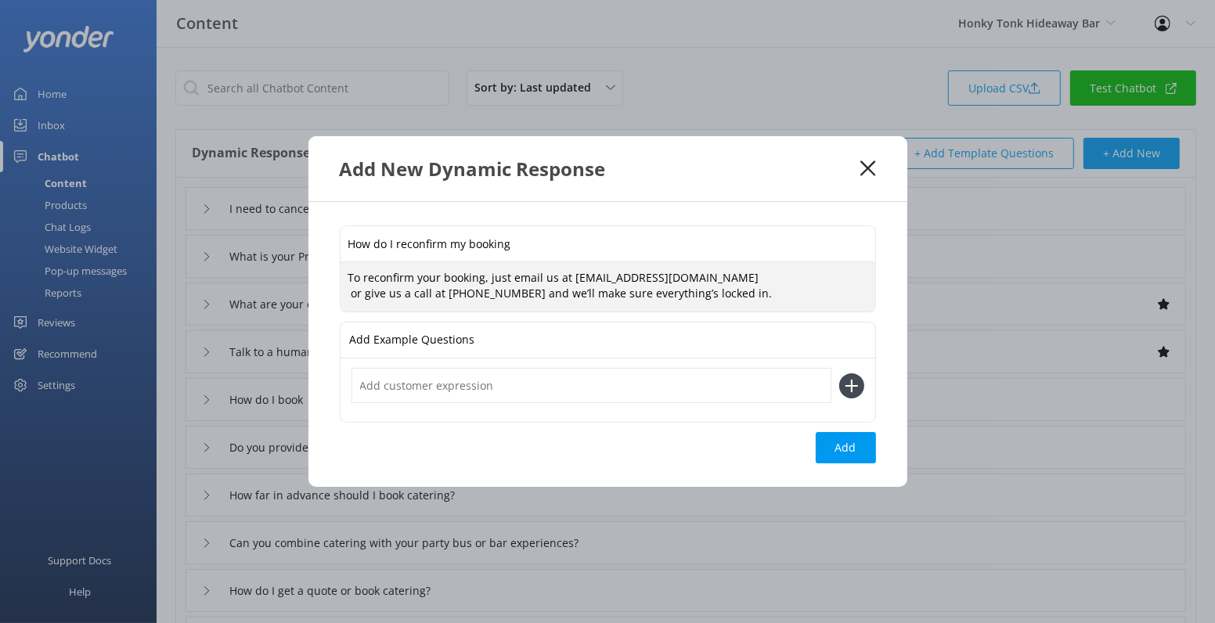
click at [347, 279] on textarea "To reconfirm your booking, just email us at [EMAIL_ADDRESS][DOMAIN_NAME] or giv…" at bounding box center [607, 286] width 535 height 49
type textarea "To reconfirm your booking, just email us at [EMAIL_ADDRESS][DOMAIN_NAME] or giv…"
click at [848, 452] on button "Add" at bounding box center [846, 447] width 60 height 31
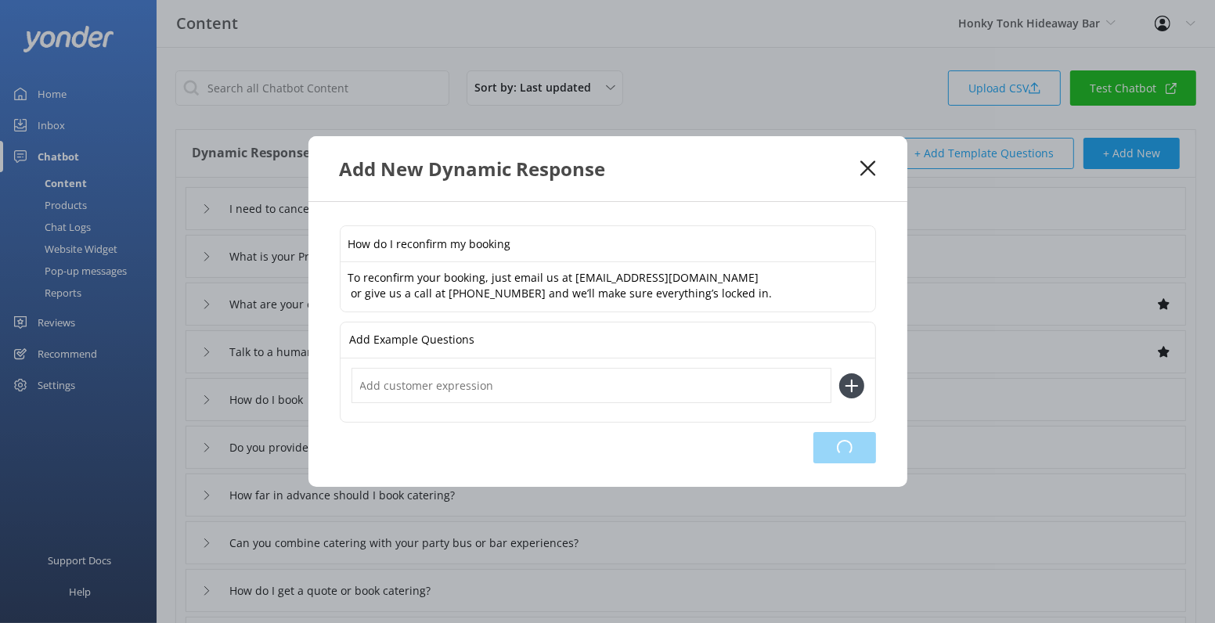
type input "How do I reconfirm my booking"
type input "I need to cancel or change my booking"
type input "What is your Private Event cancellation policy?"
type input "What are your contact details"
type input "Talk to a human"
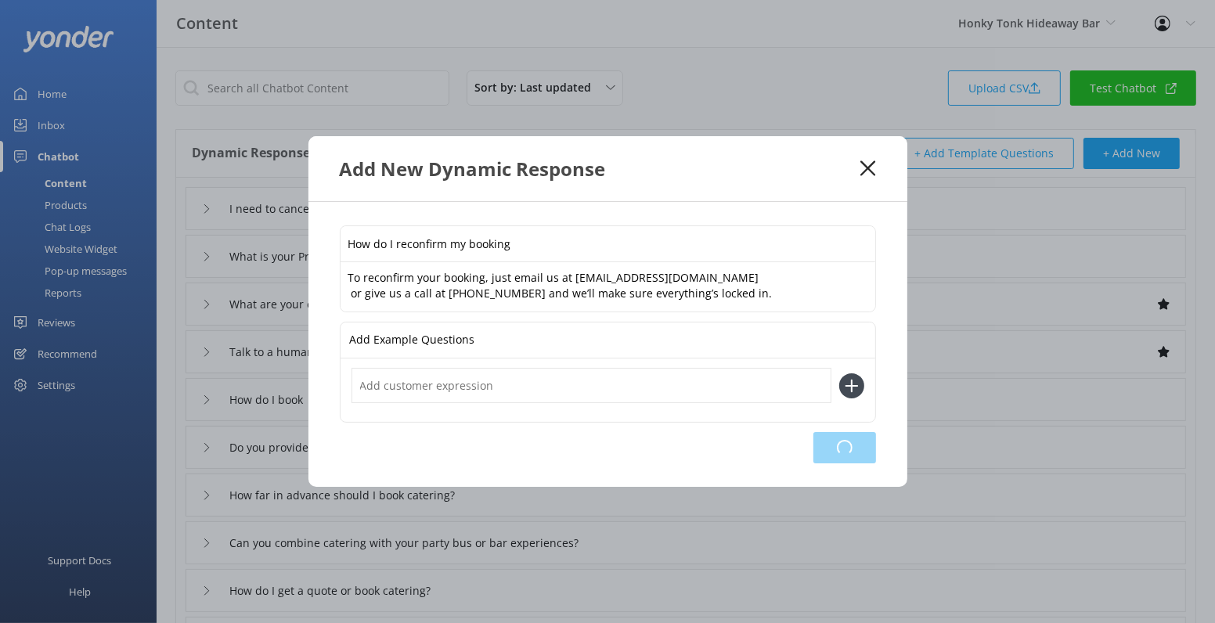
type input "How do I book"
type input "Do you provide tables, utensils, or serving equipment when catering?"
type input "How far in advance should I book catering?"
type input "Can you combine catering with your party bus or bar experiences?"
type input "How do I get a quote or book catering?"
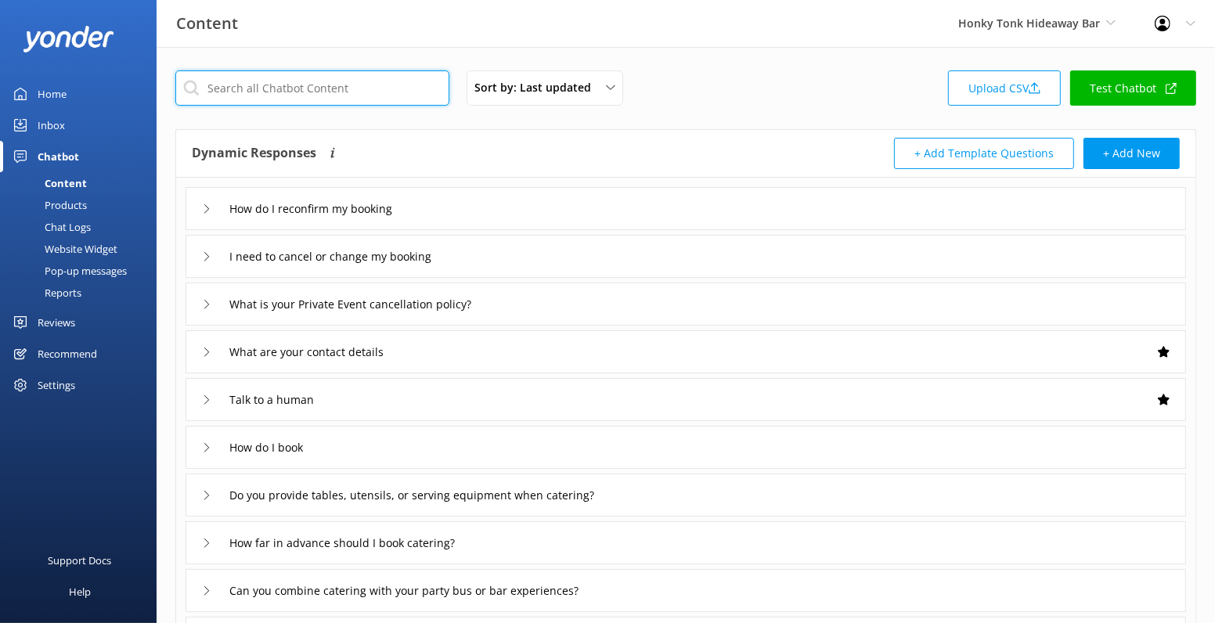
click at [333, 96] on input "text" at bounding box center [312, 87] width 274 height 35
type input "food"
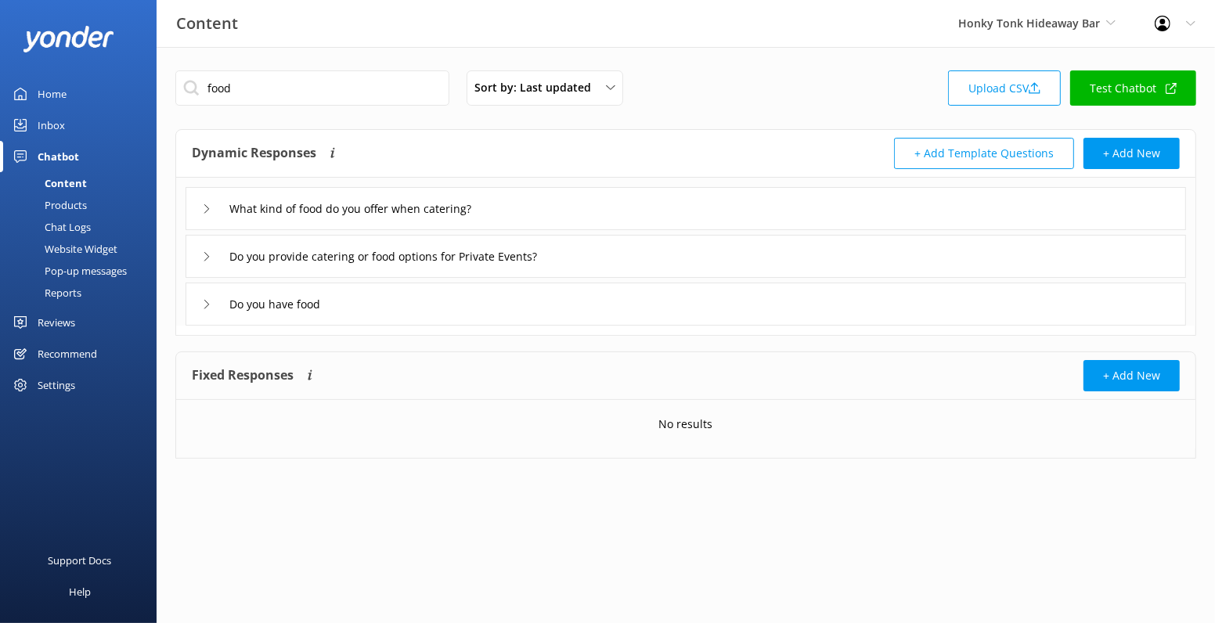
click at [204, 300] on use at bounding box center [206, 304] width 5 height 9
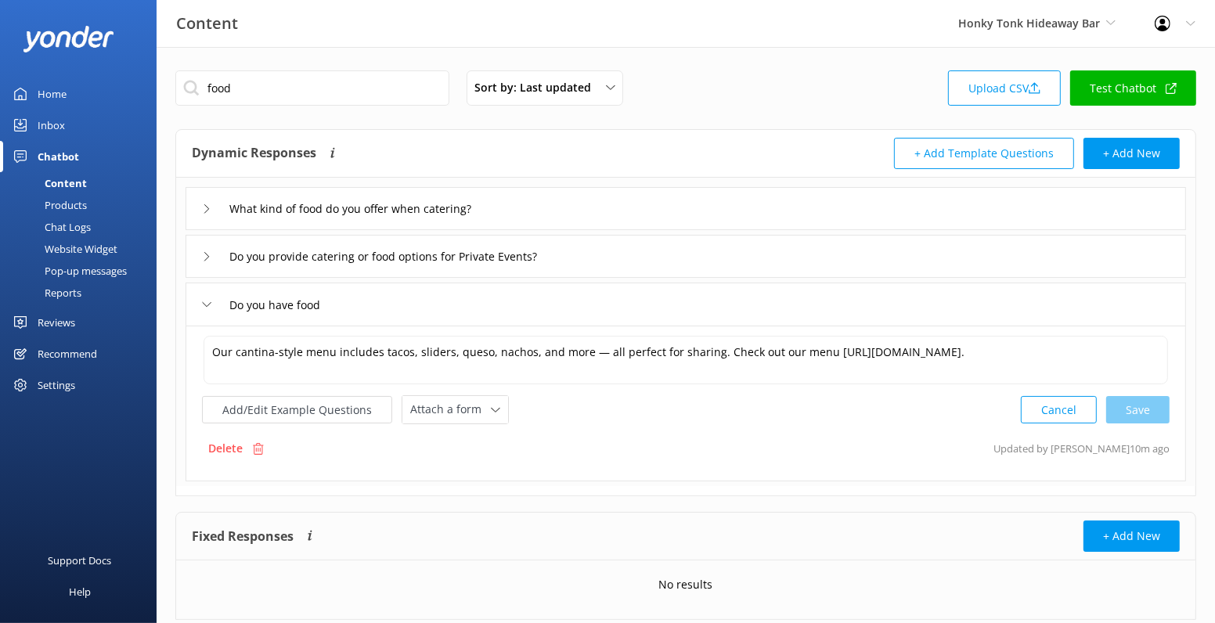
click at [354, 312] on div "Do you have food" at bounding box center [686, 304] width 1000 height 43
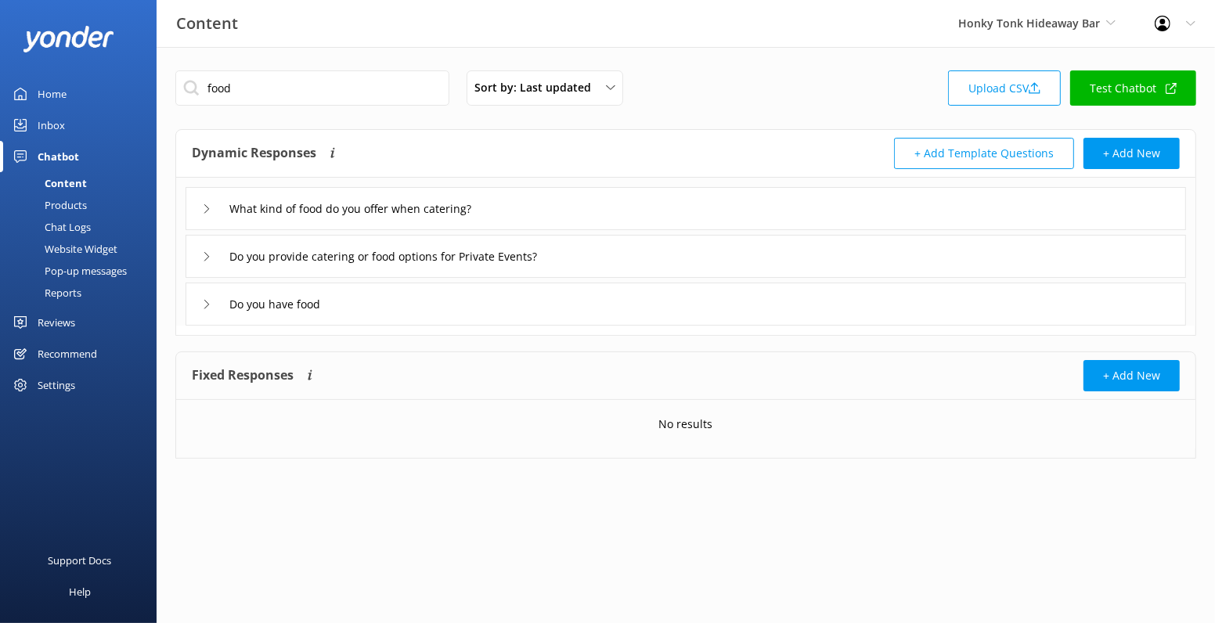
click at [205, 297] on div "Do you have food" at bounding box center [264, 304] width 125 height 26
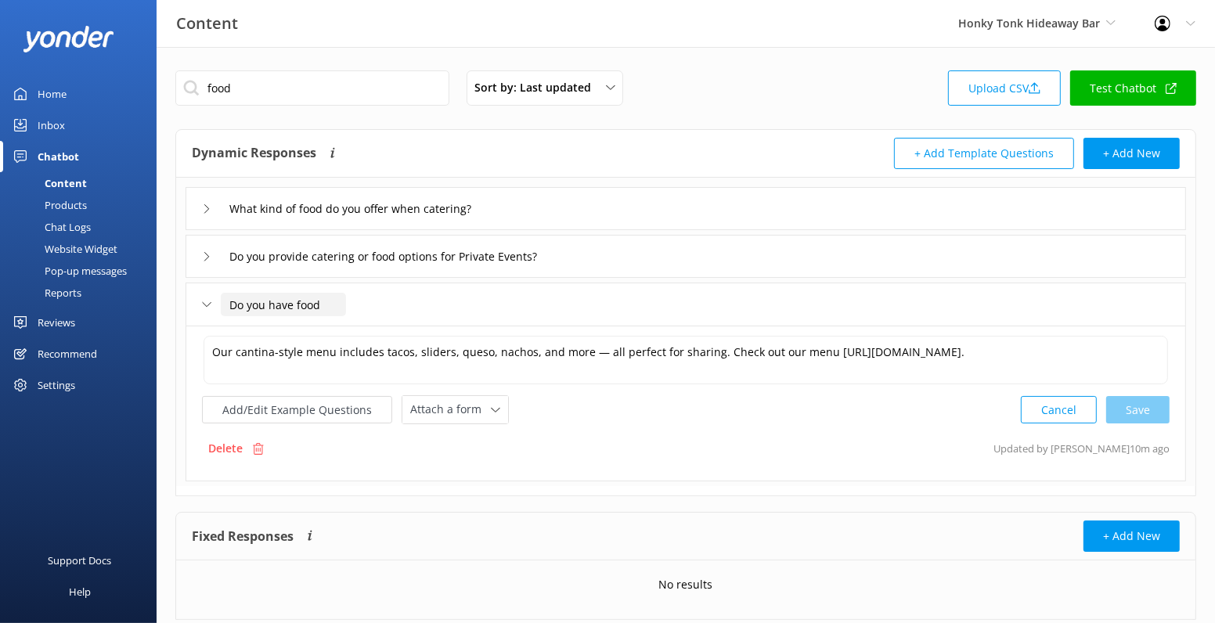
click at [308, 302] on input "Do you have food" at bounding box center [283, 304] width 125 height 23
type input "Do you have a food and drinks menu"
click at [416, 330] on div at bounding box center [420, 329] width 20 height 20
click at [785, 348] on textarea "Our cantina-style menu includes tacos, sliders, queso, nachos, and more — all p…" at bounding box center [686, 360] width 964 height 49
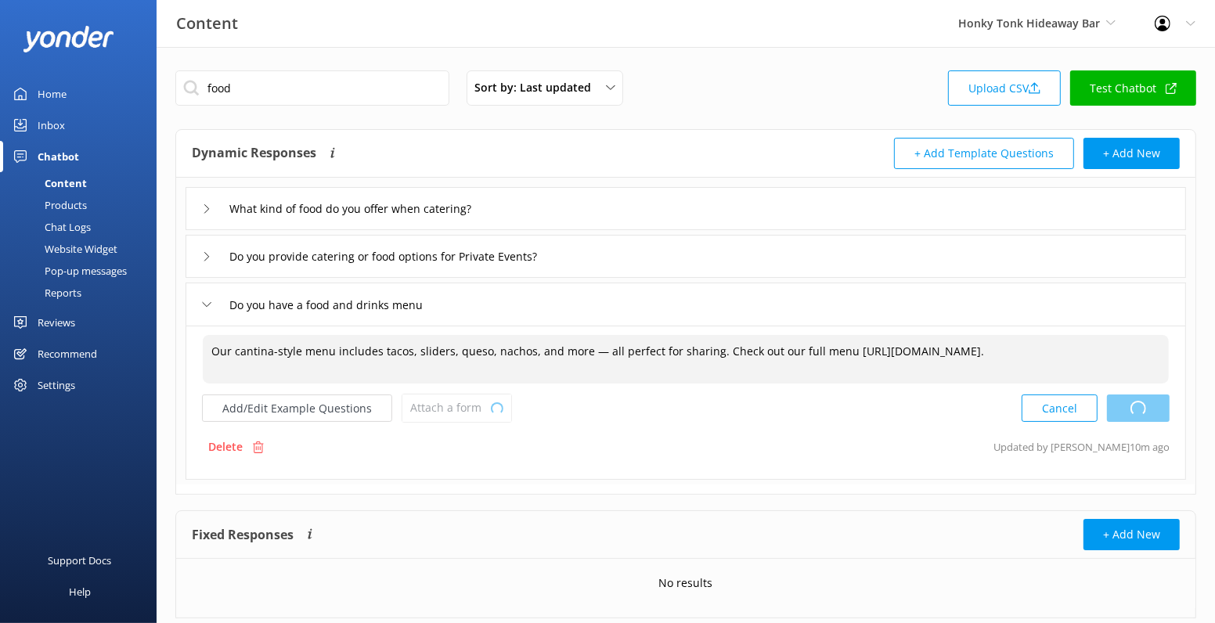
click at [1122, 405] on div "Cancel Loading.." at bounding box center [1095, 408] width 148 height 29
type textarea "Our cantina-style menu includes tacos, sliders, queso, nachos, and more — all p…"
click at [72, 379] on div "Settings" at bounding box center [57, 384] width 38 height 31
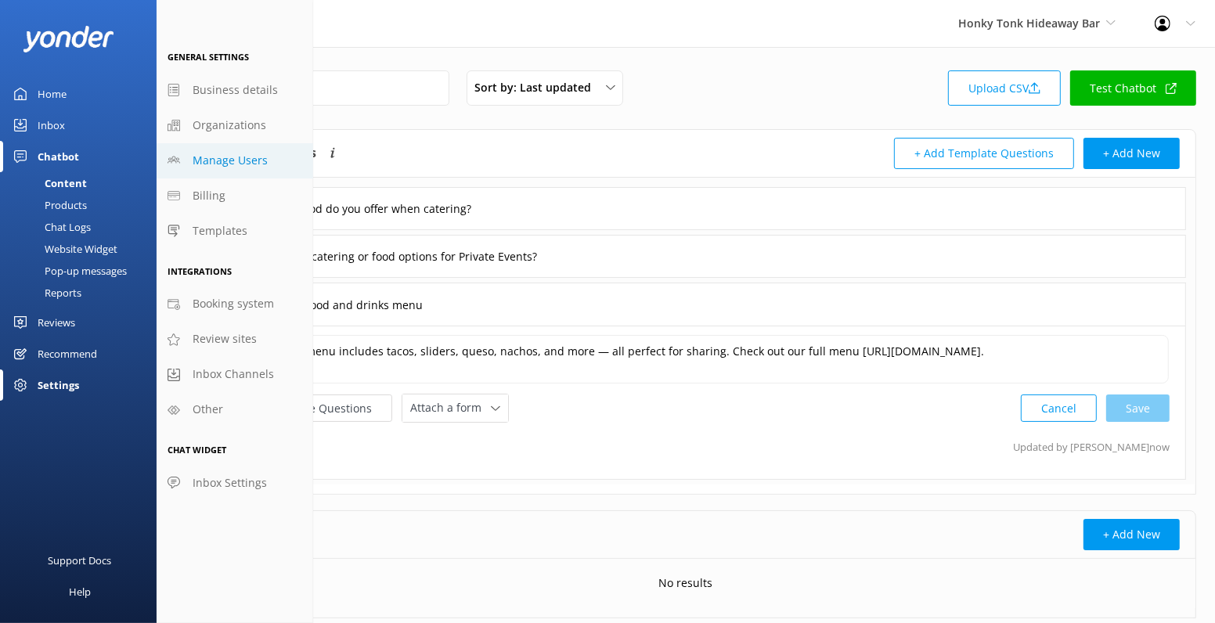
click at [245, 170] on link "Manage Users" at bounding box center [235, 160] width 157 height 35
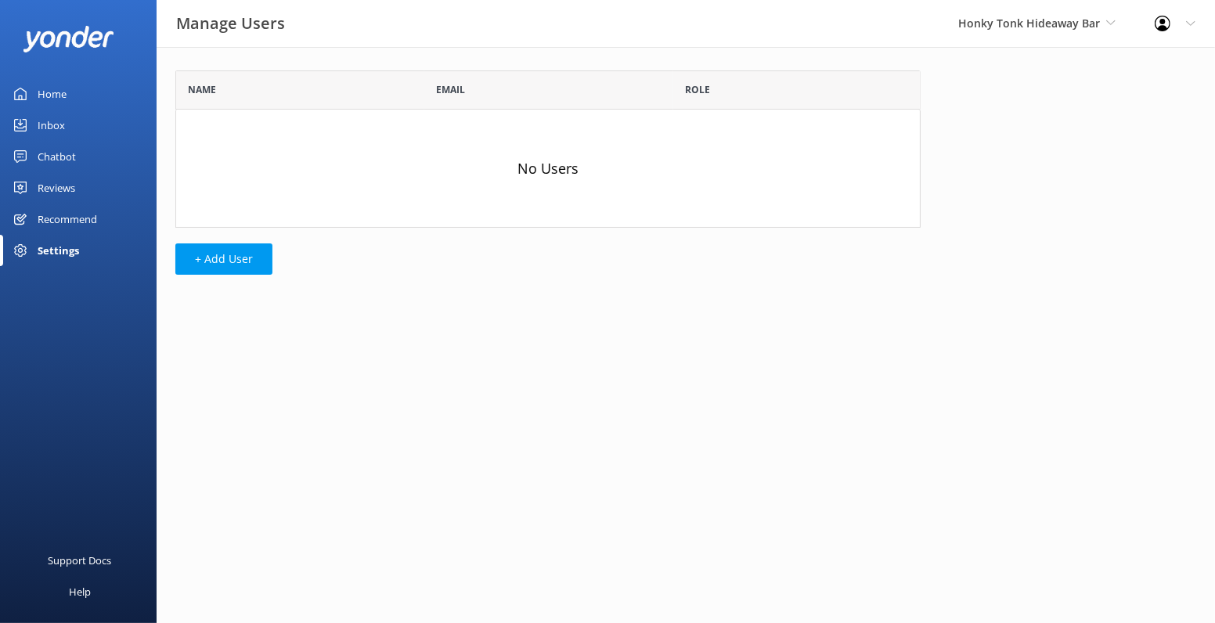
scroll to position [157, 744]
click at [214, 255] on button "+ Add User" at bounding box center [223, 258] width 97 height 31
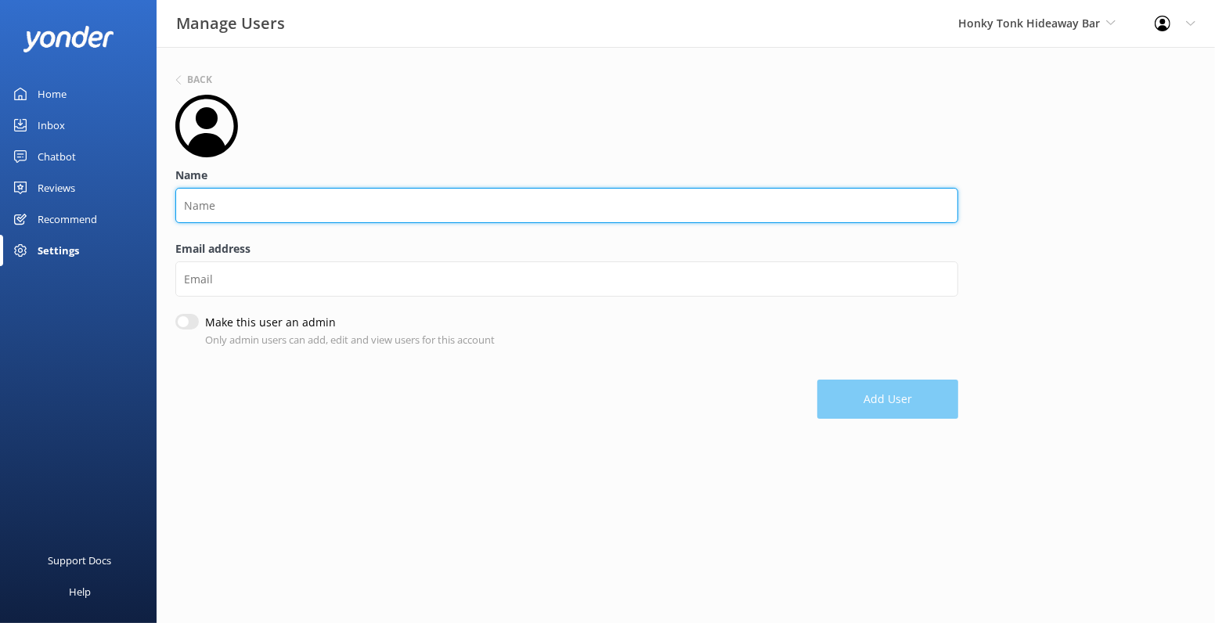
click at [290, 214] on input "Name" at bounding box center [566, 205] width 783 height 35
type input "Grant"
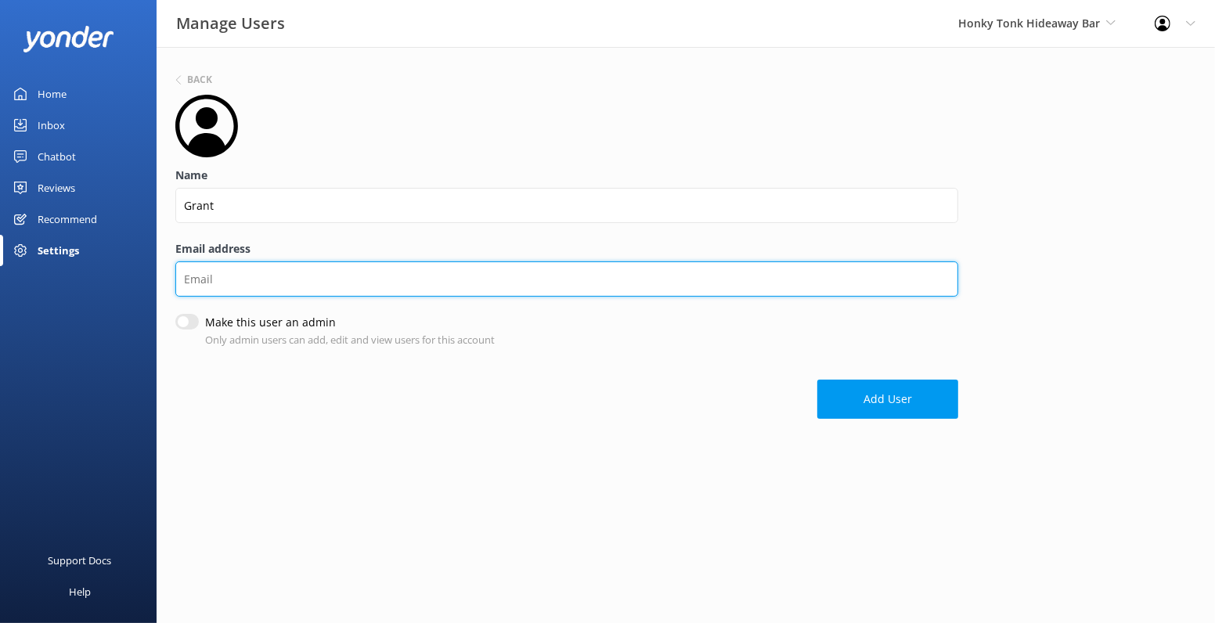
click at [265, 281] on input "Email address" at bounding box center [566, 278] width 783 height 35
paste input "[EMAIL_ADDRESS][DOMAIN_NAME]"
type input "[EMAIL_ADDRESS][DOMAIN_NAME]"
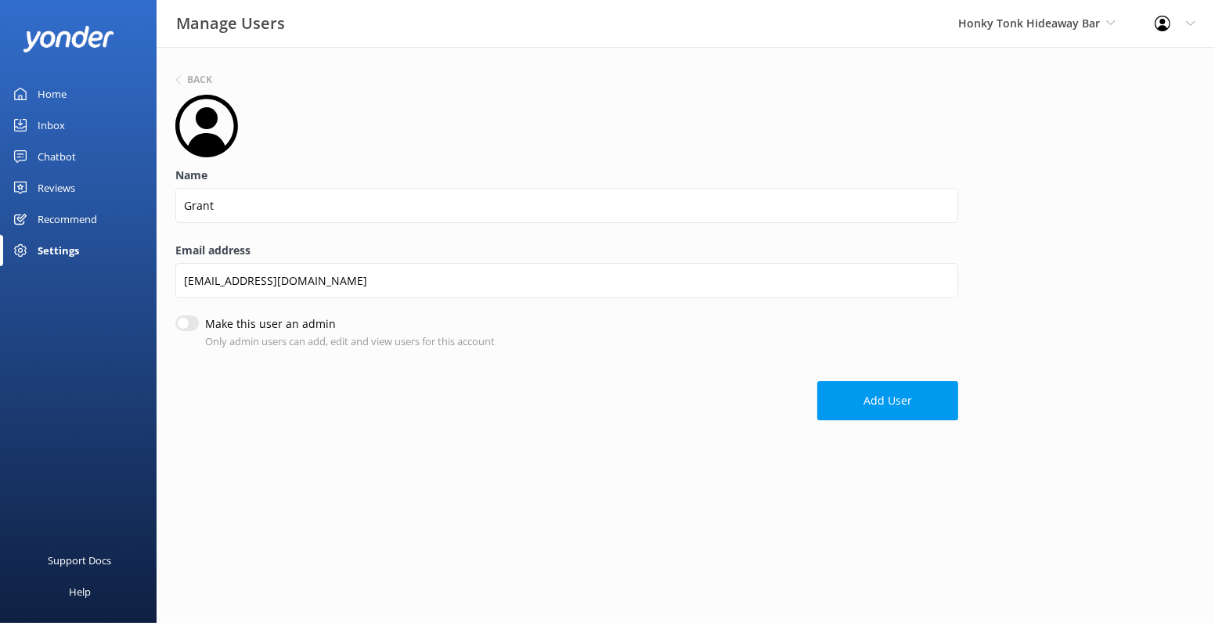
click at [175, 322] on input "Make this user an admin" at bounding box center [186, 323] width 23 height 16
checkbox input "true"
click at [881, 399] on button "Add User" at bounding box center [887, 402] width 141 height 39
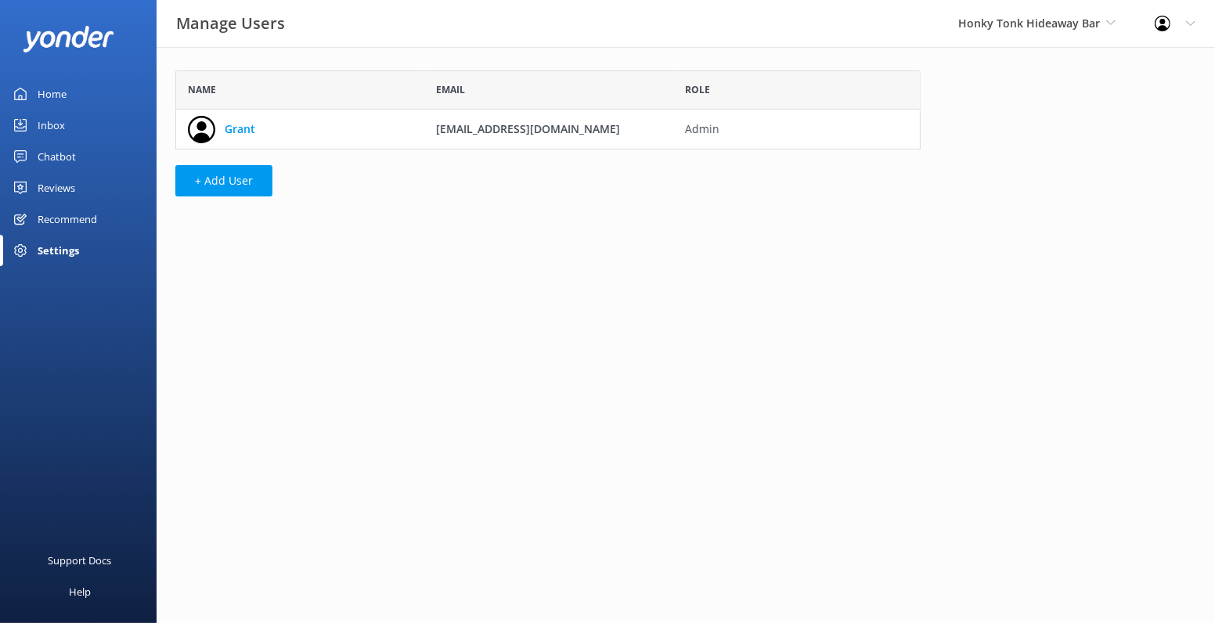
scroll to position [78, 744]
click at [56, 154] on div "Chatbot" at bounding box center [57, 156] width 38 height 31
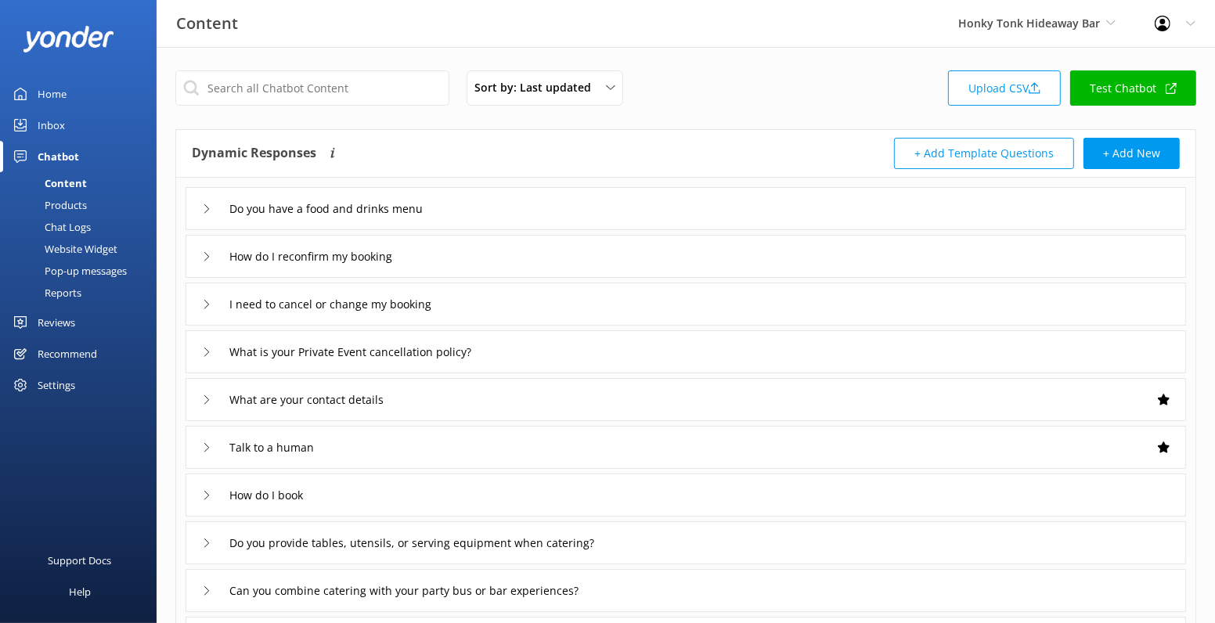
click at [91, 247] on div "Website Widget" at bounding box center [63, 249] width 108 height 22
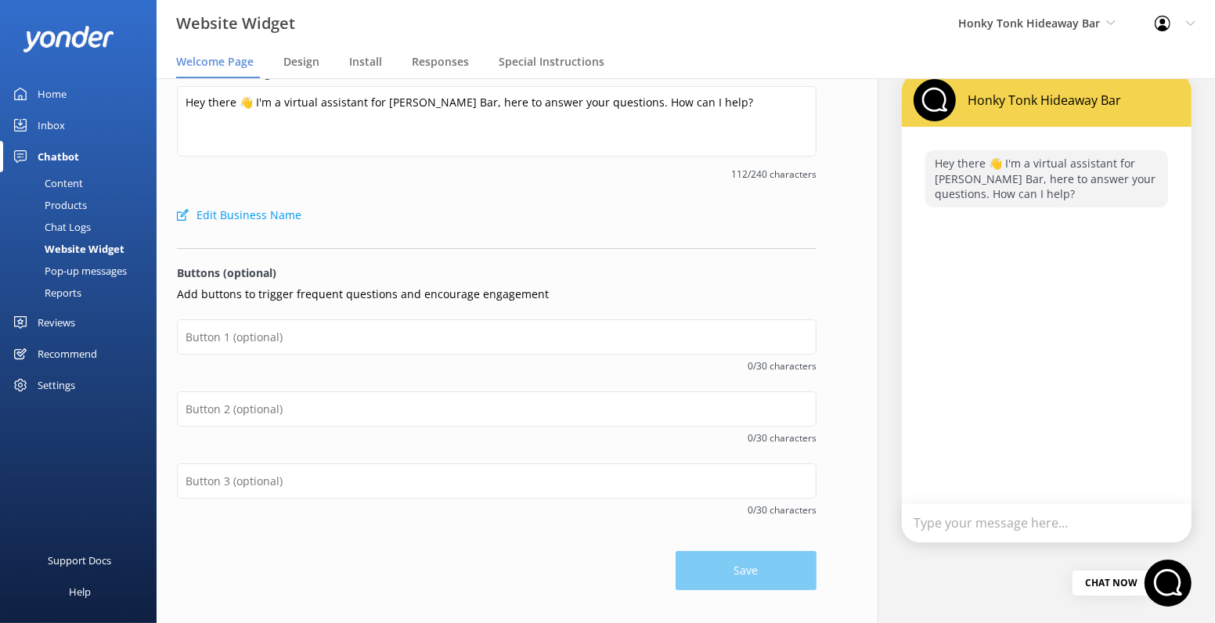
scroll to position [52, 0]
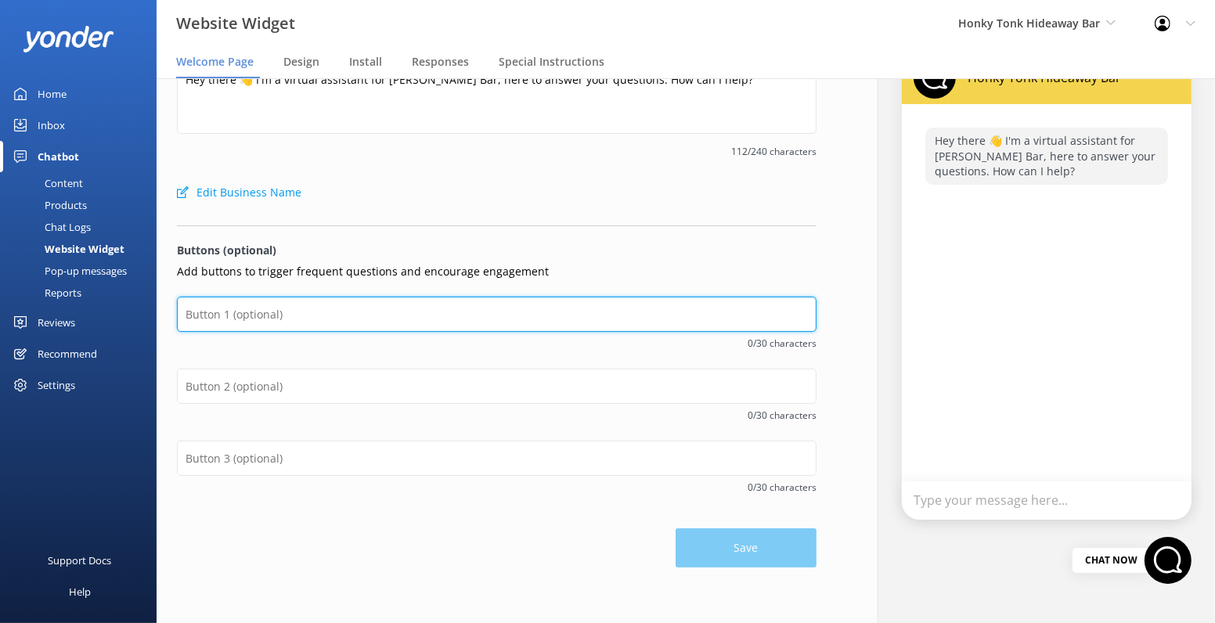
click at [348, 310] on input "text" at bounding box center [496, 314] width 639 height 35
type input "Private Events"
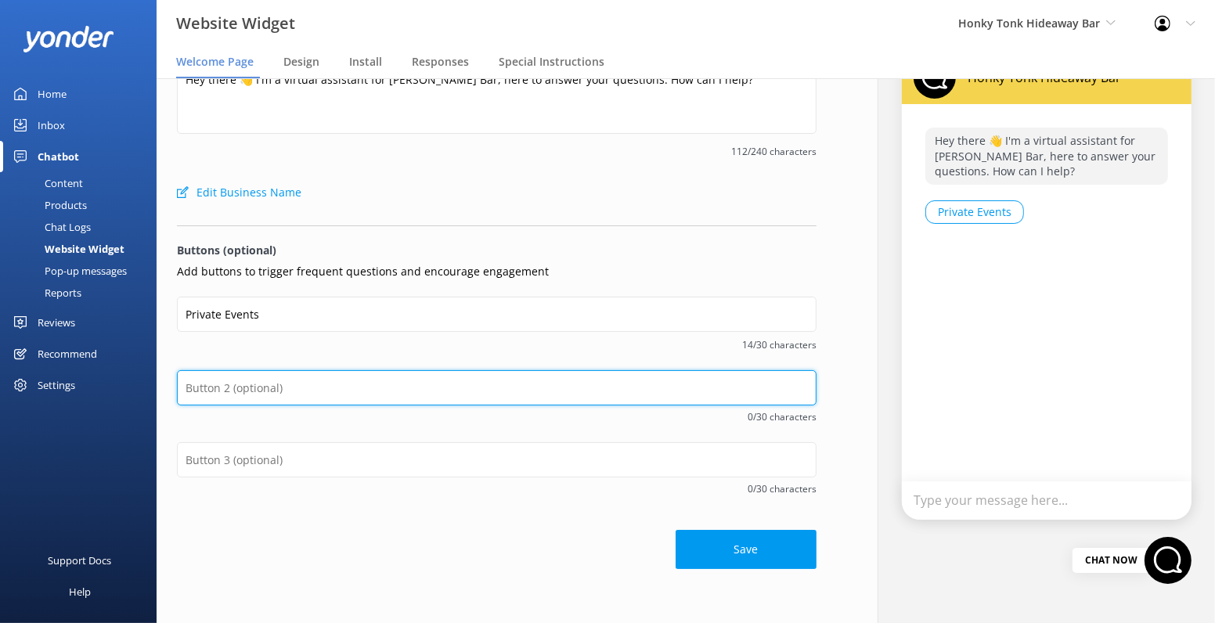
click at [347, 382] on input "text" at bounding box center [496, 387] width 639 height 35
paste input "Titans Gameday Party Bus"
type input "Titans Gameday Party Bus"
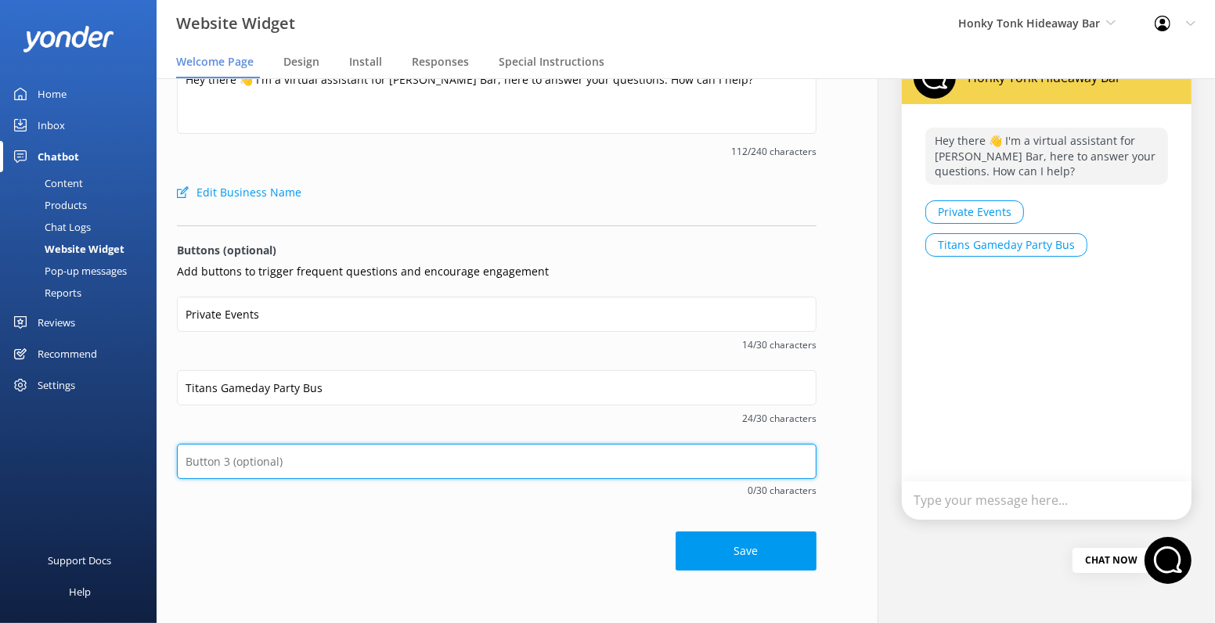
click at [295, 456] on input "text" at bounding box center [496, 461] width 639 height 35
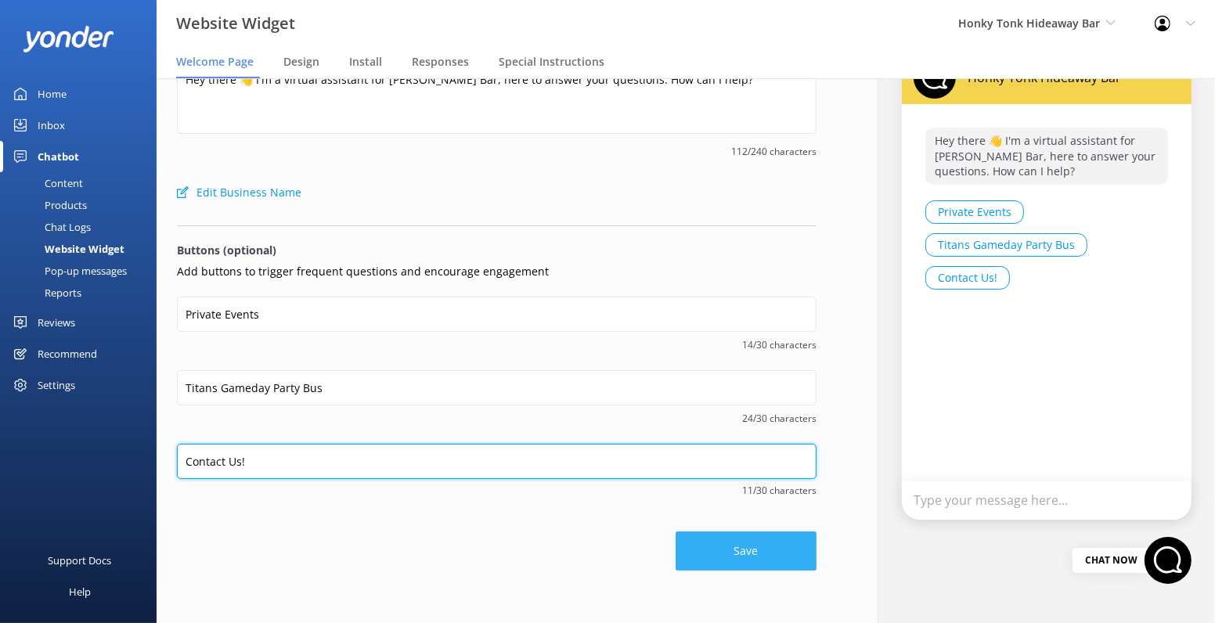
type input "Contact Us!"
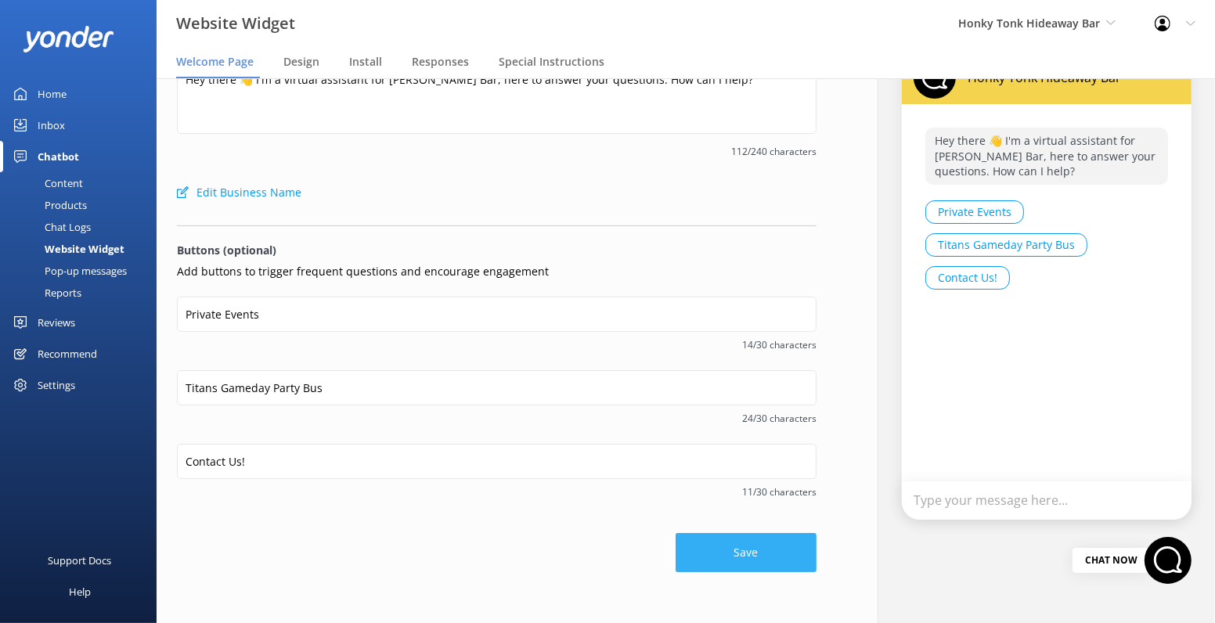
click at [722, 544] on button "Save" at bounding box center [745, 552] width 141 height 39
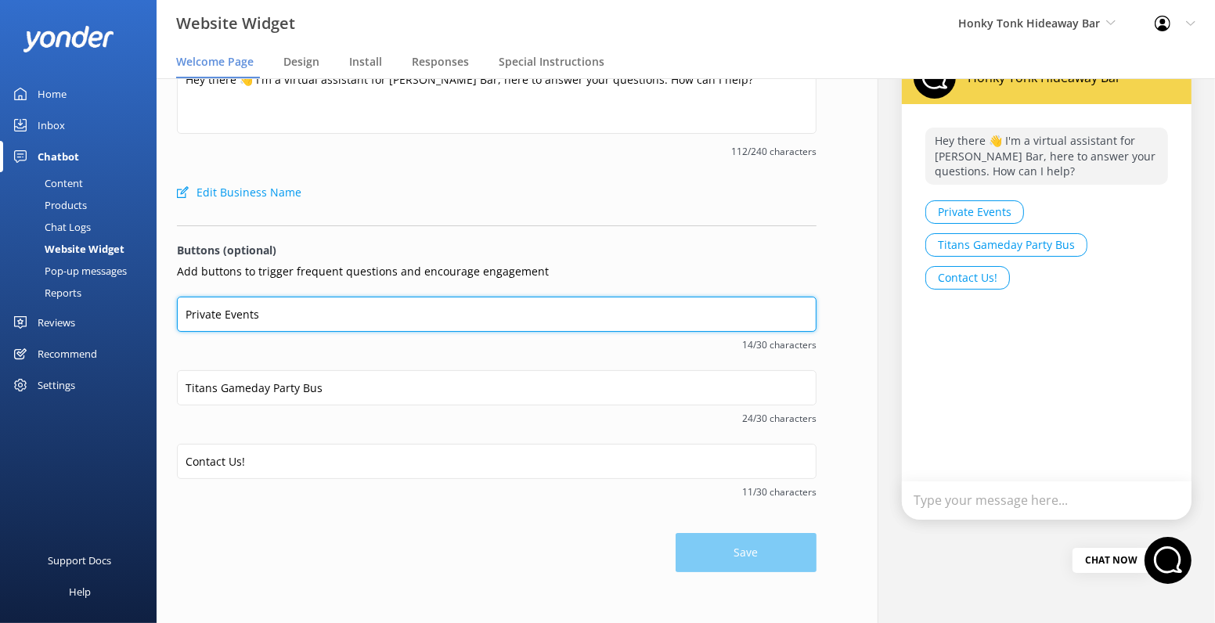
click at [200, 312] on input "Private Events" at bounding box center [496, 314] width 639 height 35
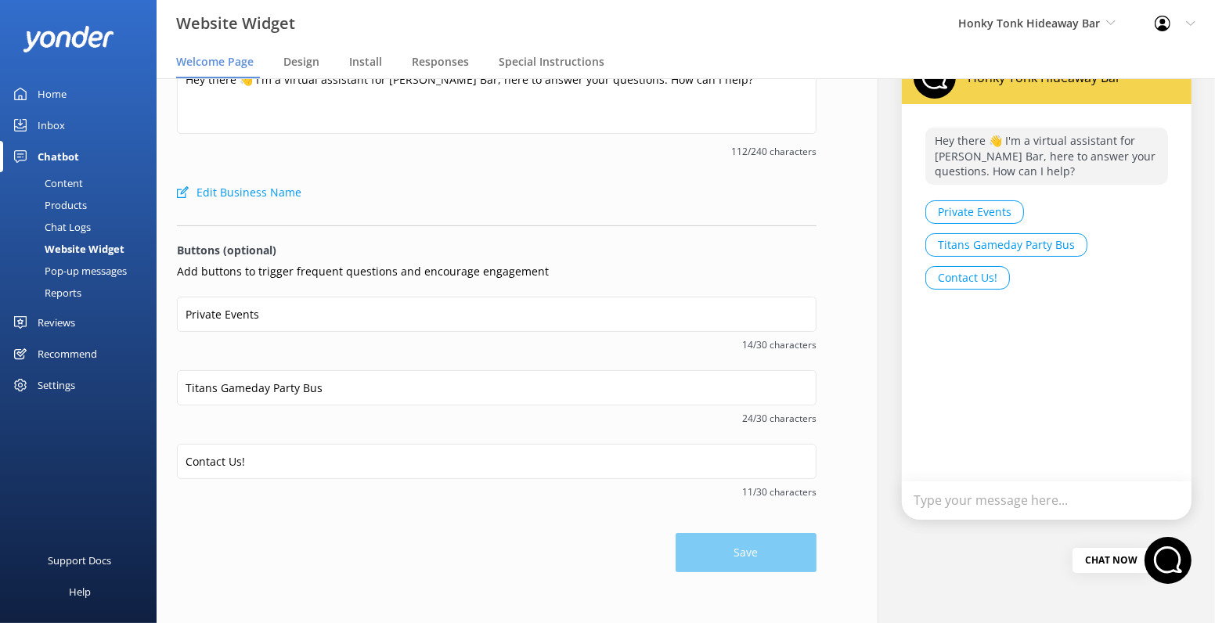
click at [69, 181] on div "Content" at bounding box center [46, 183] width 74 height 22
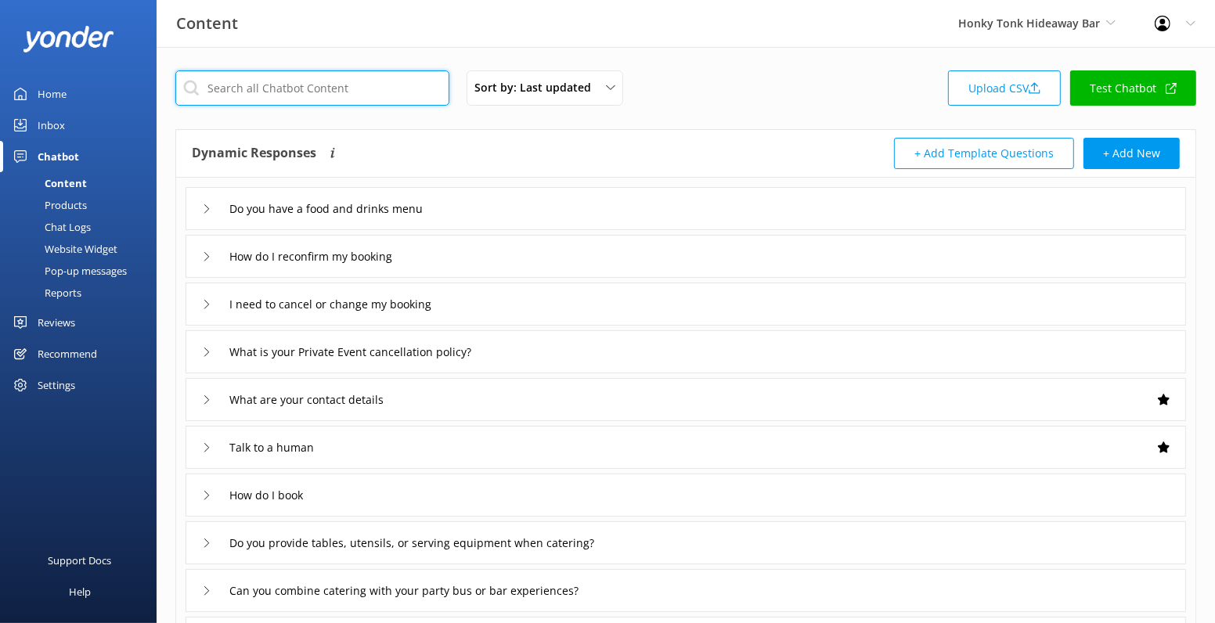
click at [289, 89] on input "text" at bounding box center [312, 87] width 274 height 35
paste input "Private Events"
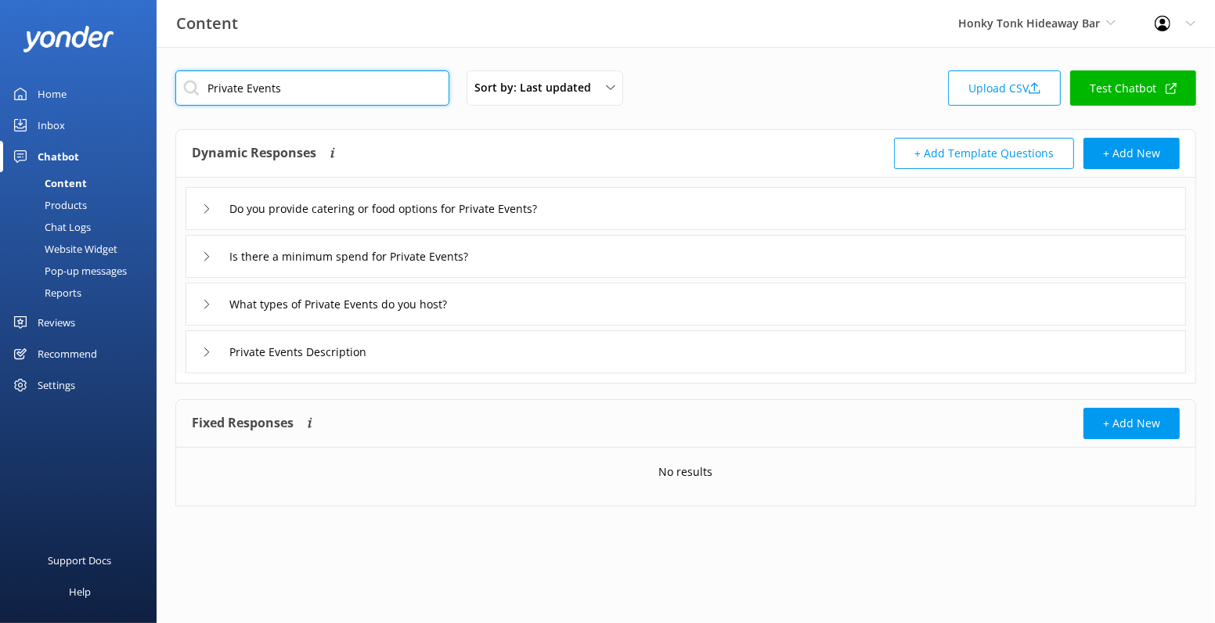
type input "Private Events"
click at [203, 351] on icon at bounding box center [206, 352] width 9 height 9
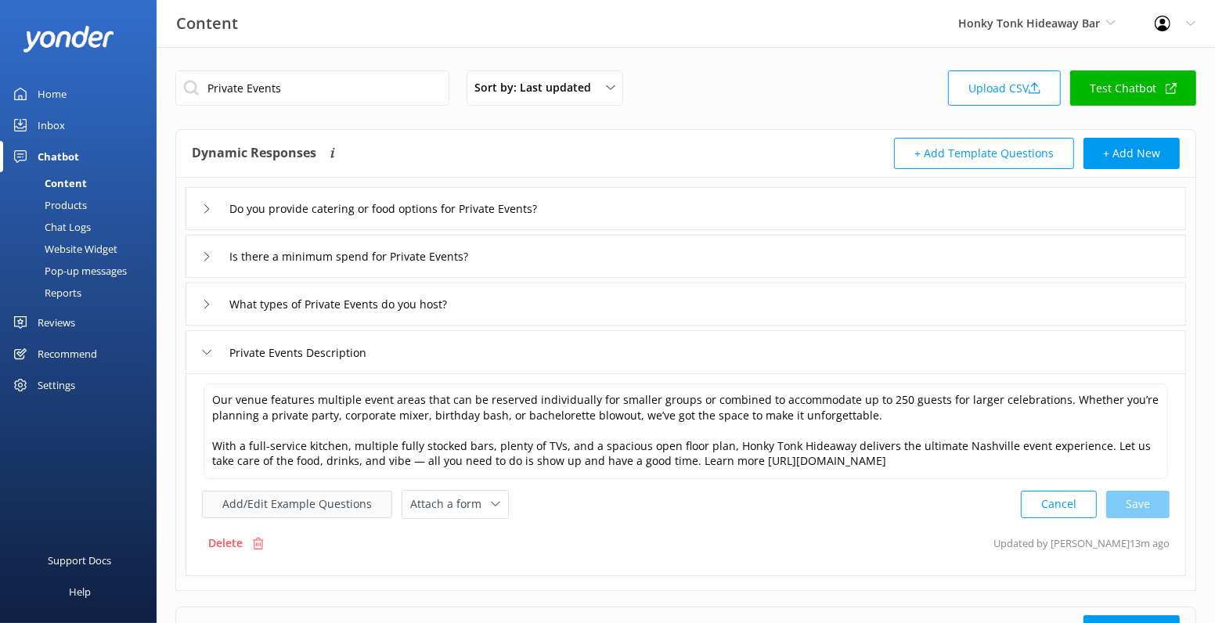
click at [307, 508] on button "Add/Edit Example Questions" at bounding box center [297, 504] width 190 height 27
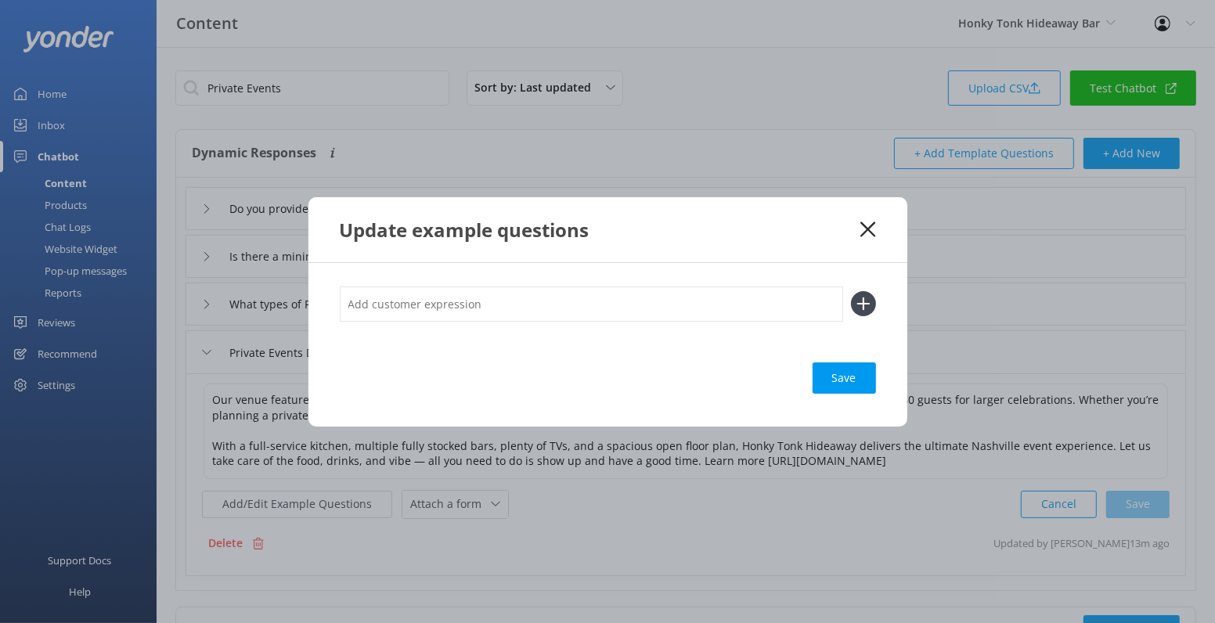
click at [423, 307] on input "text" at bounding box center [591, 303] width 503 height 35
paste input "Private Events"
type input "Private Events"
click at [851, 291] on button at bounding box center [863, 303] width 25 height 25
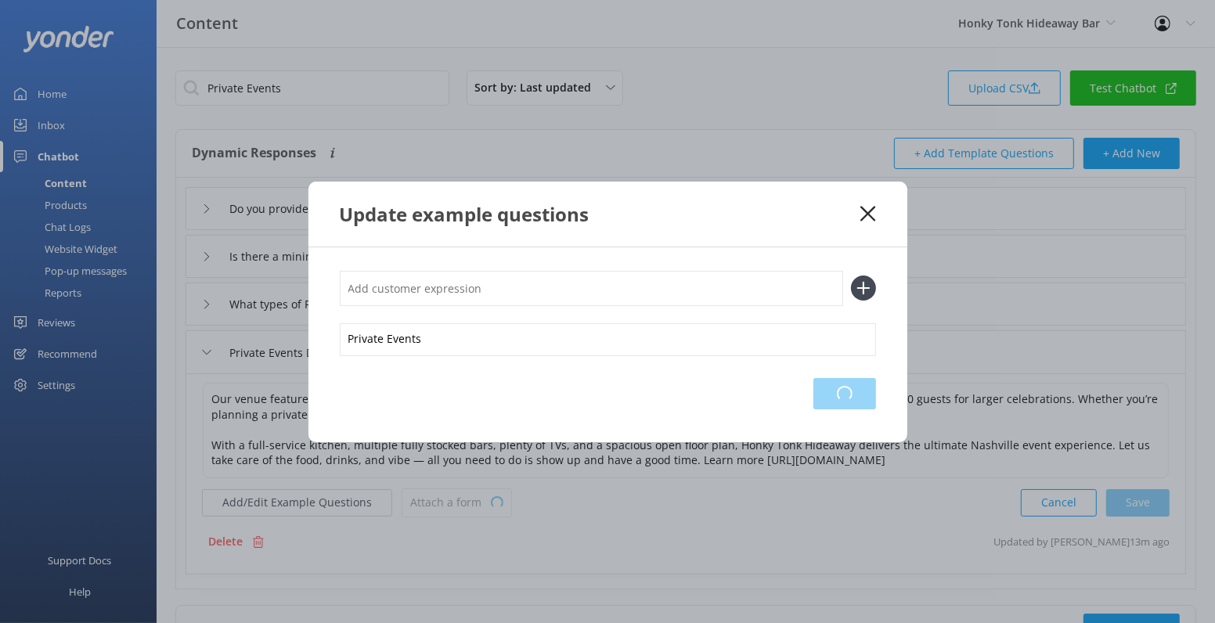
click at [844, 389] on div "Loading.." at bounding box center [844, 393] width 63 height 31
click at [523, 294] on input "text" at bounding box center [591, 288] width 503 height 35
paste input "Private Events"
type input "Private Events"
click at [851, 276] on button at bounding box center [863, 288] width 25 height 25
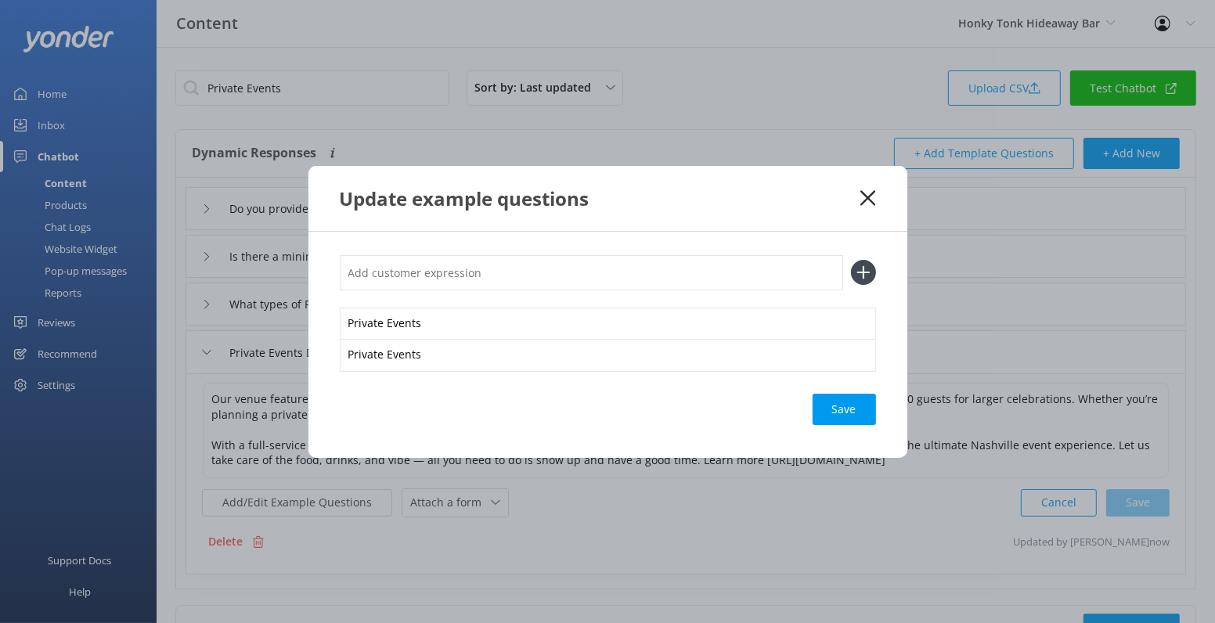
paste input "Private Events"
type input "Private Events"
click at [851, 260] on button at bounding box center [863, 272] width 25 height 25
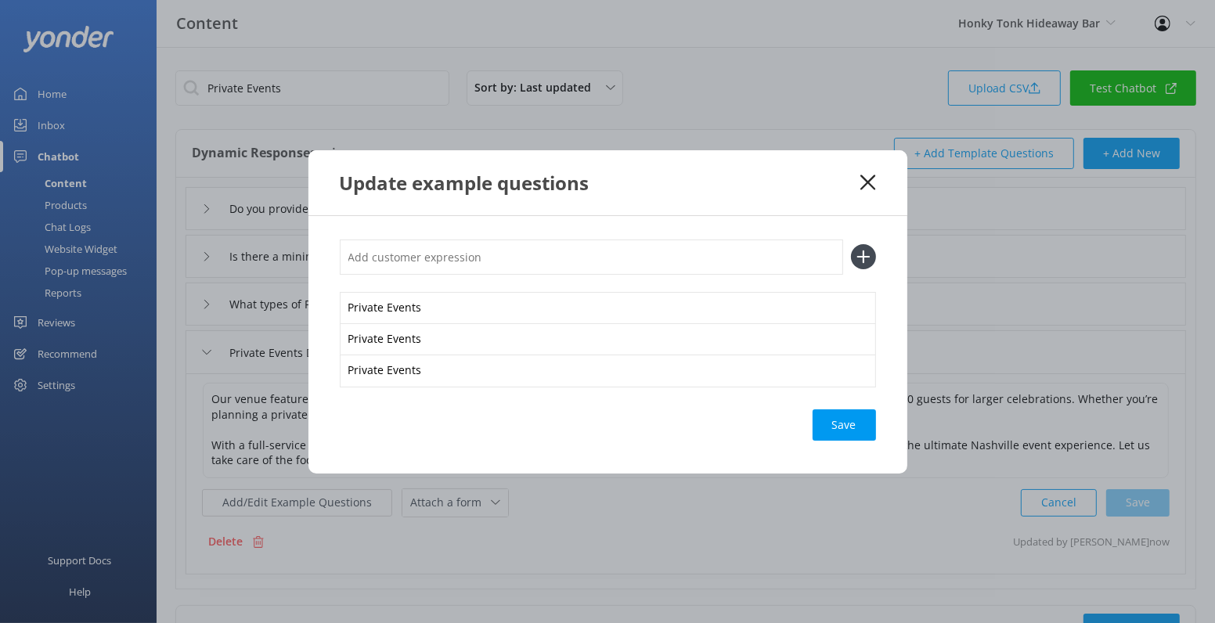
paste input "Private Events"
type input "Private Events"
click at [851, 244] on button at bounding box center [863, 256] width 25 height 25
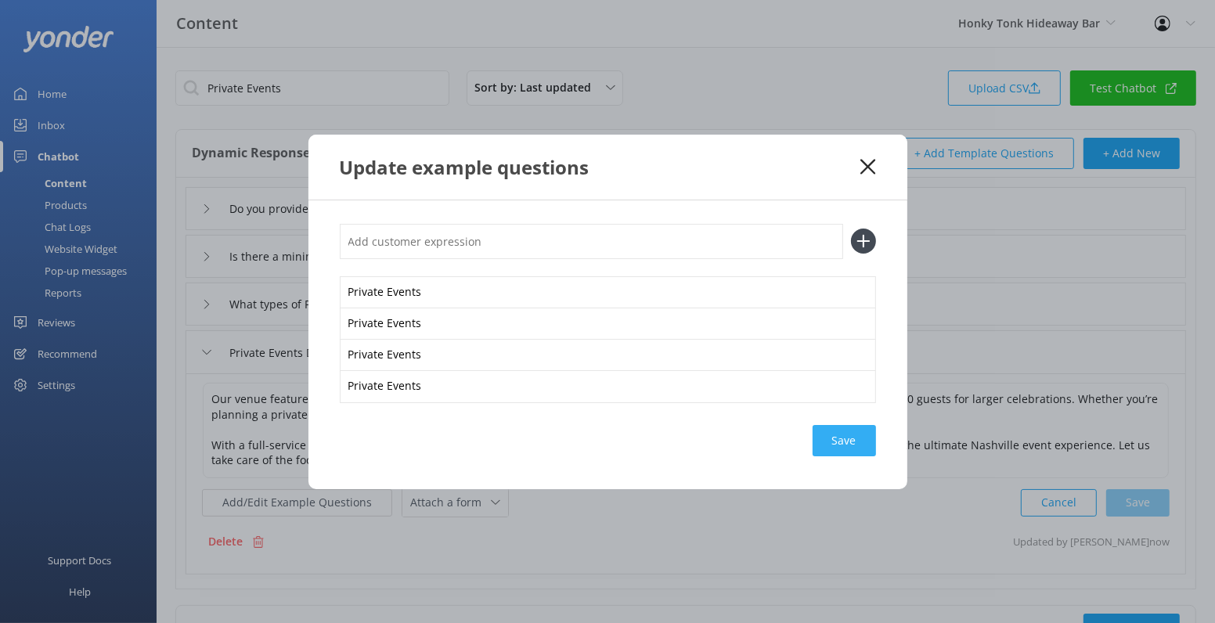
click at [850, 438] on div "Save" at bounding box center [843, 440] width 63 height 31
click at [847, 441] on div "Save" at bounding box center [843, 440] width 63 height 31
click at [866, 164] on icon at bounding box center [867, 167] width 15 height 16
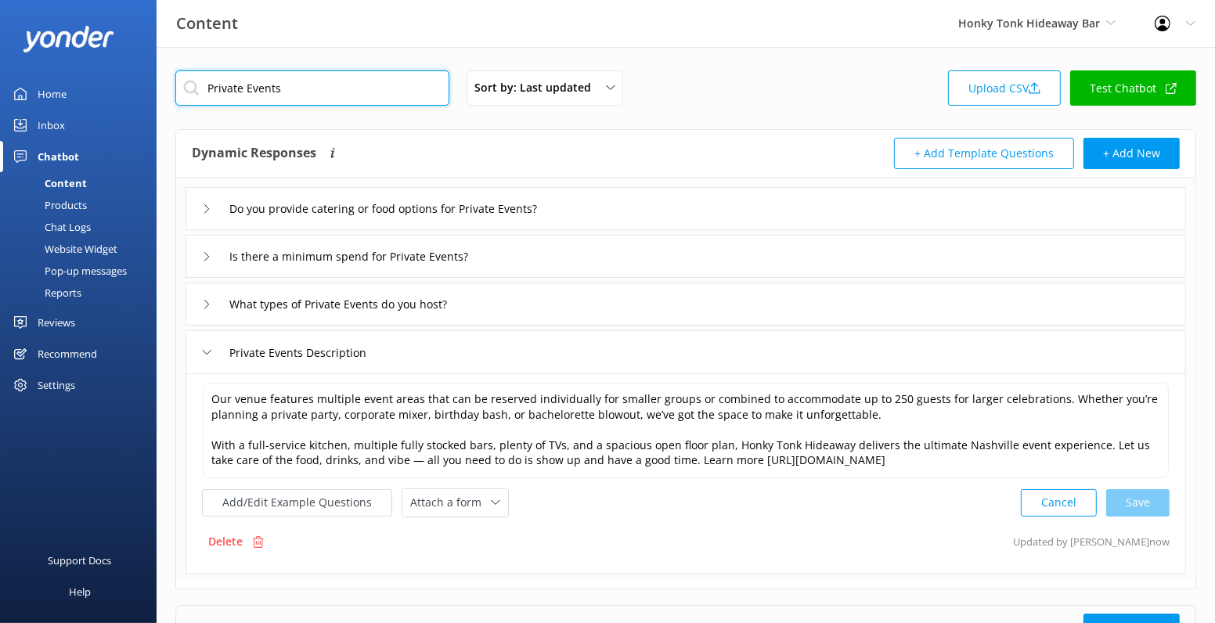
click at [316, 92] on input "Private Events" at bounding box center [312, 87] width 274 height 35
paste input "Titans Gameday Party Bu"
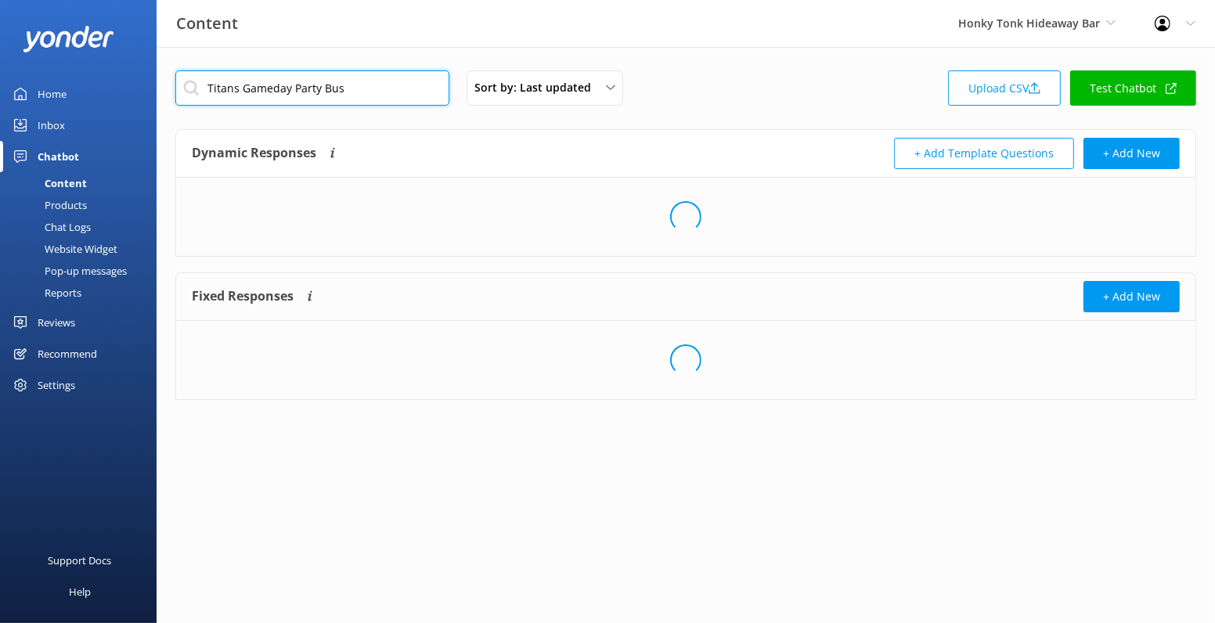
type input "Titans Gameday Party Bus"
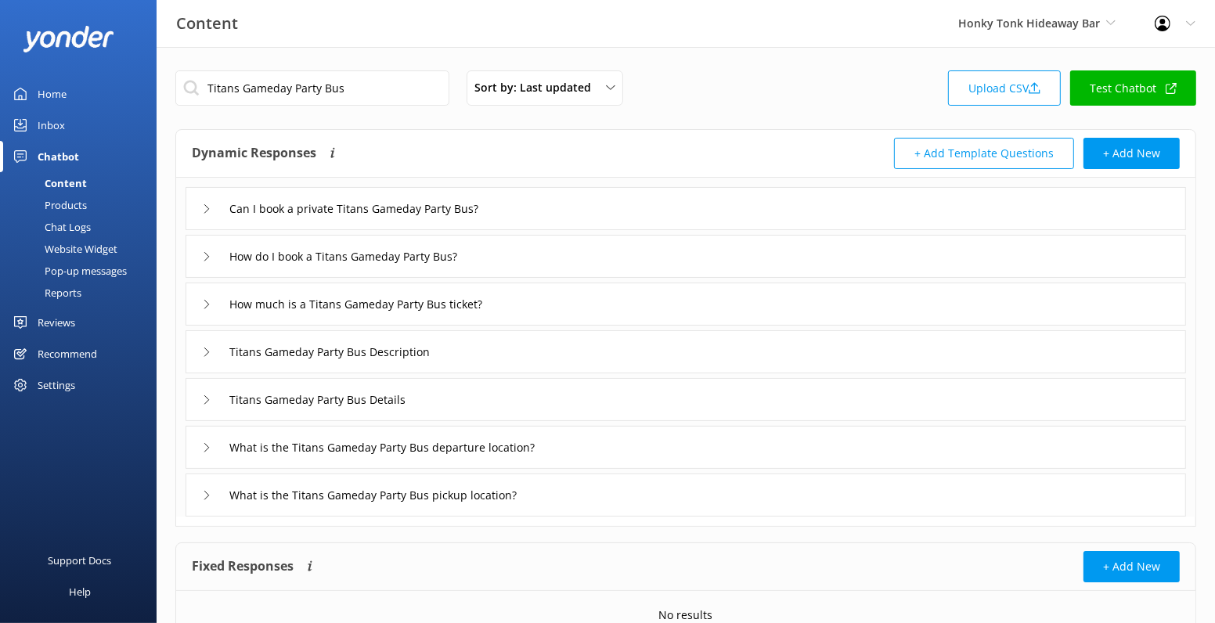
click at [487, 354] on div "Titans Gameday Party Bus Description" at bounding box center [686, 351] width 1000 height 43
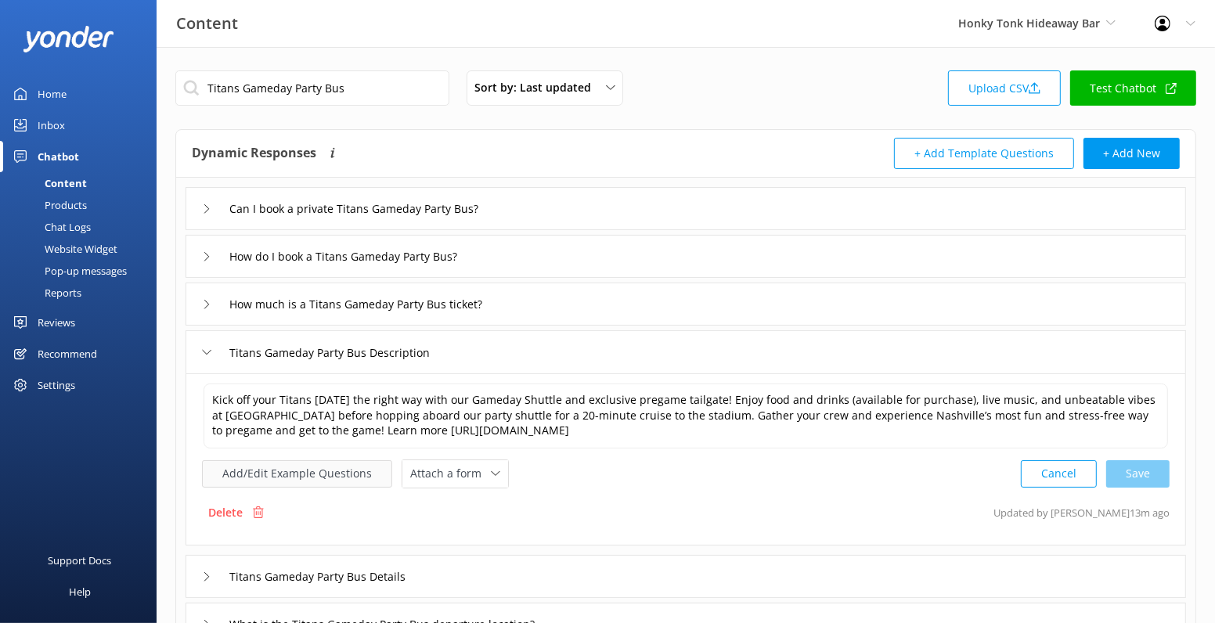
click at [331, 470] on button "Add/Edit Example Questions" at bounding box center [297, 473] width 190 height 27
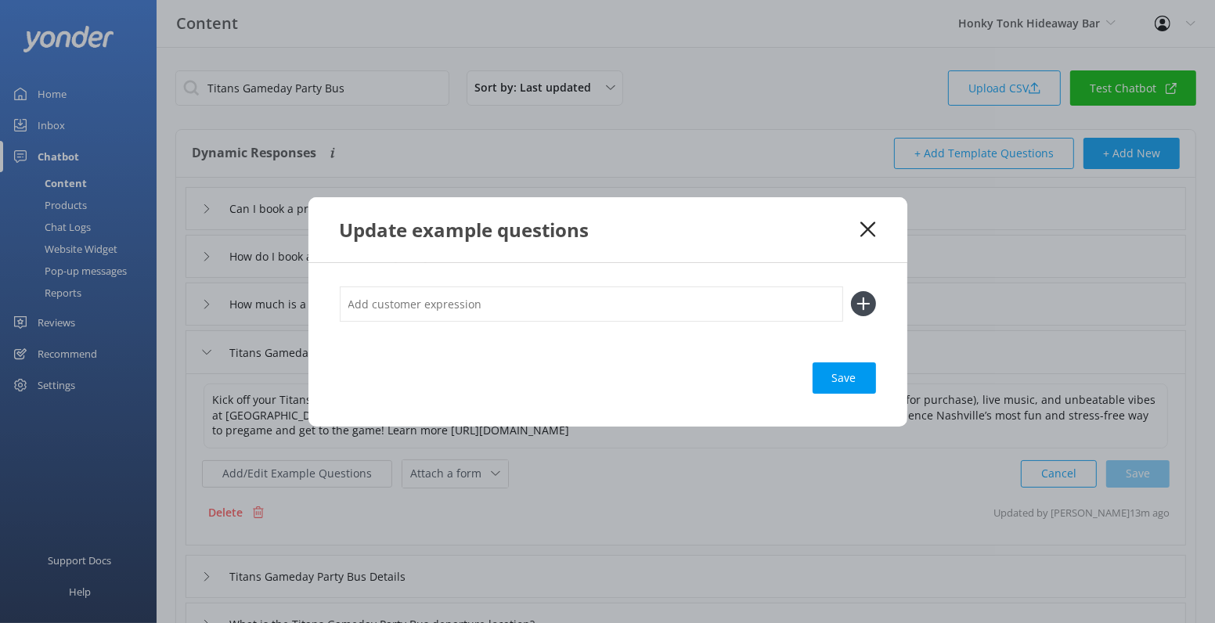
click at [447, 298] on input "text" at bounding box center [591, 303] width 503 height 35
paste input "Titans Gameday Party Bus"
type input "Titans Gameday Party Bus"
click at [851, 291] on button at bounding box center [863, 303] width 25 height 25
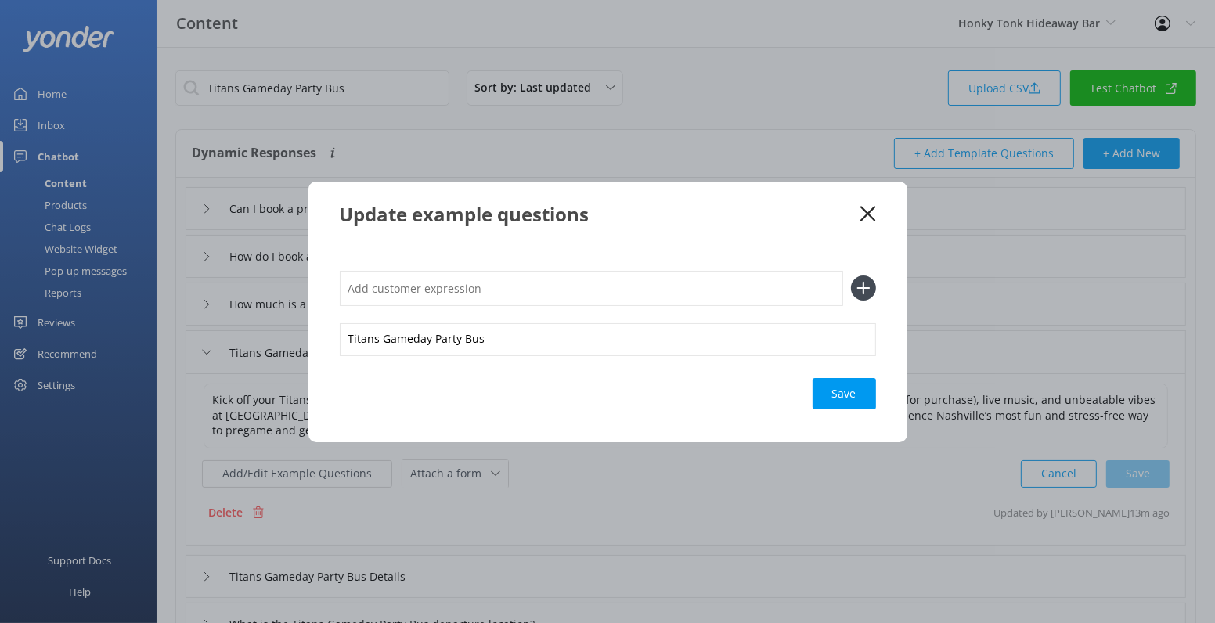
paste input "Titans Gameday Party Bus"
type input "Titans Gameday Party Bus"
click at [851, 276] on button at bounding box center [863, 288] width 25 height 25
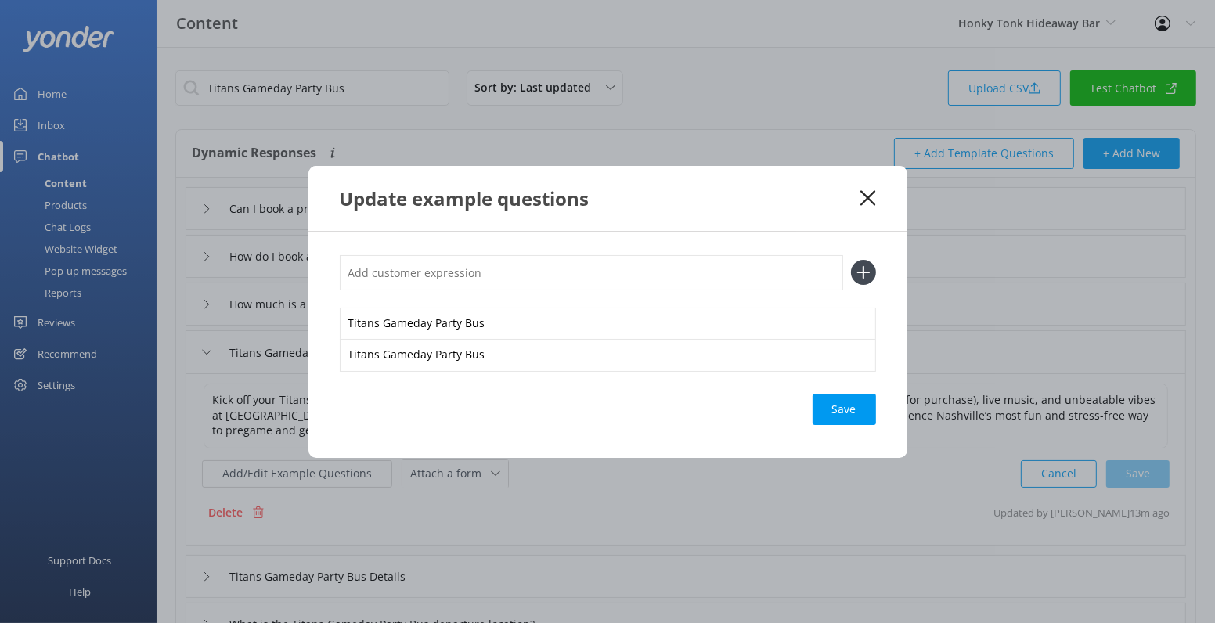
paste input "Titans Gameday Party Bus"
type input "Titans Gameday Party Bus"
click at [851, 260] on button at bounding box center [863, 272] width 25 height 25
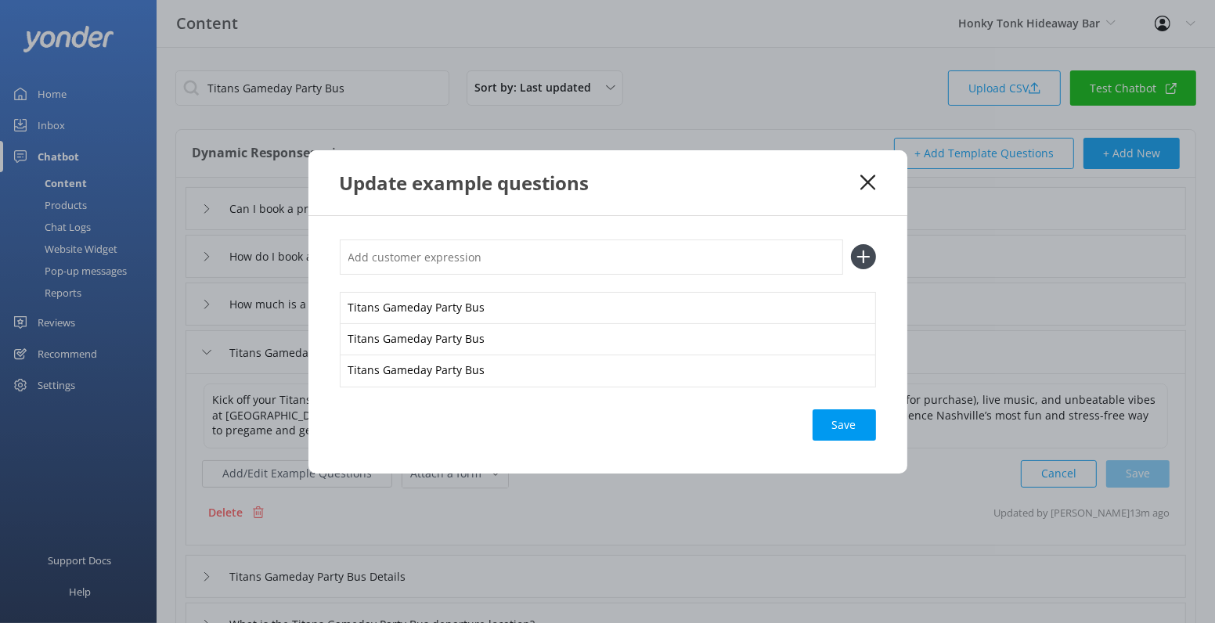
paste input "Titans Gameday Party Bus"
type input "Titans Gameday Party Bus"
click at [851, 244] on button at bounding box center [863, 256] width 25 height 25
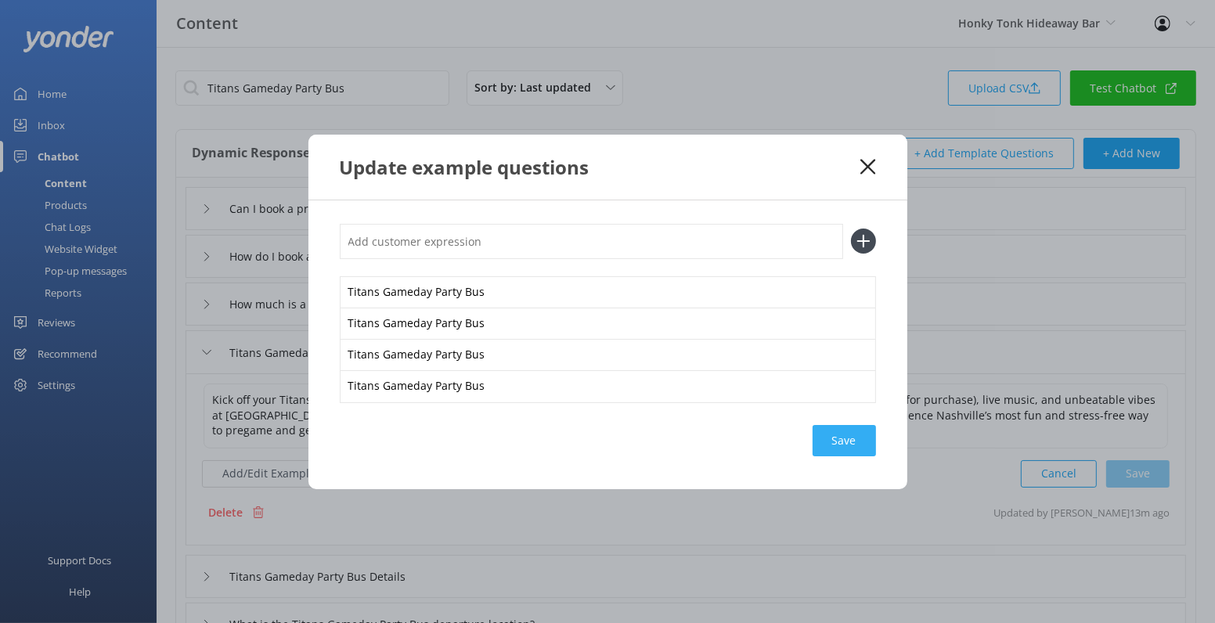
click at [853, 443] on div "Save" at bounding box center [843, 440] width 63 height 31
click at [868, 163] on icon at bounding box center [867, 167] width 15 height 16
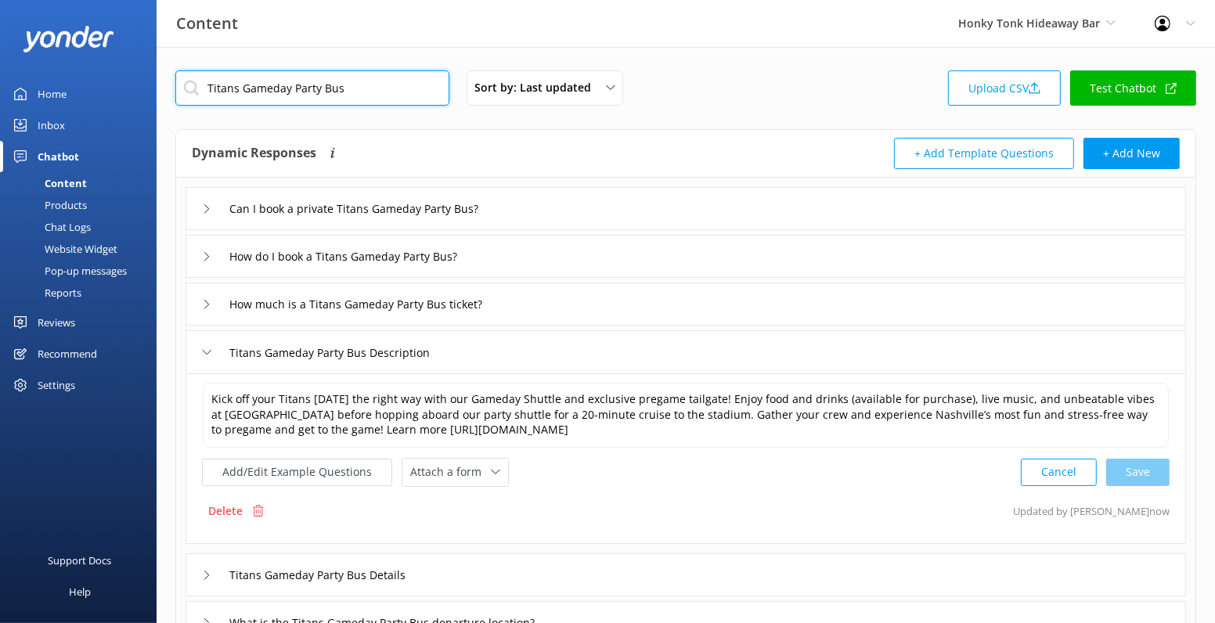
click at [428, 84] on input "Titans Gameday Party Bus" at bounding box center [312, 87] width 274 height 35
click at [49, 158] on div "Chatbot" at bounding box center [58, 156] width 41 height 31
click at [1142, 92] on link "Test Chatbot" at bounding box center [1133, 87] width 126 height 35
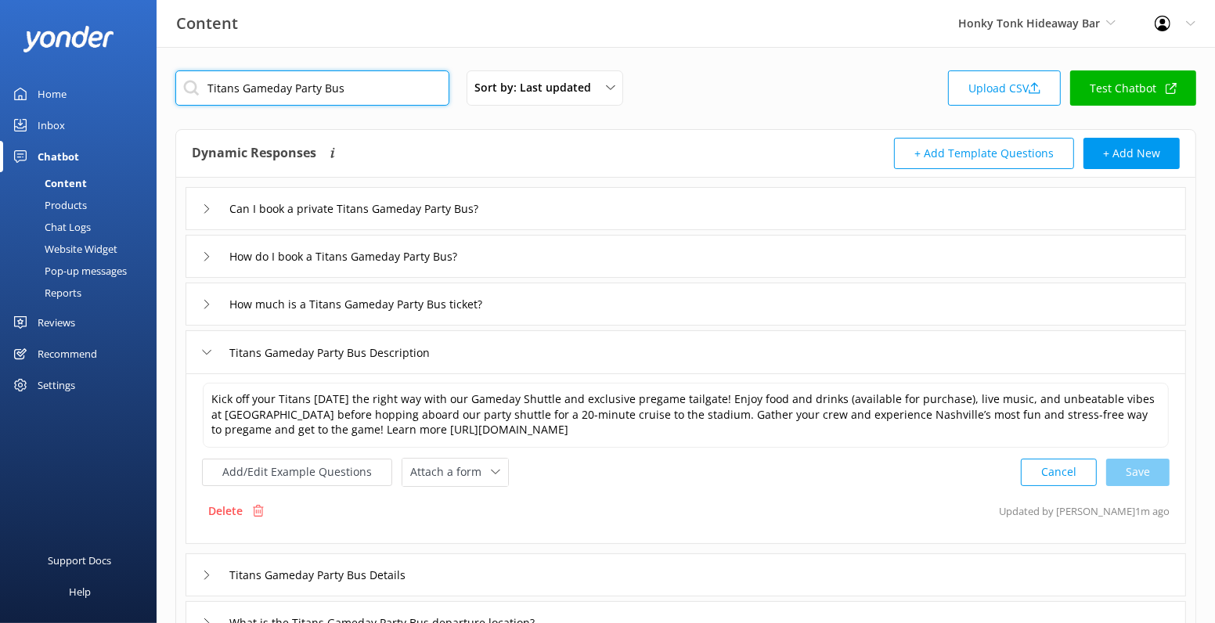
click at [322, 91] on input "Titans Gameday Party Bus" at bounding box center [312, 87] width 274 height 35
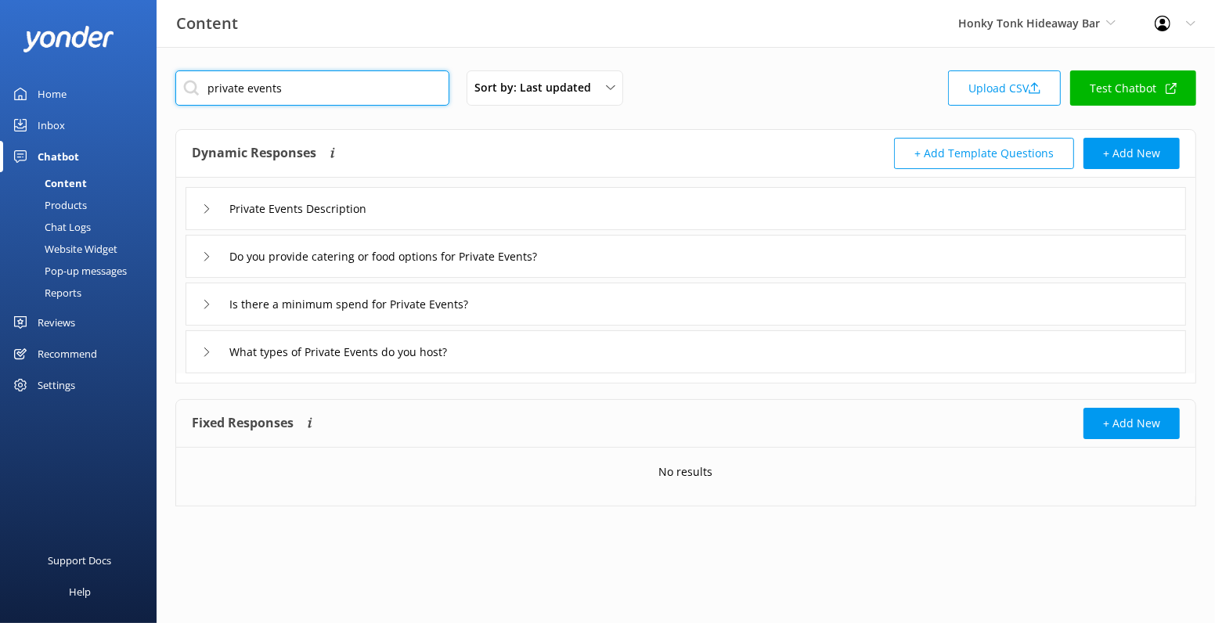
type input "private events"
click at [324, 226] on div "Private Events Description" at bounding box center [686, 208] width 1000 height 43
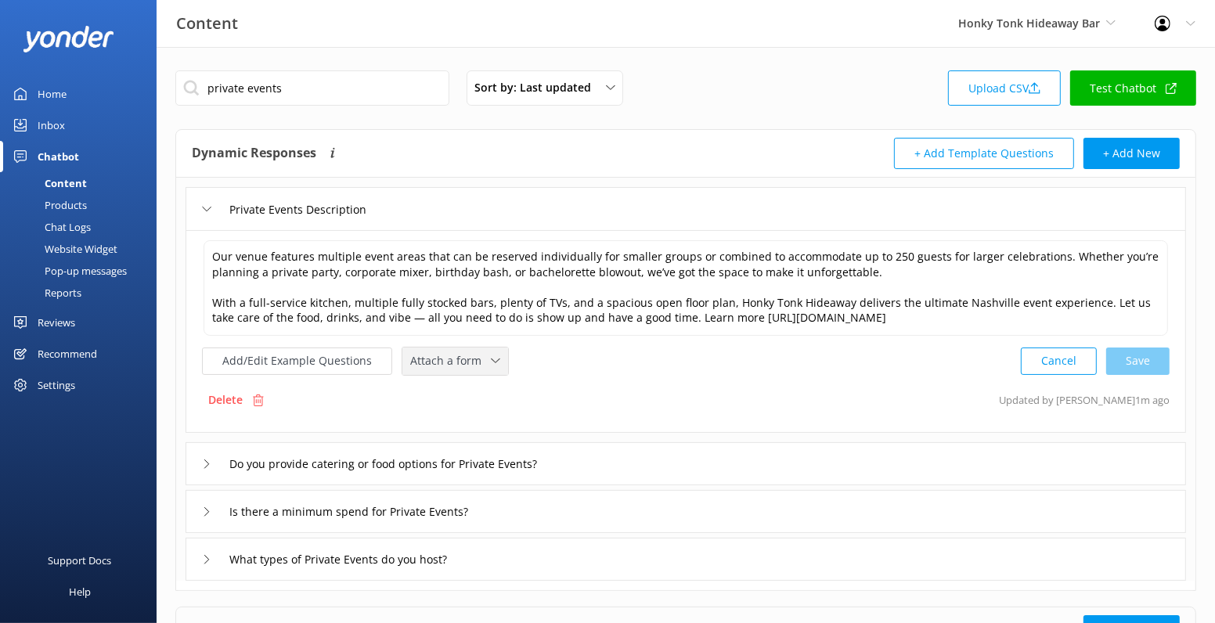
click at [447, 359] on span "Attach a form" at bounding box center [450, 360] width 81 height 17
click at [459, 387] on div "Leave contact details" at bounding box center [458, 395] width 95 height 16
click at [1125, 360] on div "Cancel Save" at bounding box center [1095, 359] width 149 height 29
